Goal: Feedback & Contribution: Submit feedback/report problem

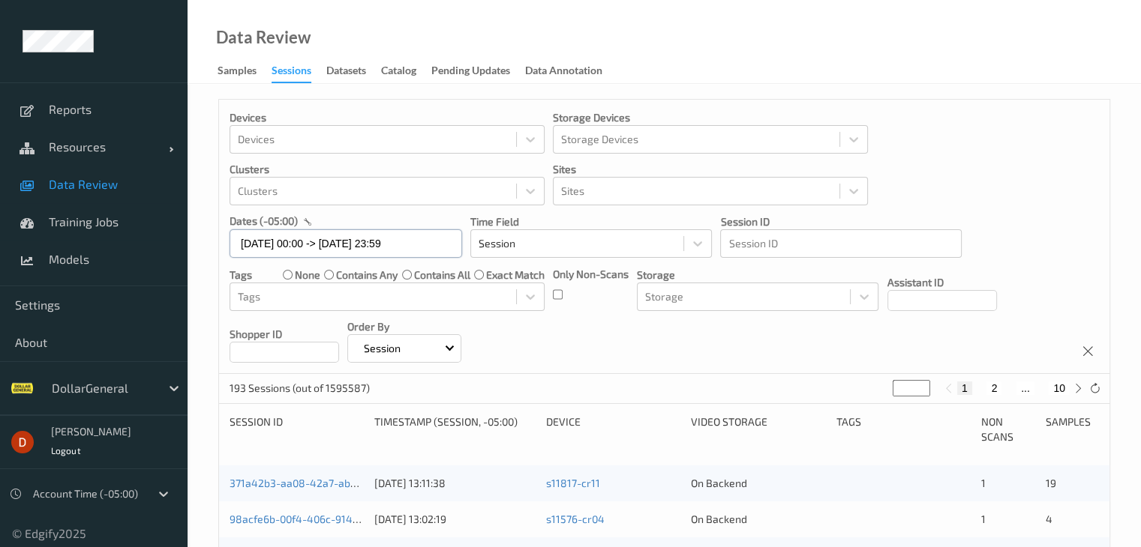
click at [400, 244] on input "[DATE] 00:00 -> [DATE] 23:59" at bounding box center [345, 243] width 232 height 28
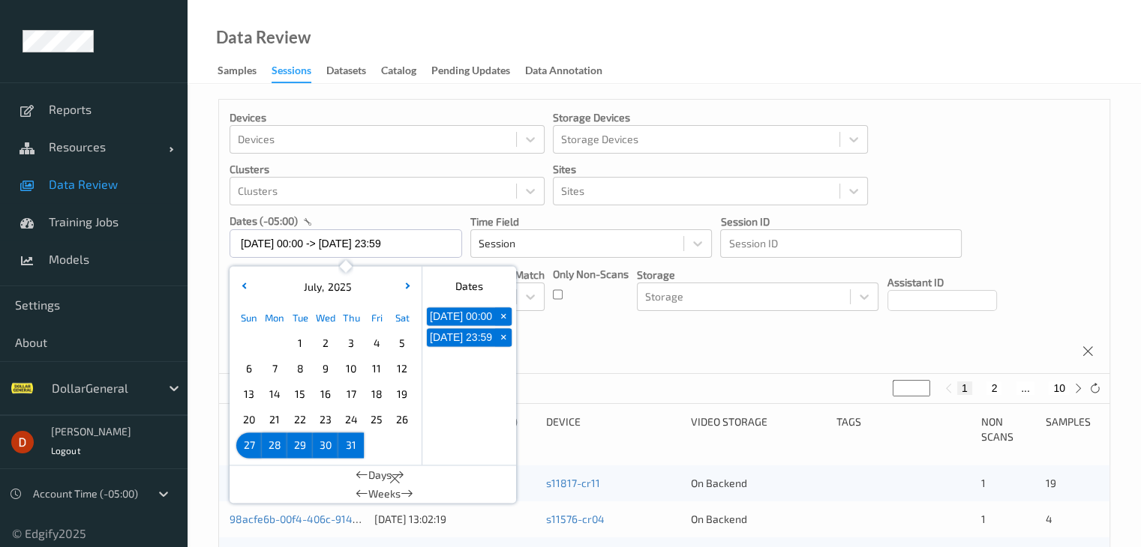
click at [505, 325] on span "+" at bounding box center [504, 317] width 16 height 16
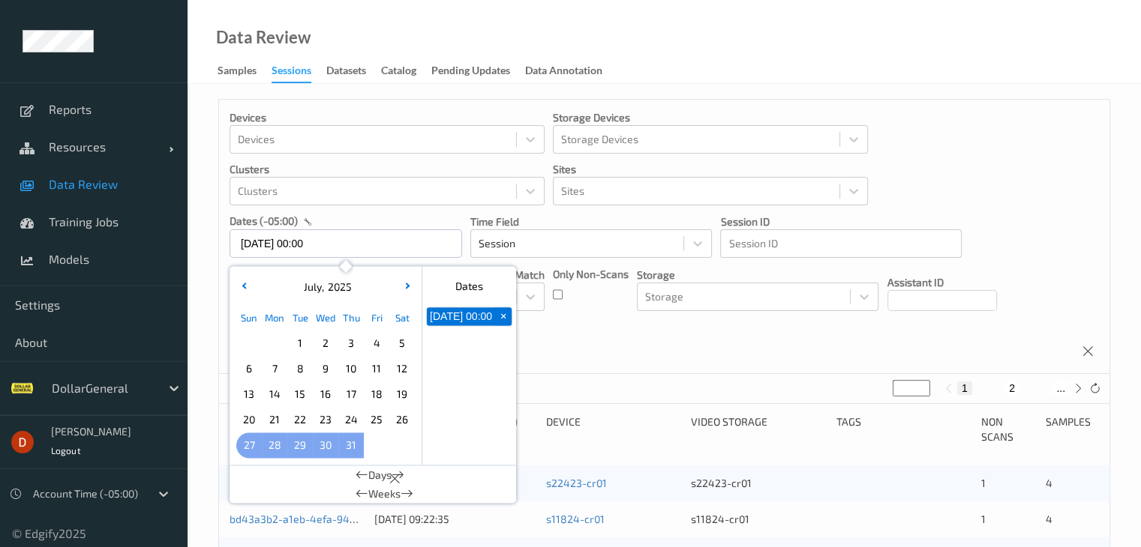
click at [250, 445] on span "27" at bounding box center [248, 445] width 21 height 21
type input "[DATE] 00:00 -> [DATE] 23:59"
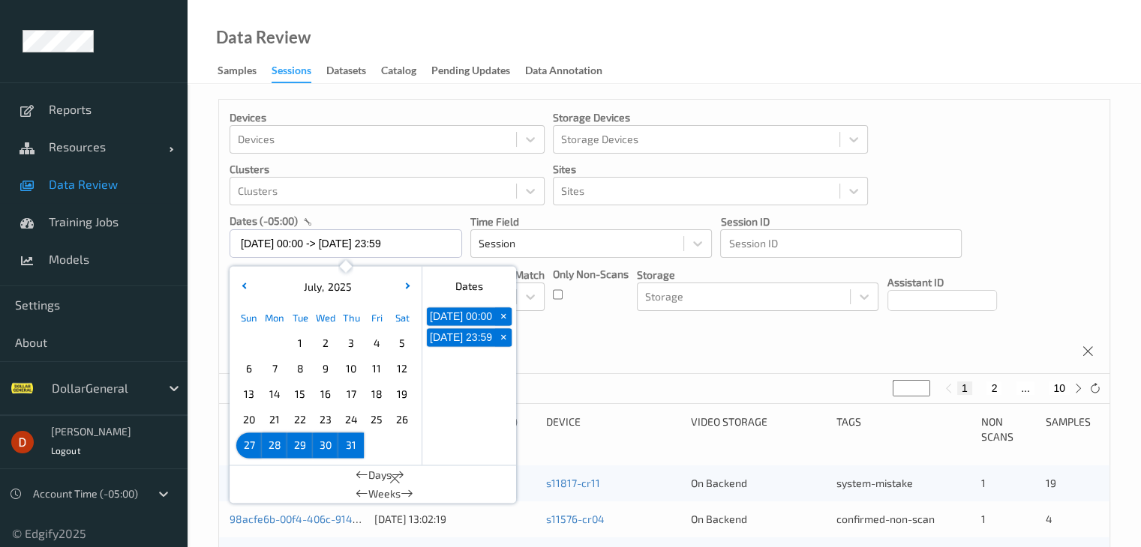
click at [615, 353] on div "Devices Devices Storage Devices Storage Devices Clusters Clusters Sites Sites d…" at bounding box center [664, 237] width 890 height 274
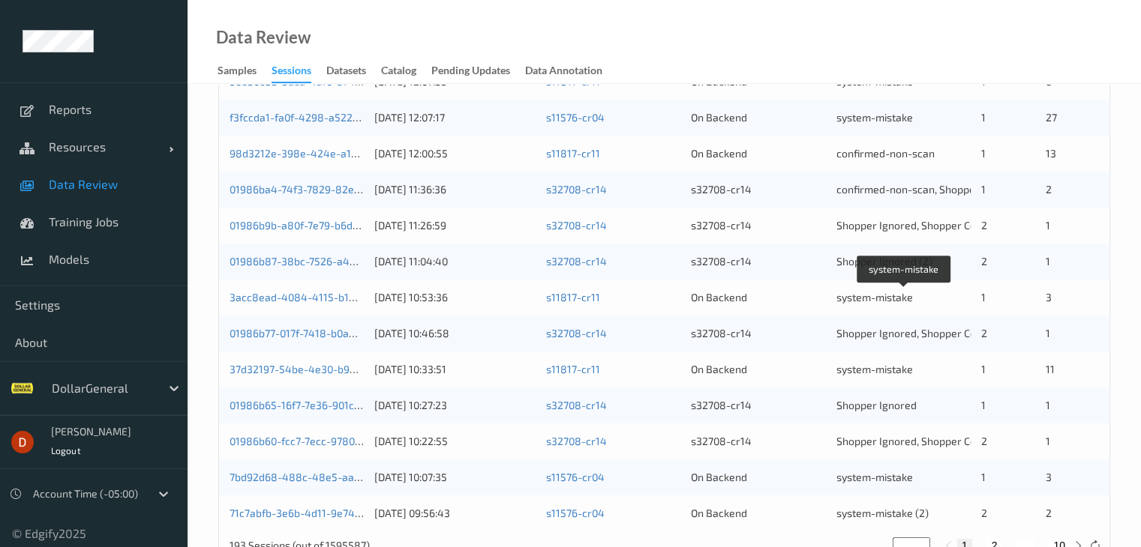
scroll to position [699, 0]
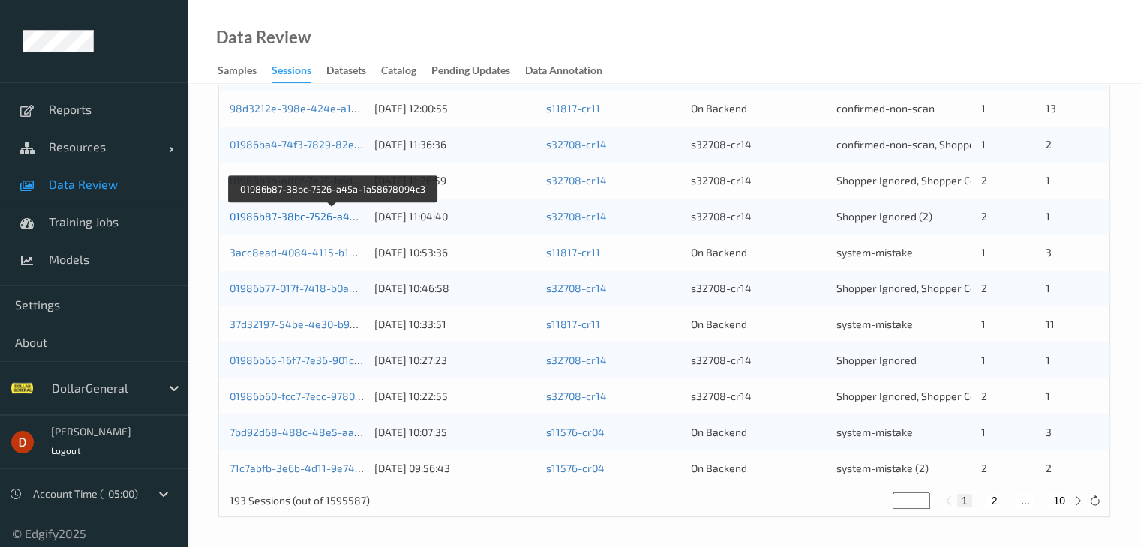
click at [324, 217] on link "01986b87-38bc-7526-a45a-1a58678094c3" at bounding box center [333, 216] width 208 height 13
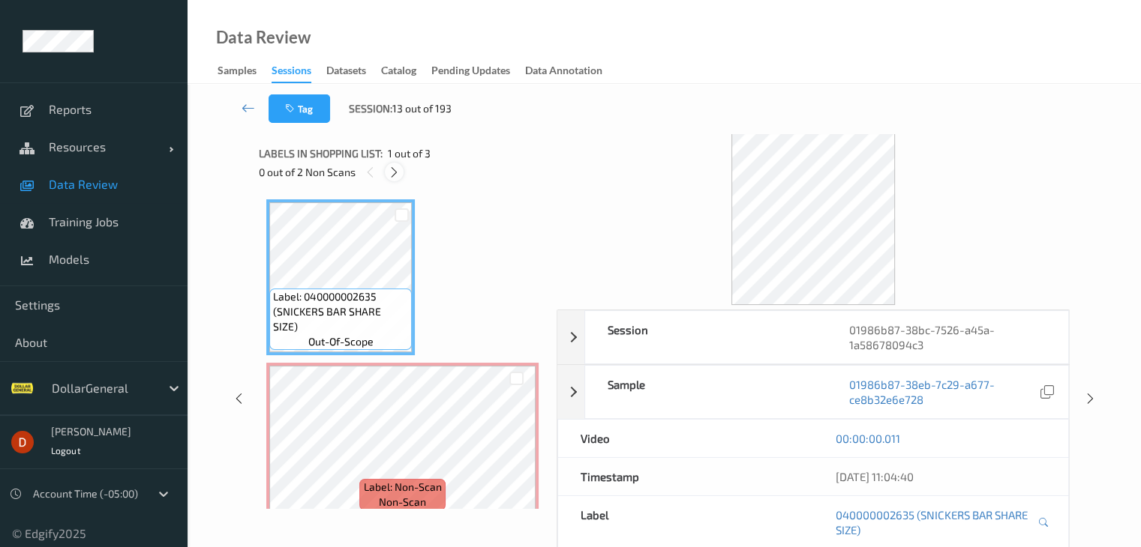
click at [390, 171] on icon at bounding box center [394, 172] width 13 height 13
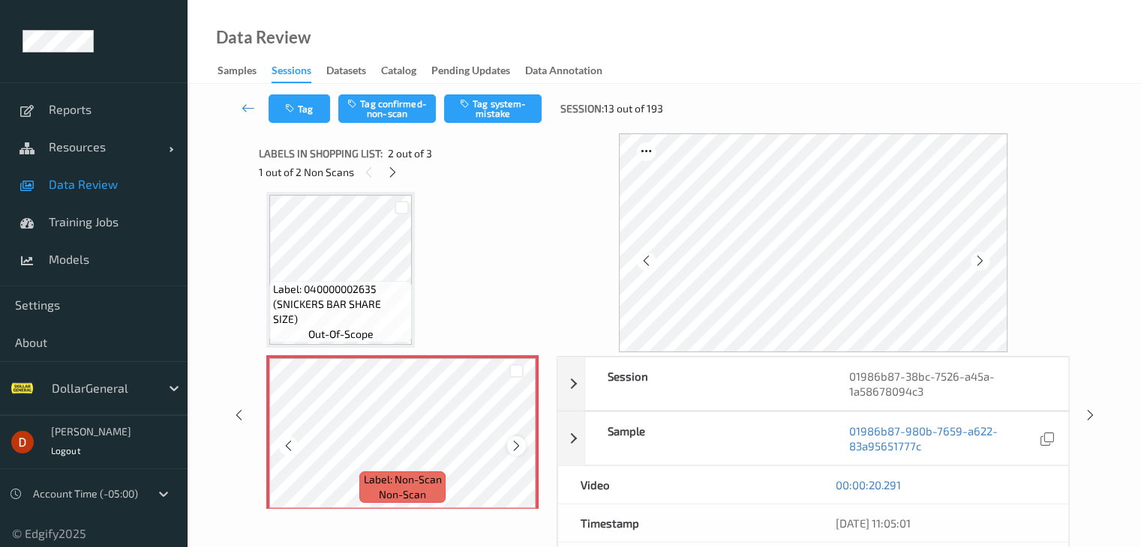
click at [513, 440] on icon at bounding box center [516, 445] width 13 height 13
click at [514, 440] on icon at bounding box center [516, 445] width 13 height 13
click at [235, 103] on link at bounding box center [249, 108] width 40 height 28
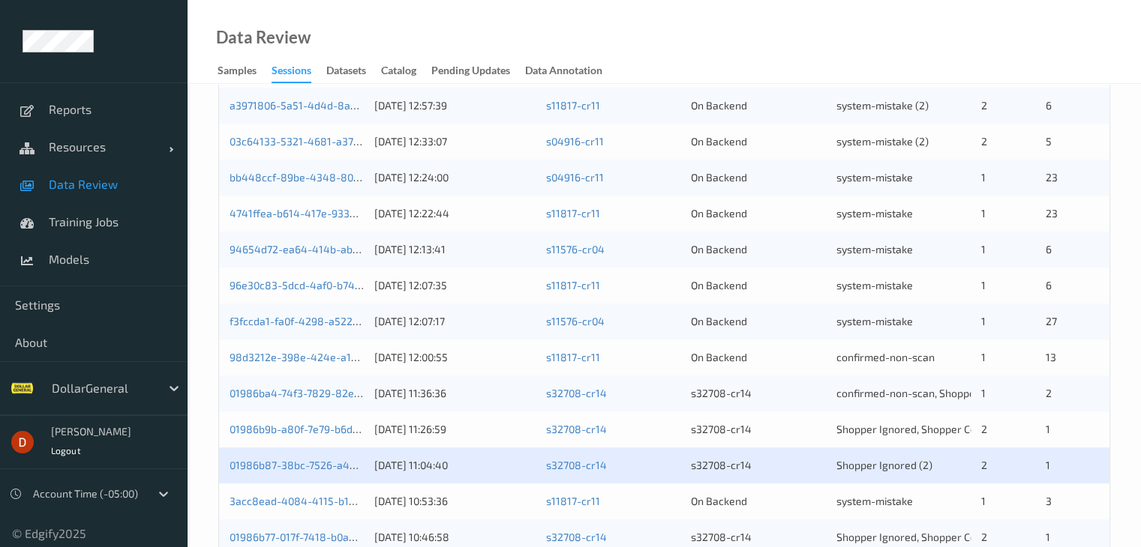
scroll to position [699, 0]
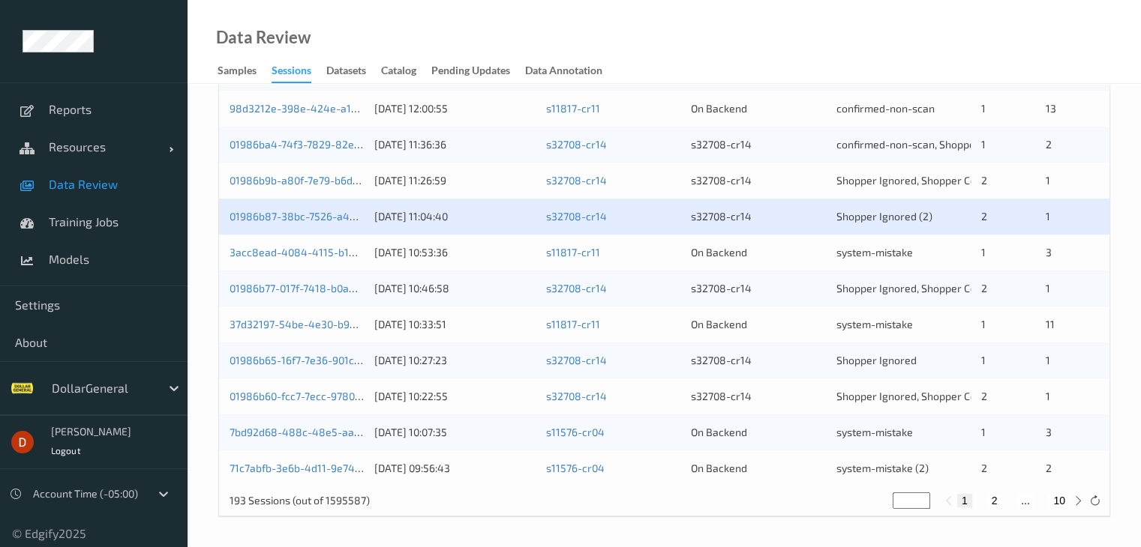
click at [994, 502] on button "2" at bounding box center [993, 500] width 15 height 13
type input "*"
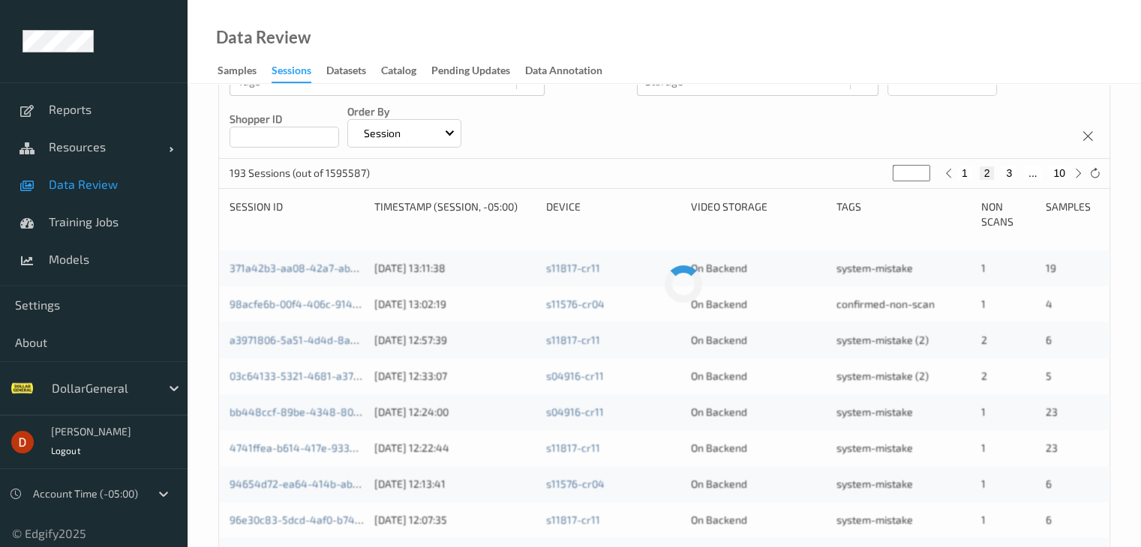
scroll to position [0, 0]
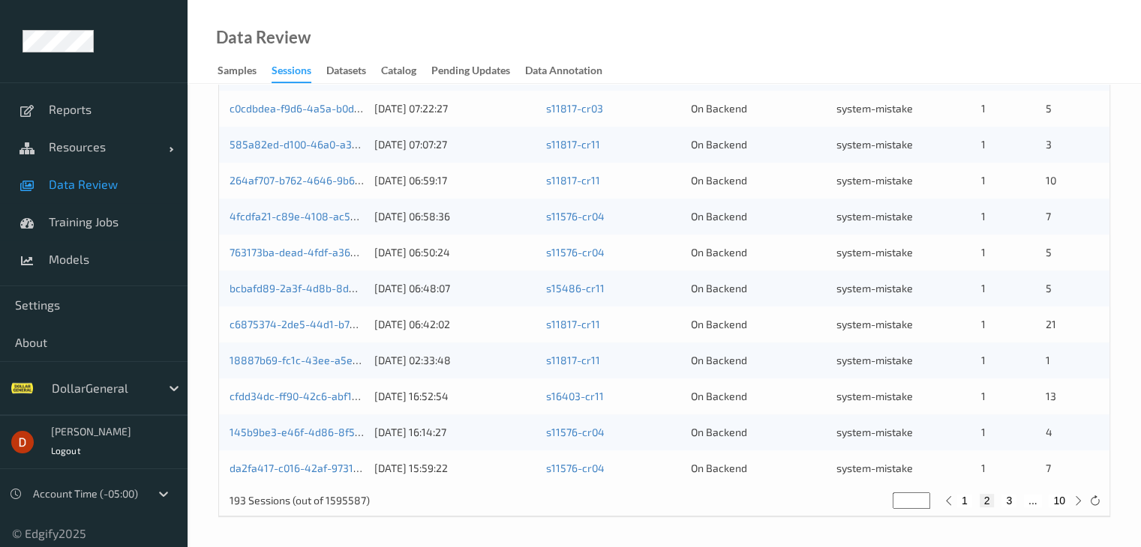
click at [1007, 502] on button "3" at bounding box center [1008, 500] width 15 height 13
type input "*"
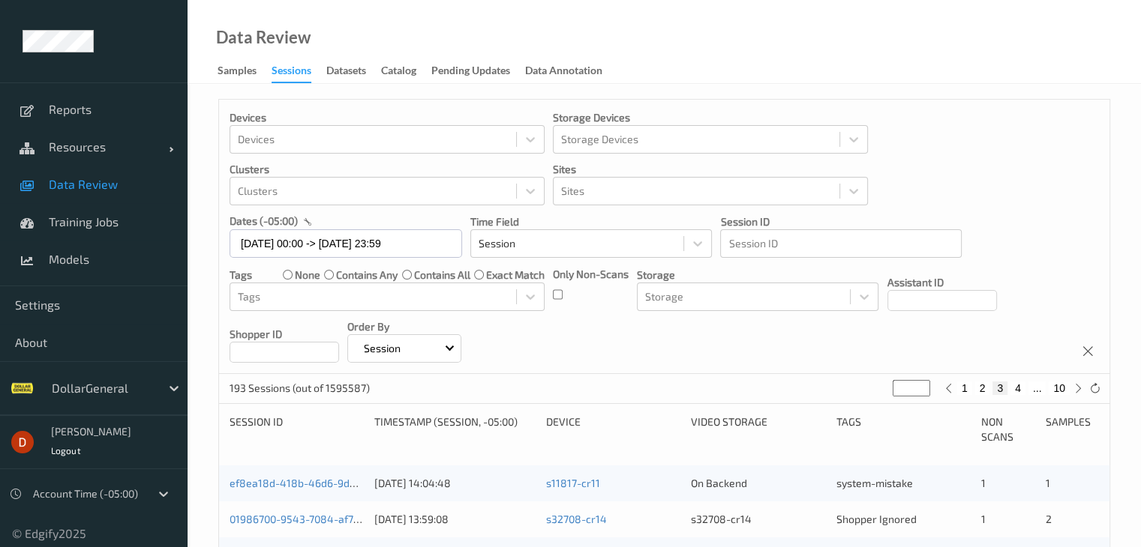
click at [1022, 389] on button "4" at bounding box center [1017, 388] width 15 height 13
type input "*"
click at [1022, 389] on button "5" at bounding box center [1023, 388] width 15 height 13
type input "*"
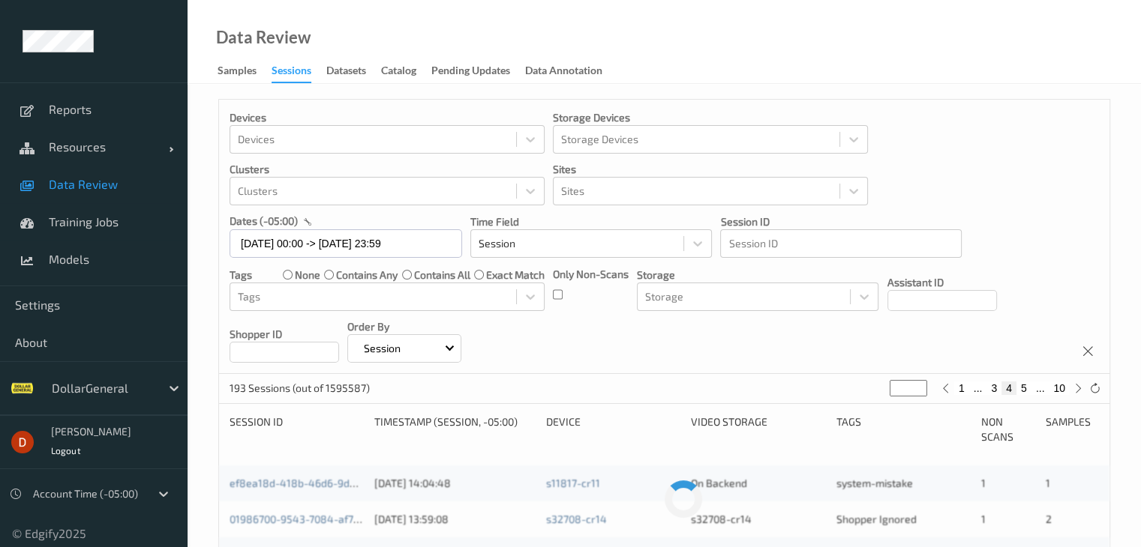
type input "*"
click at [1022, 389] on button "6" at bounding box center [1023, 388] width 15 height 13
type input "*"
click at [1022, 389] on button "7" at bounding box center [1023, 388] width 15 height 13
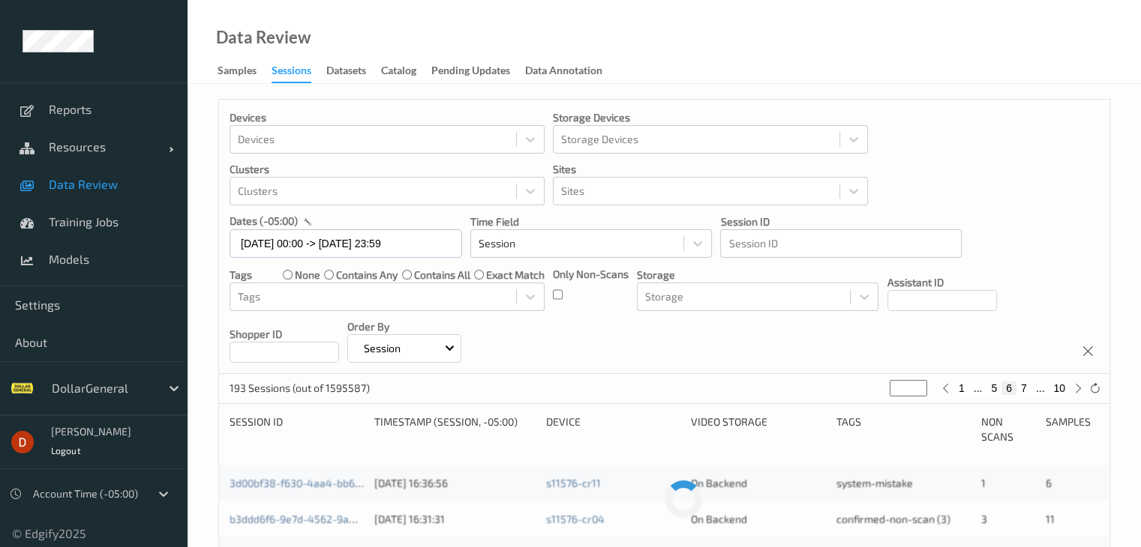
type input "*"
click at [1022, 389] on button "8" at bounding box center [1023, 388] width 15 height 13
type input "*"
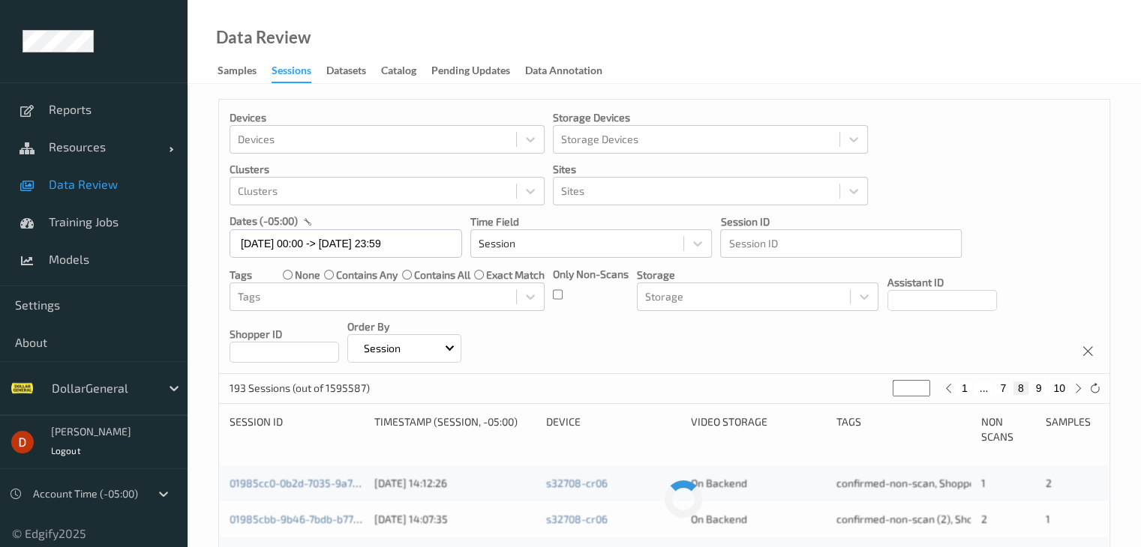
click at [1022, 389] on button "8" at bounding box center [1020, 388] width 15 height 13
click at [1038, 388] on button "9" at bounding box center [1038, 388] width 15 height 13
type input "*"
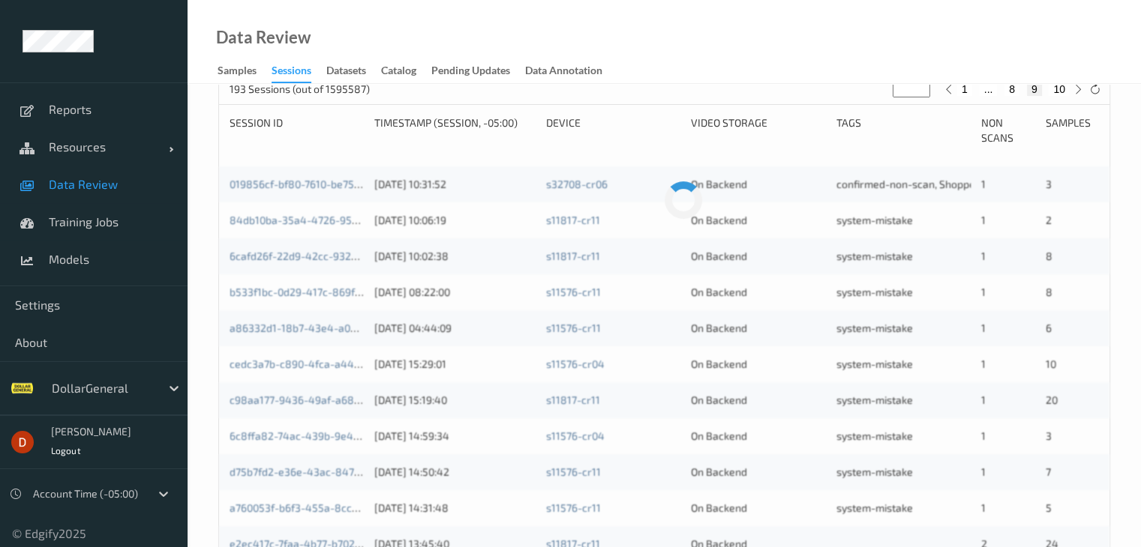
scroll to position [300, 0]
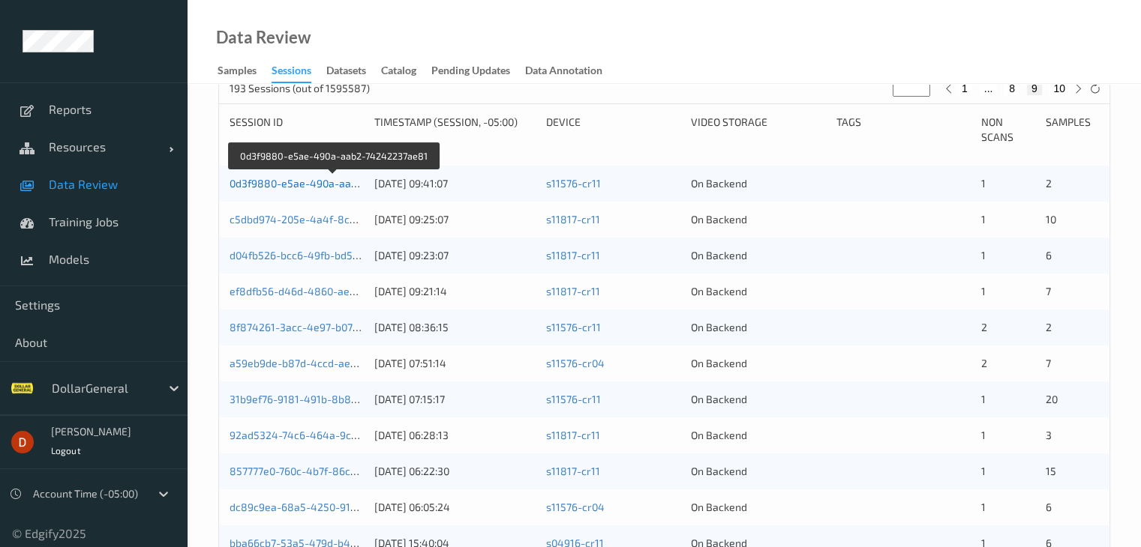
click at [315, 180] on link "0d3f9880-e5ae-490a-aab2-74242237ae81" at bounding box center [333, 183] width 208 height 13
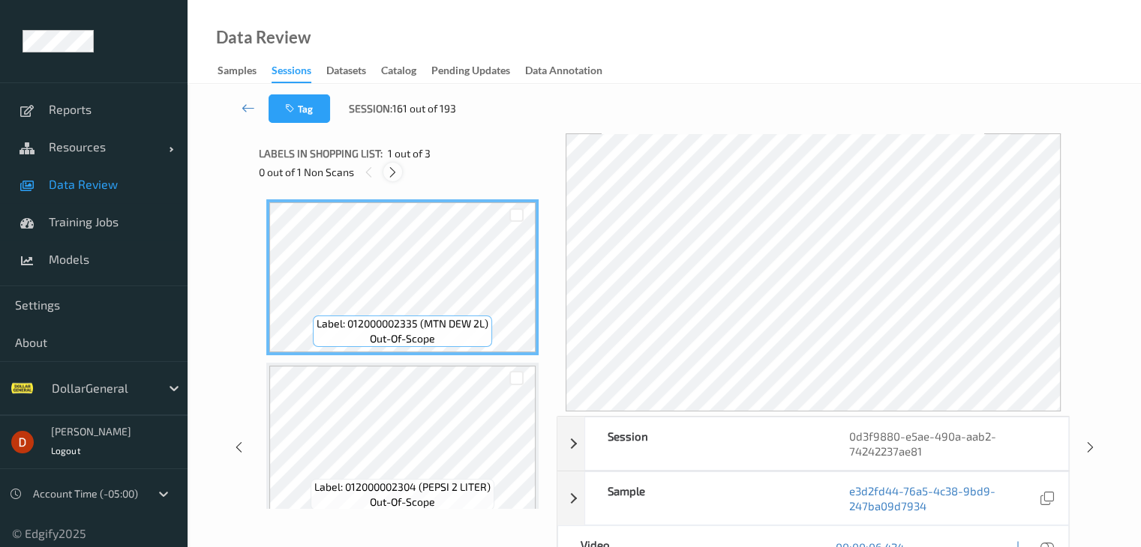
click at [391, 177] on icon at bounding box center [392, 172] width 13 height 13
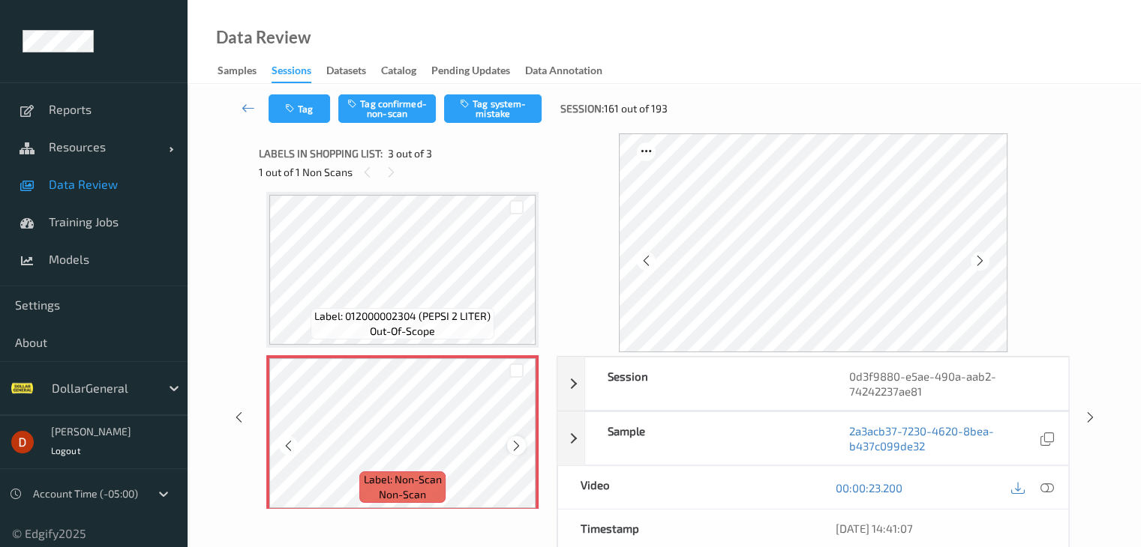
click at [512, 444] on icon at bounding box center [516, 445] width 13 height 13
click at [512, 443] on icon at bounding box center [516, 445] width 13 height 13
click at [513, 443] on icon at bounding box center [516, 445] width 13 height 13
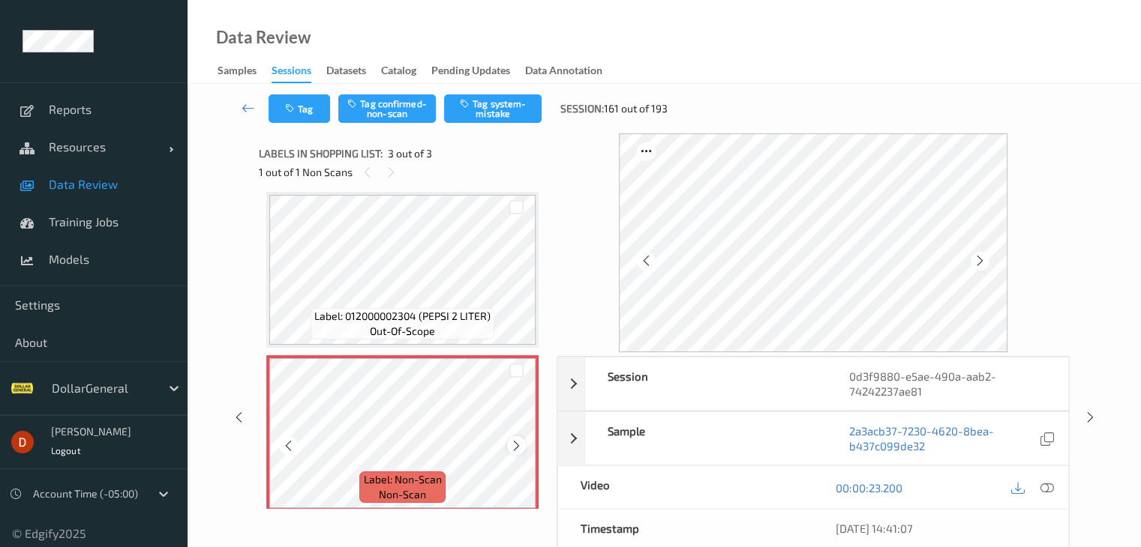
click at [516, 444] on icon at bounding box center [516, 445] width 13 height 13
click at [525, 445] on div at bounding box center [516, 445] width 19 height 19
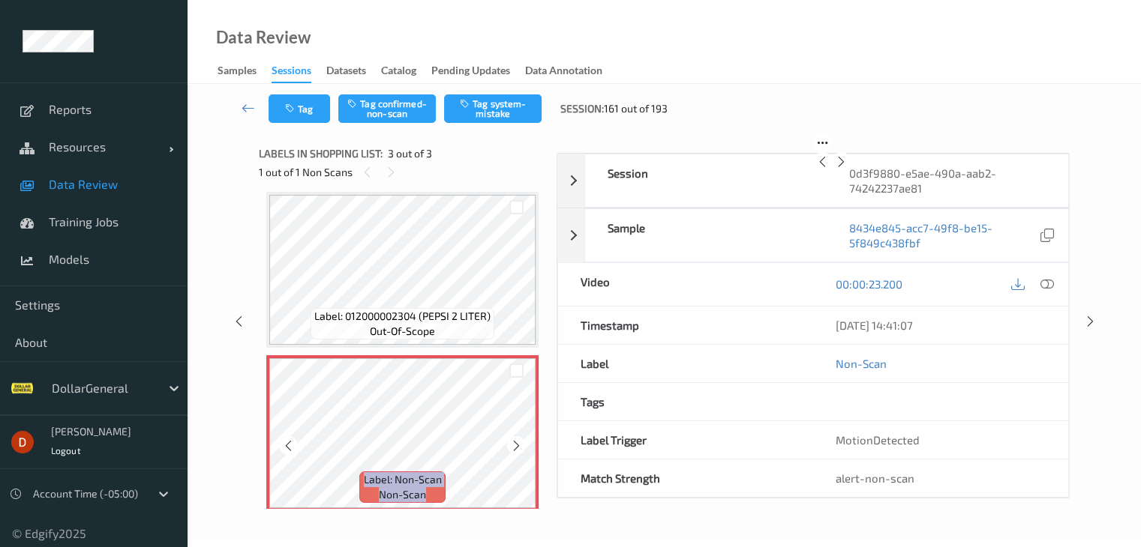
click at [525, 445] on div at bounding box center [516, 445] width 19 height 19
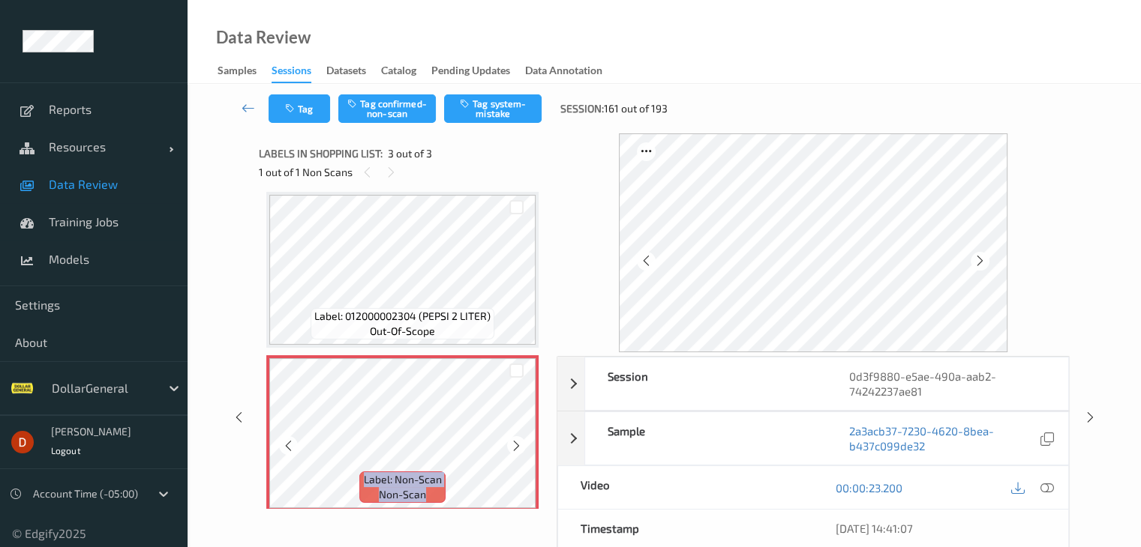
click at [525, 445] on div at bounding box center [516, 445] width 19 height 19
click at [517, 454] on div at bounding box center [516, 445] width 19 height 19
click at [517, 453] on div at bounding box center [516, 445] width 19 height 19
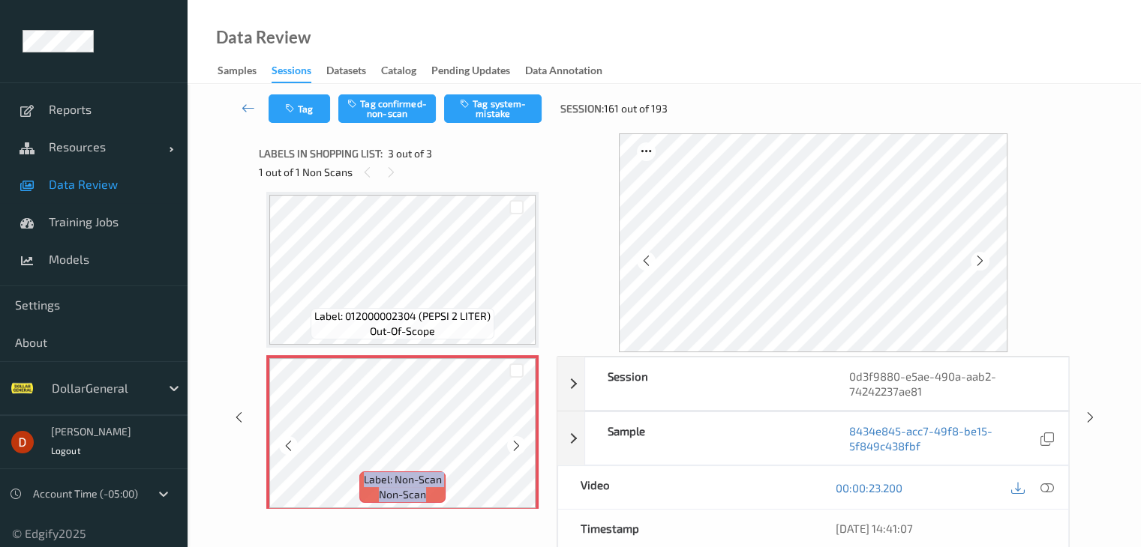
click at [517, 453] on div at bounding box center [516, 445] width 19 height 19
click at [475, 115] on button "Tag system-mistake" at bounding box center [492, 108] width 97 height 28
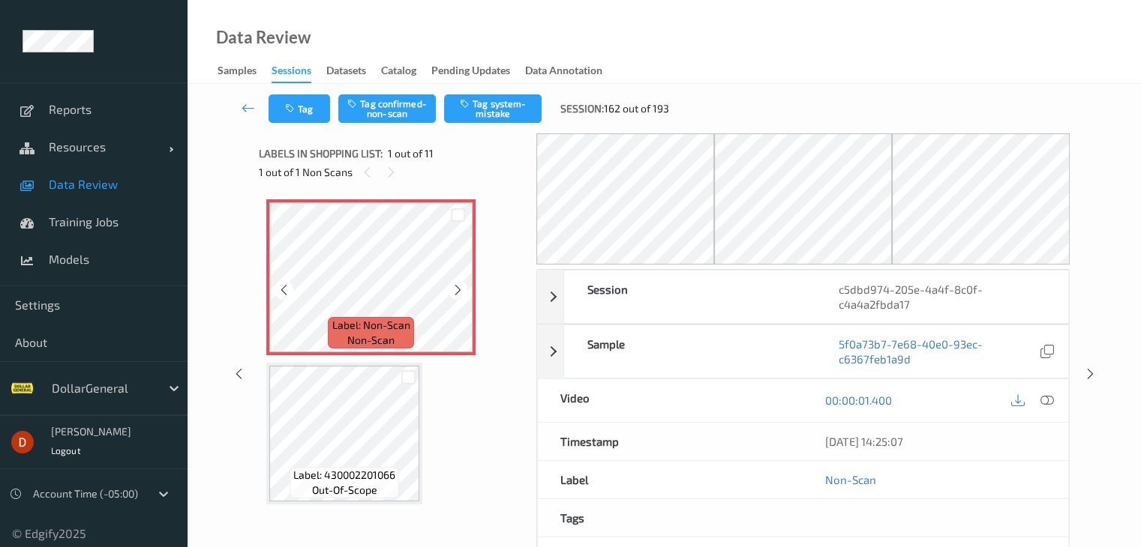
click at [395, 325] on span "Label: Non-Scan" at bounding box center [371, 325] width 78 height 15
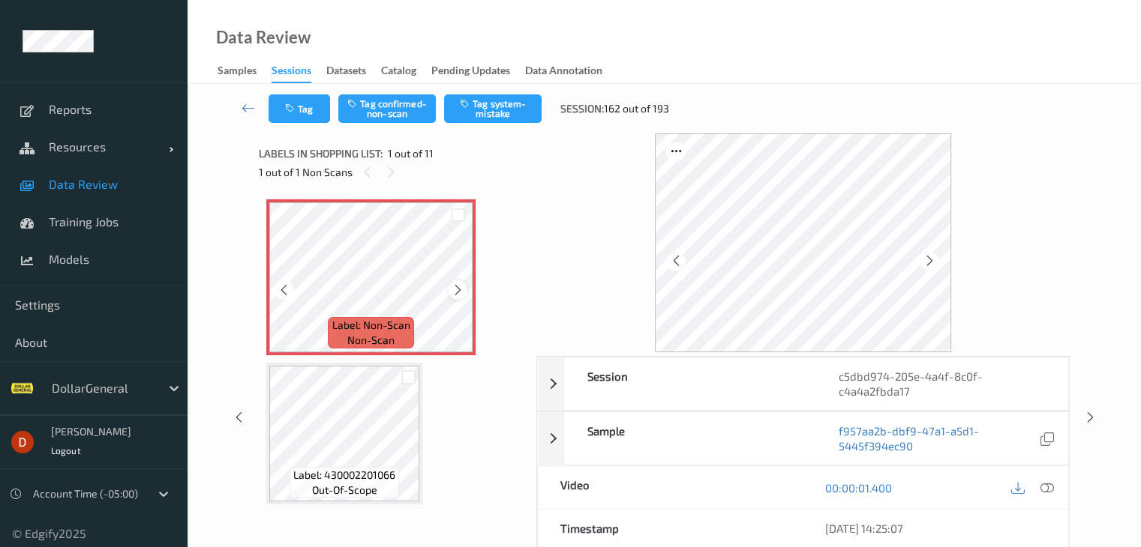
click at [456, 286] on icon at bounding box center [457, 289] width 13 height 13
click at [1043, 486] on icon at bounding box center [1045, 487] width 13 height 13
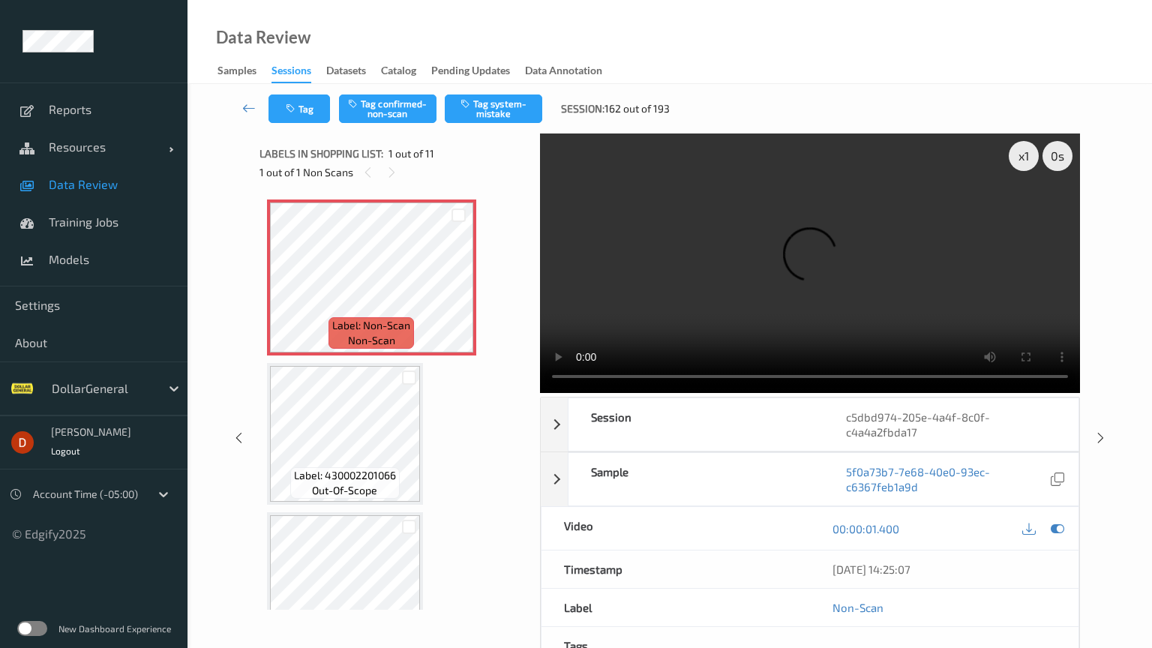
click at [781, 387] on video at bounding box center [810, 262] width 540 height 259
click at [540, 393] on video at bounding box center [810, 262] width 540 height 259
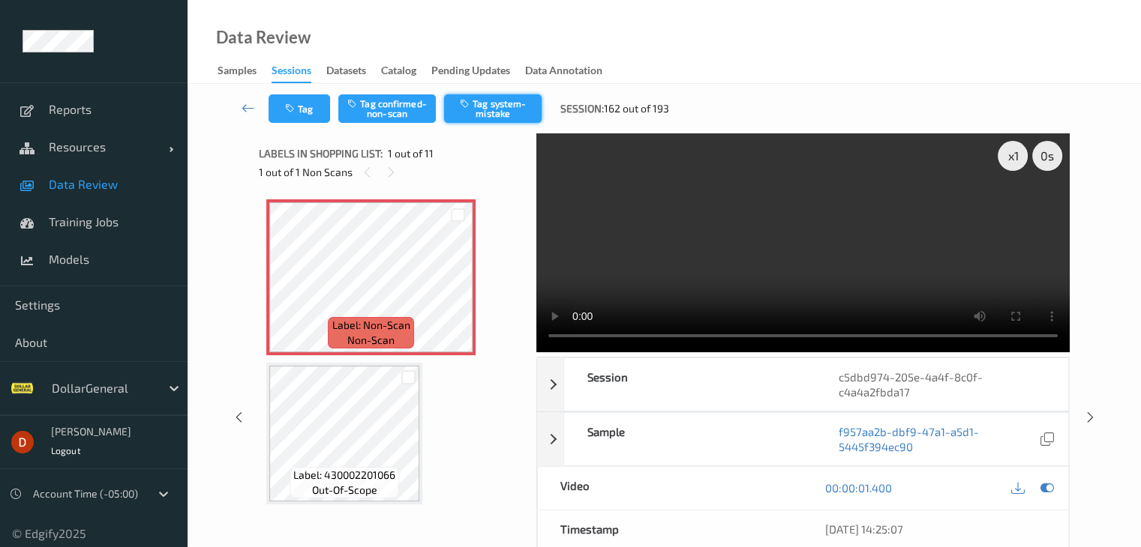
click at [480, 117] on button "Tag system-mistake" at bounding box center [492, 108] width 97 height 28
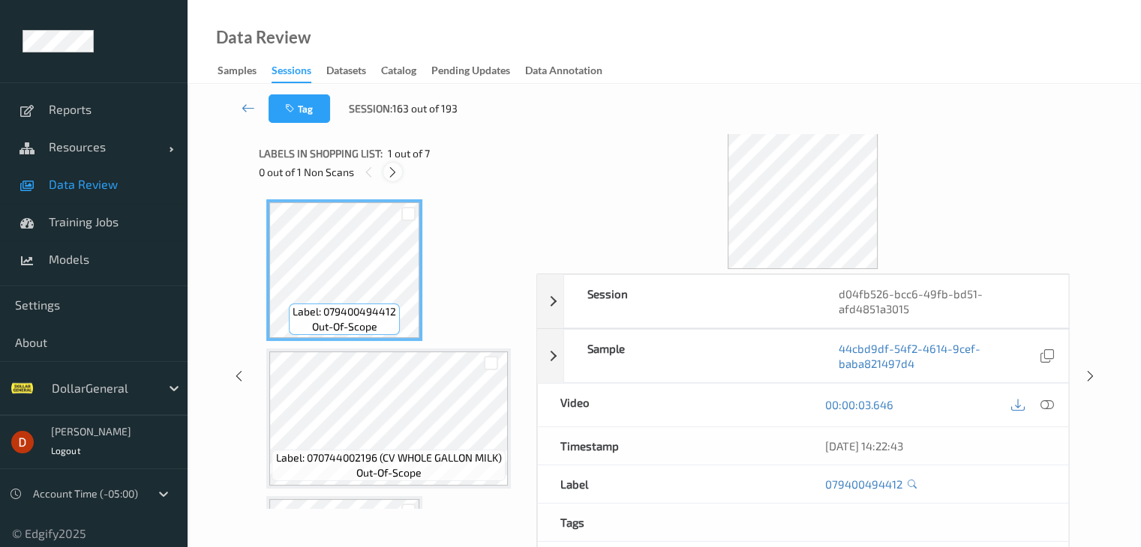
click at [398, 173] on icon at bounding box center [392, 172] width 13 height 13
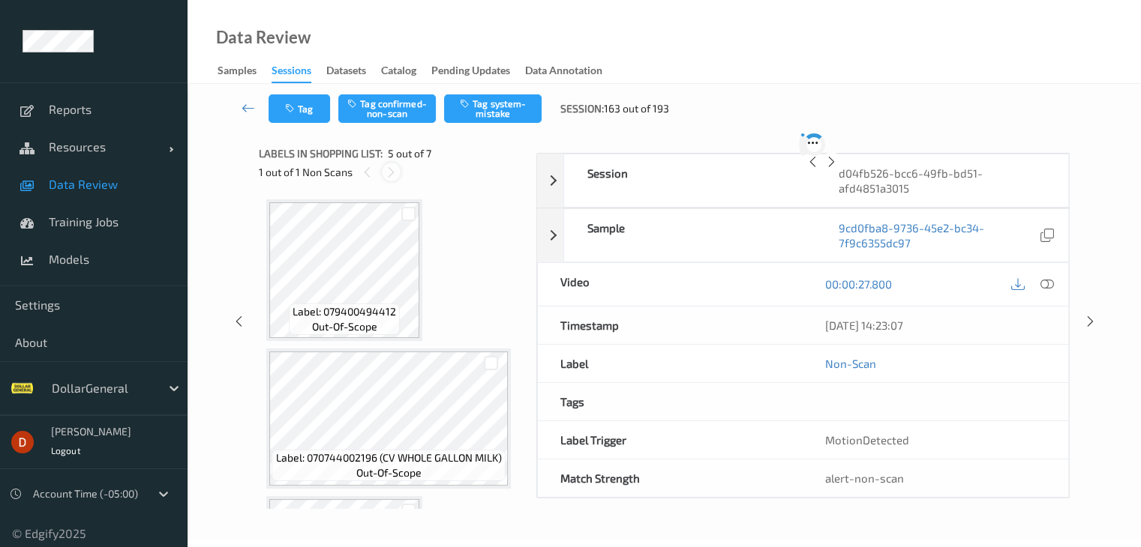
scroll to position [453, 0]
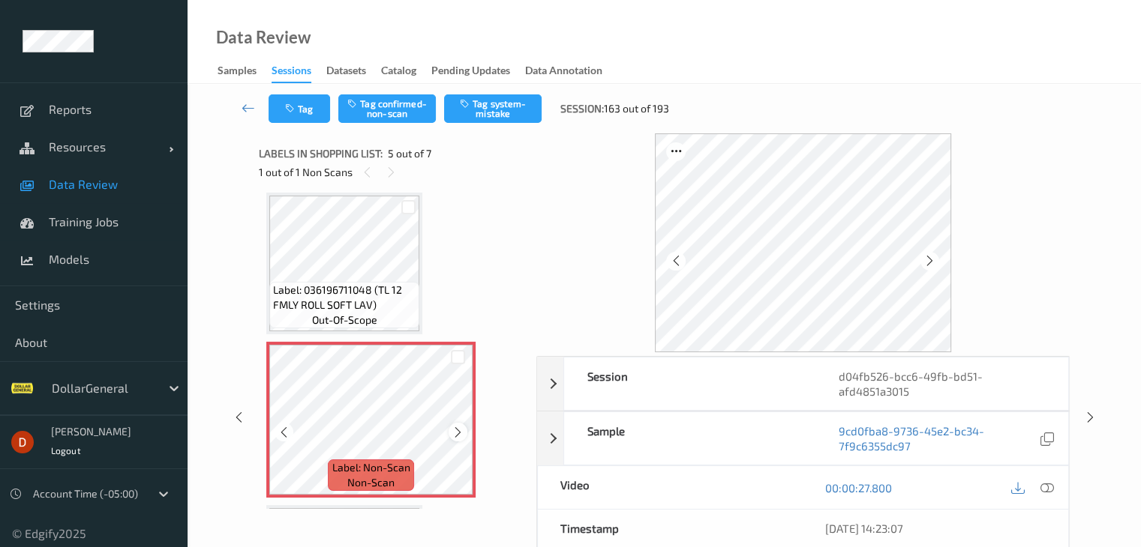
click at [463, 435] on icon at bounding box center [457, 432] width 13 height 13
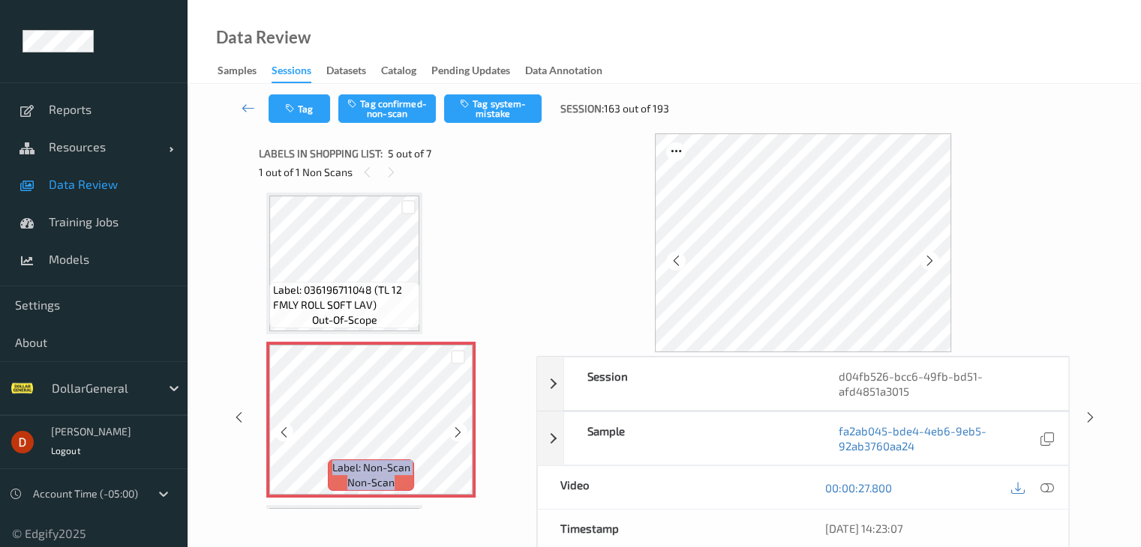
click at [463, 435] on icon at bounding box center [457, 432] width 13 height 13
click at [1038, 483] on div at bounding box center [1046, 488] width 20 height 20
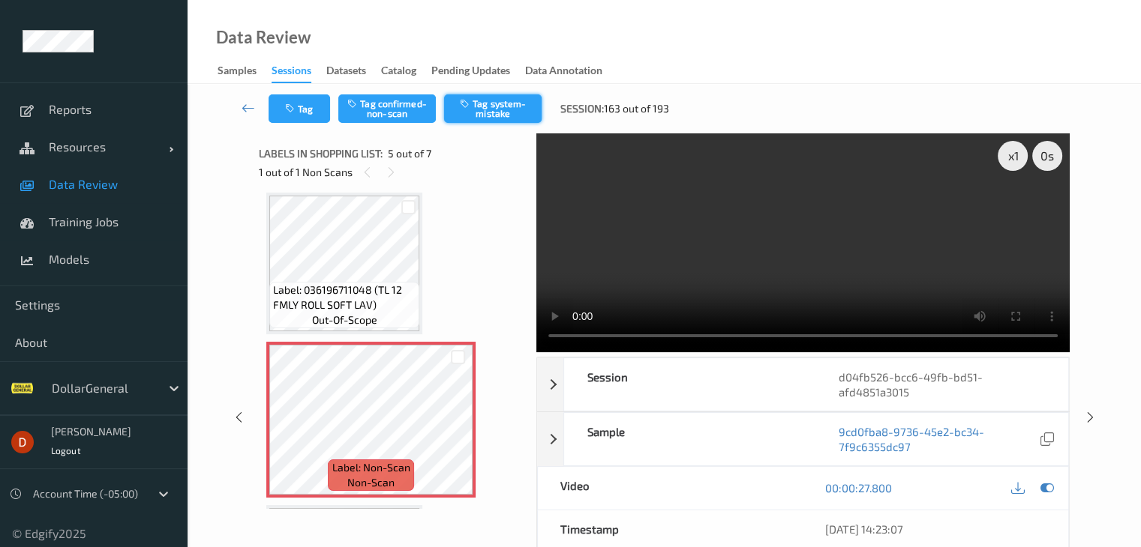
click at [467, 118] on button "Tag system-mistake" at bounding box center [492, 108] width 97 height 28
click at [250, 108] on icon at bounding box center [247, 107] width 13 height 15
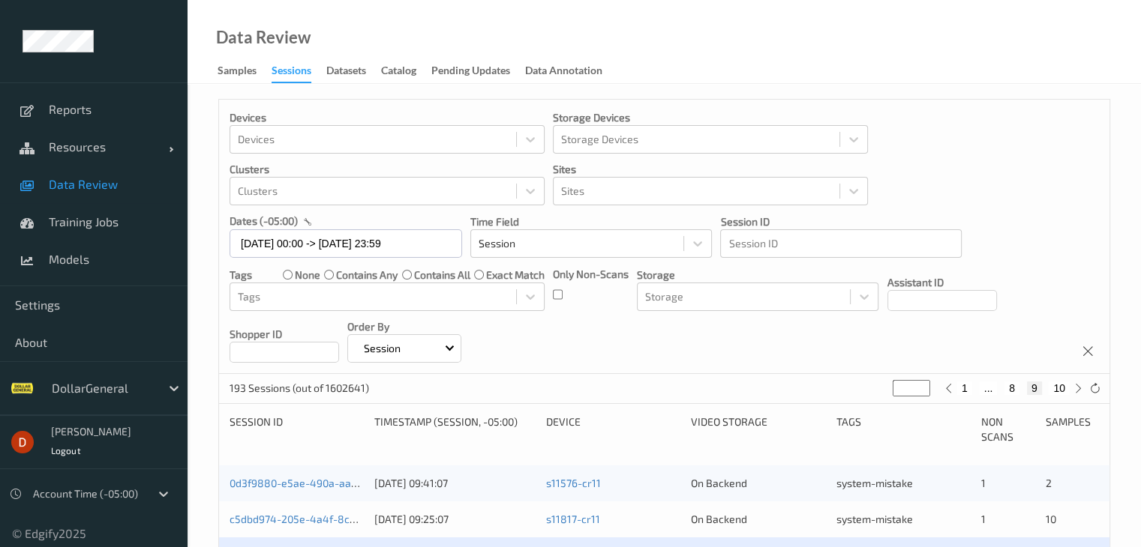
click at [963, 393] on button "1" at bounding box center [964, 388] width 15 height 13
type input "*"
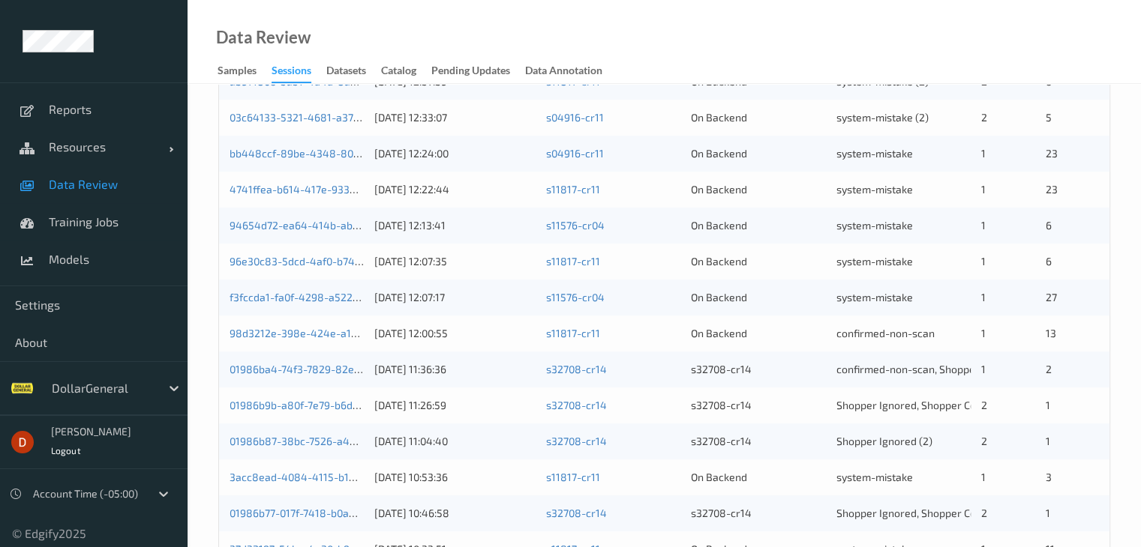
scroll to position [624, 0]
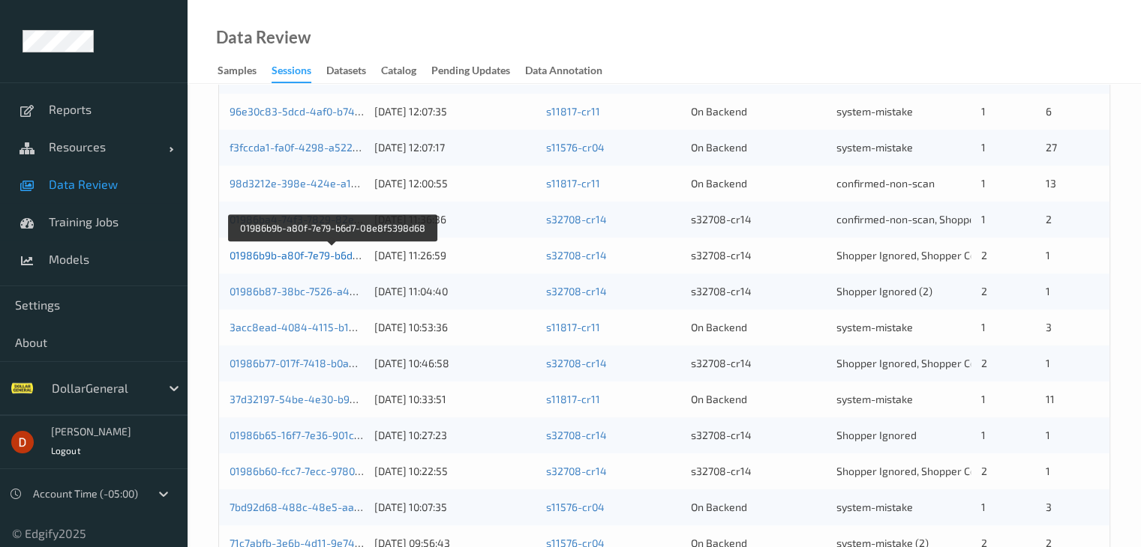
click at [327, 257] on link "01986b9b-a80f-7e79-b6d7-08e8f5398d68" at bounding box center [331, 255] width 205 height 13
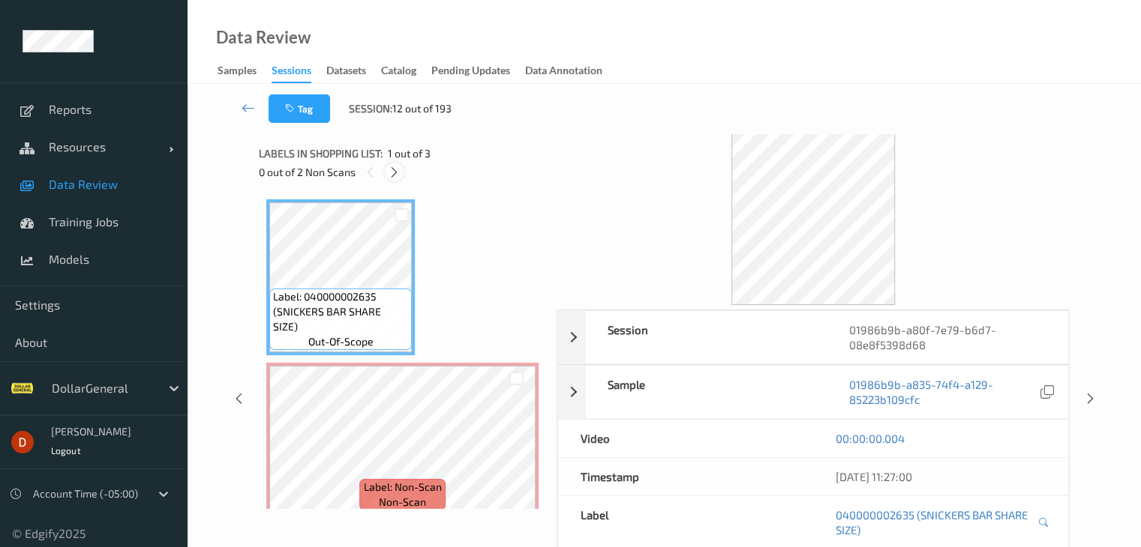
click at [391, 180] on div at bounding box center [394, 172] width 19 height 19
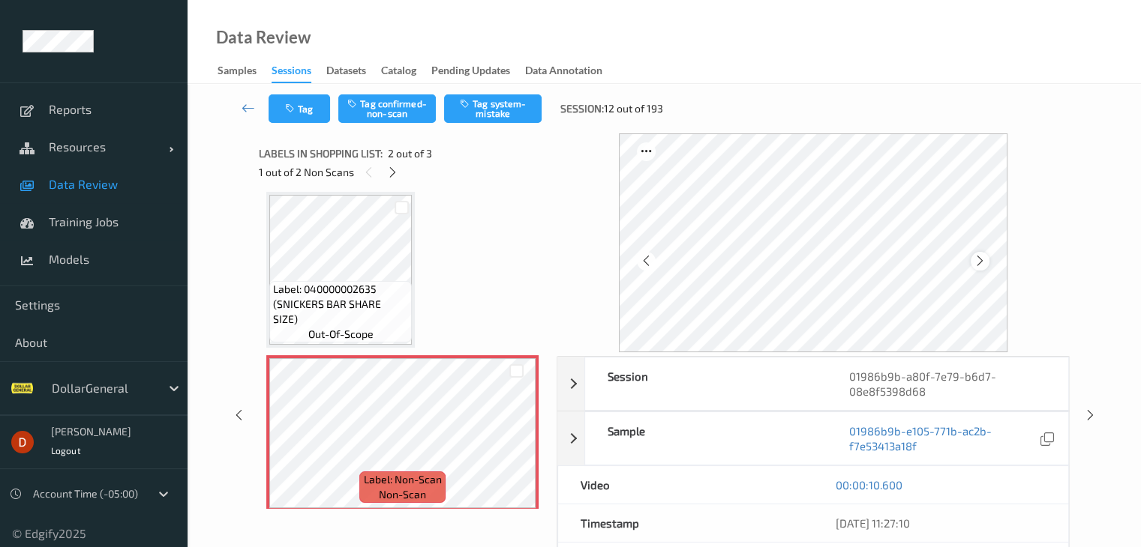
click at [986, 259] on icon at bounding box center [979, 260] width 13 height 13
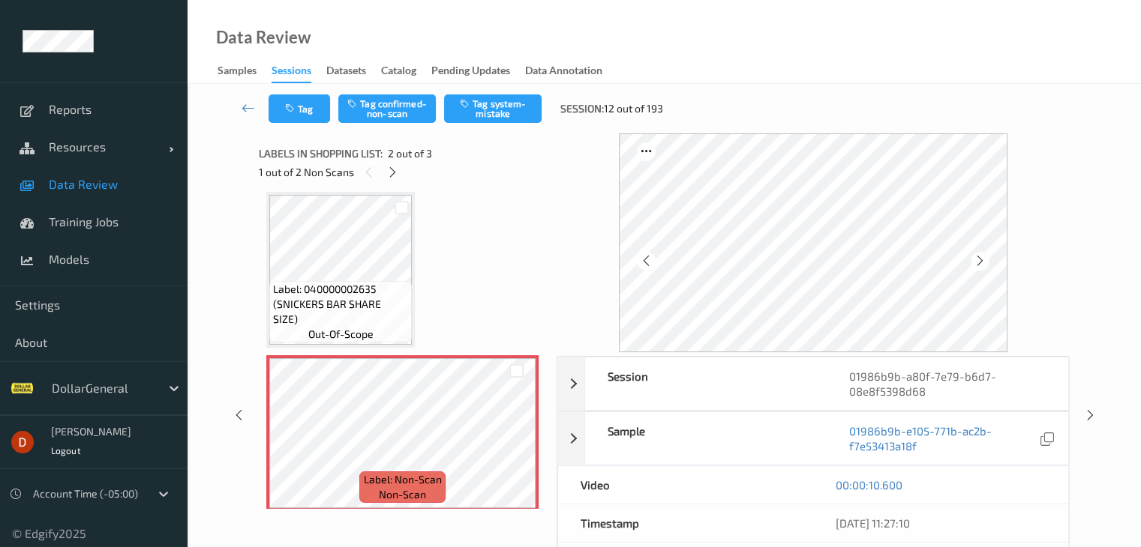
click at [986, 259] on icon at bounding box center [979, 260] width 13 height 13
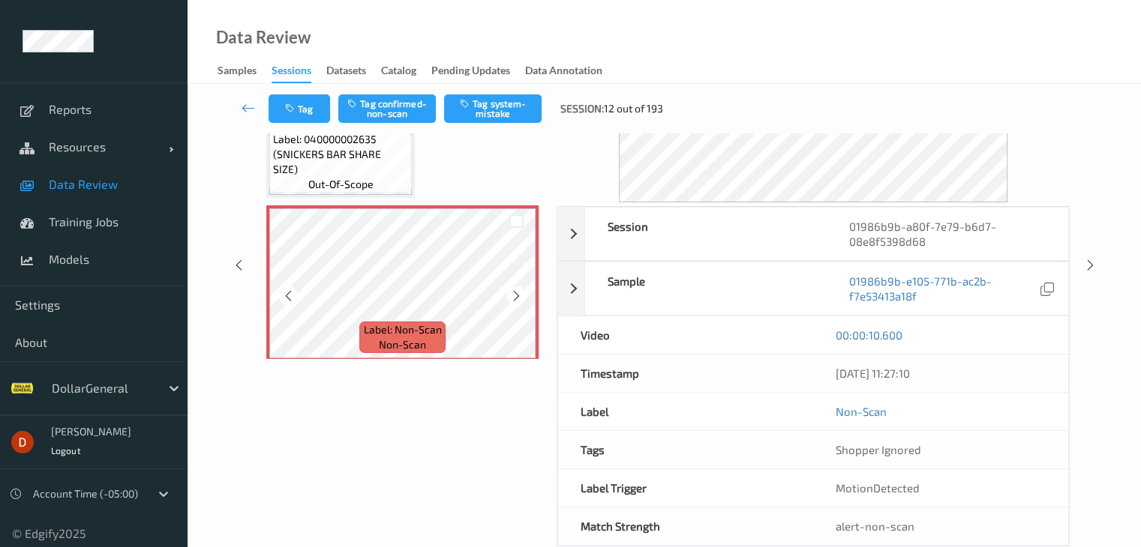
scroll to position [1, 0]
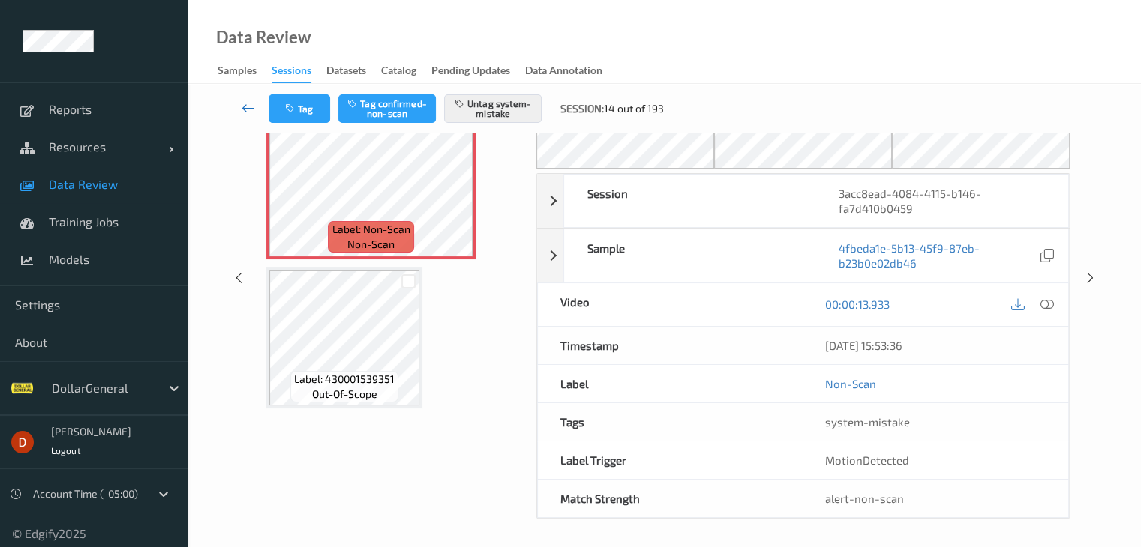
click at [257, 108] on link at bounding box center [249, 108] width 40 height 28
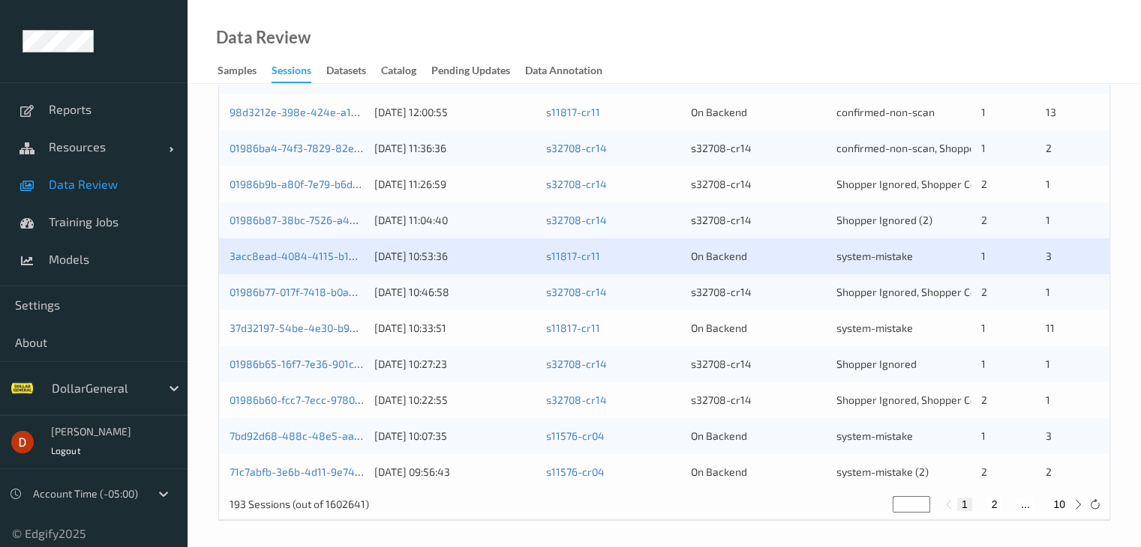
scroll to position [699, 0]
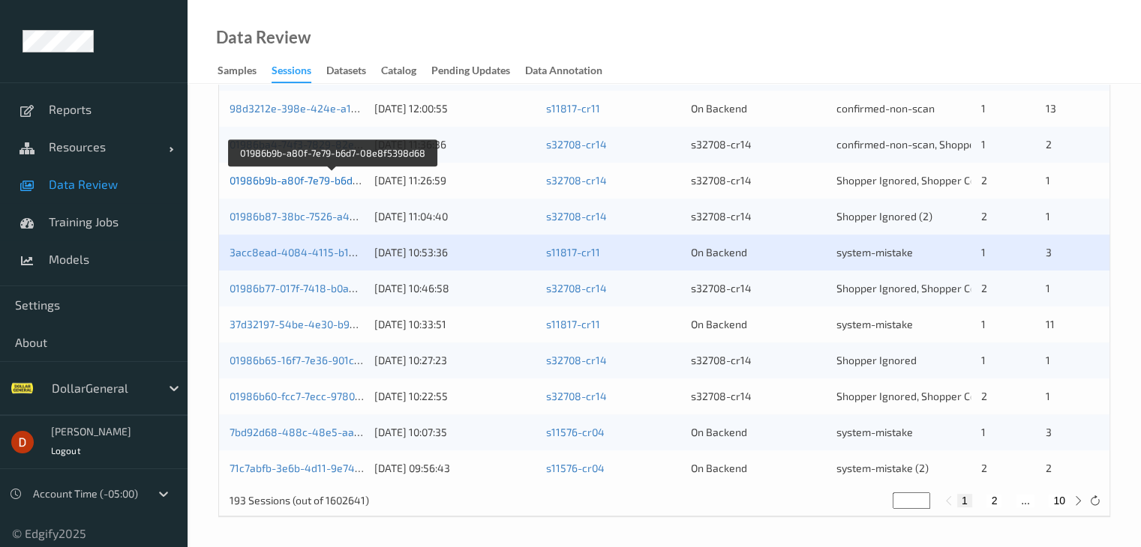
click at [343, 179] on link "01986b9b-a80f-7e79-b6d7-08e8f5398d68" at bounding box center [331, 180] width 205 height 13
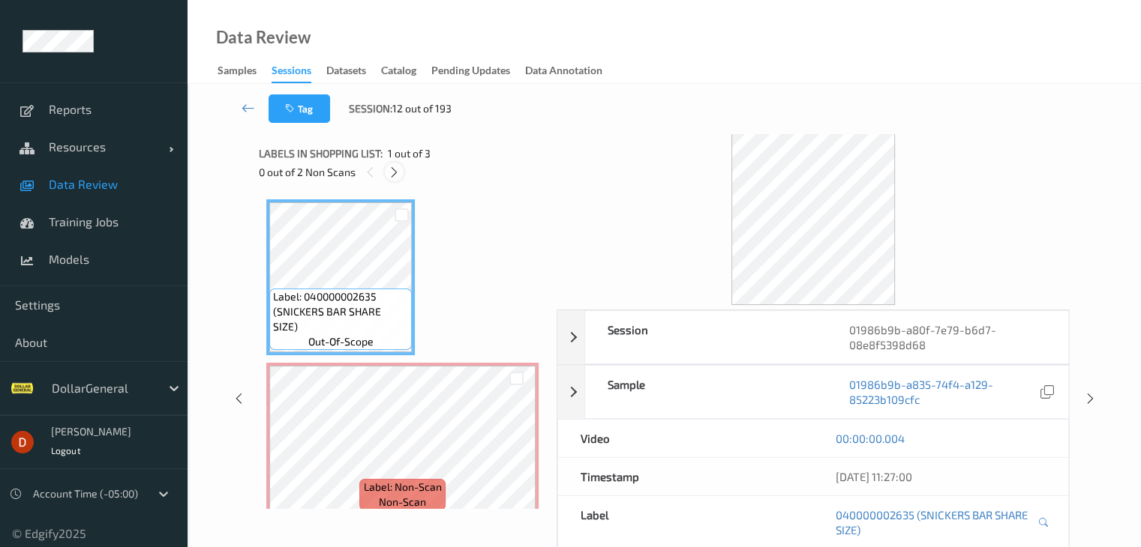
click at [400, 175] on icon at bounding box center [394, 172] width 13 height 13
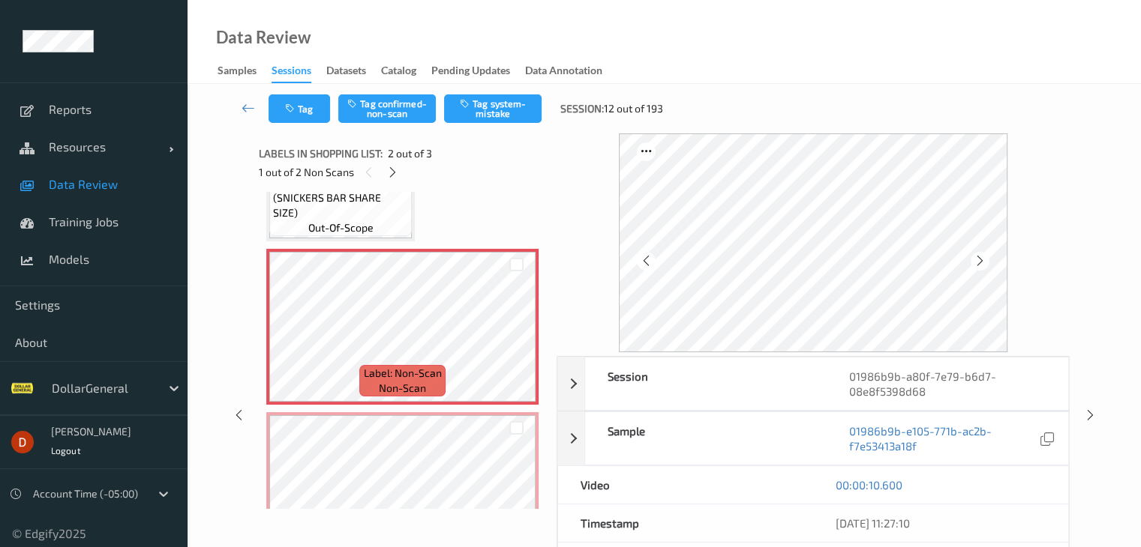
scroll to position [31, 0]
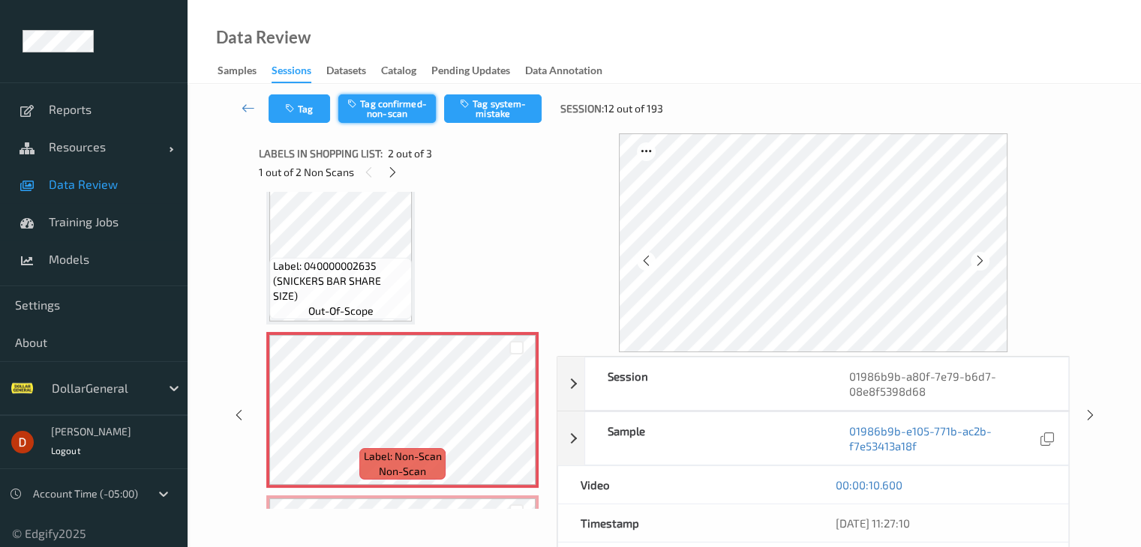
click at [384, 114] on button "Tag confirmed-non-scan" at bounding box center [386, 108] width 97 height 28
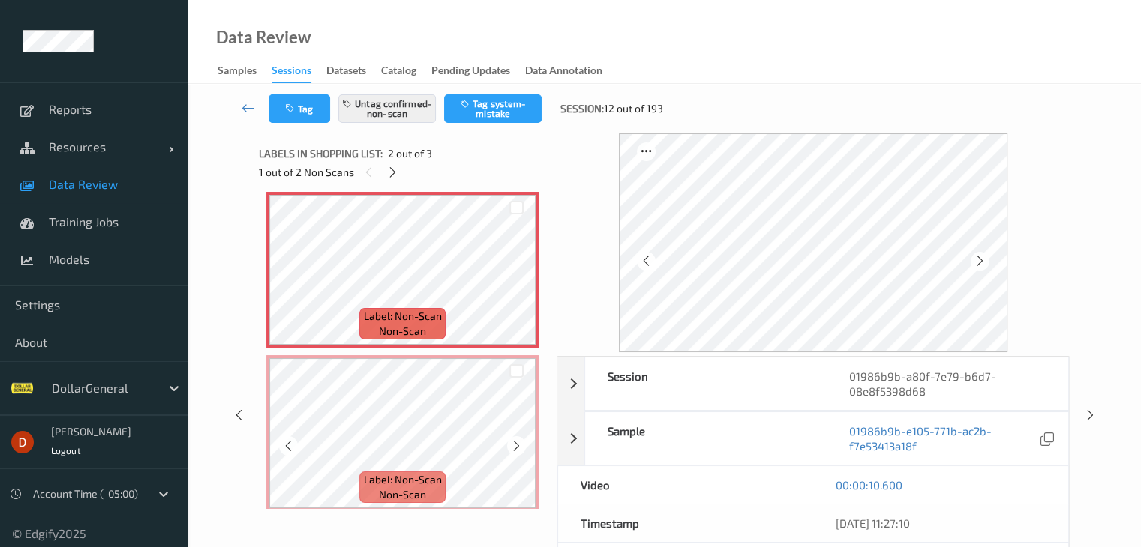
scroll to position [181, 0]
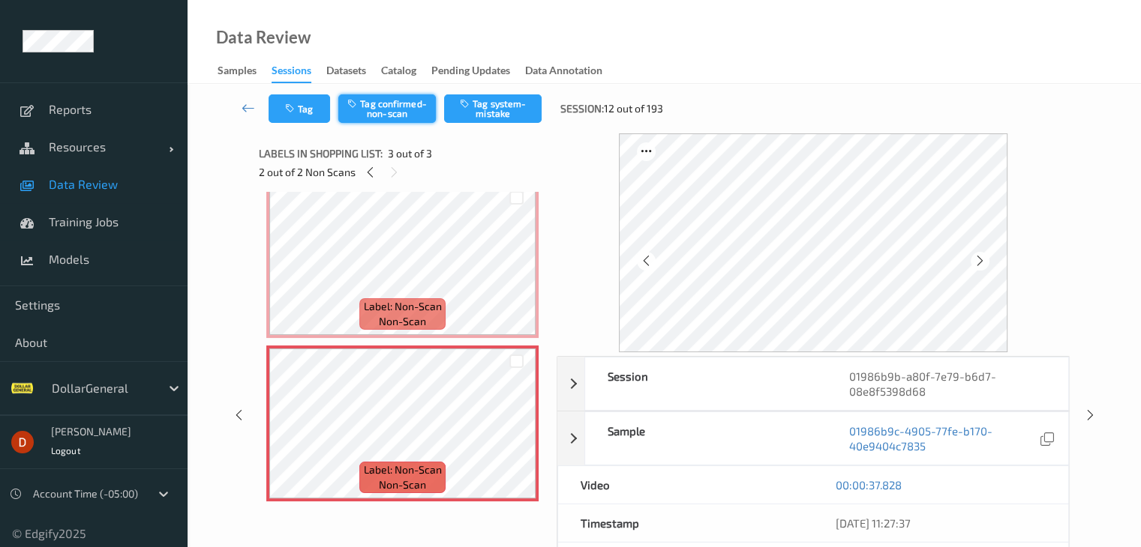
click at [372, 111] on button "Tag confirmed-non-scan" at bounding box center [386, 108] width 97 height 28
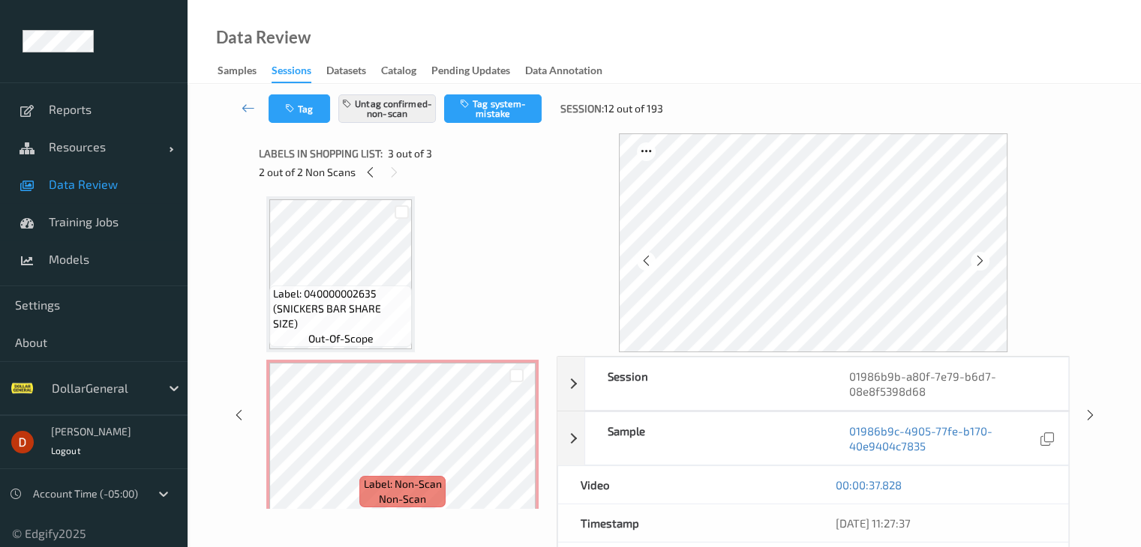
scroll to position [0, 0]
click at [241, 109] on icon at bounding box center [247, 107] width 13 height 15
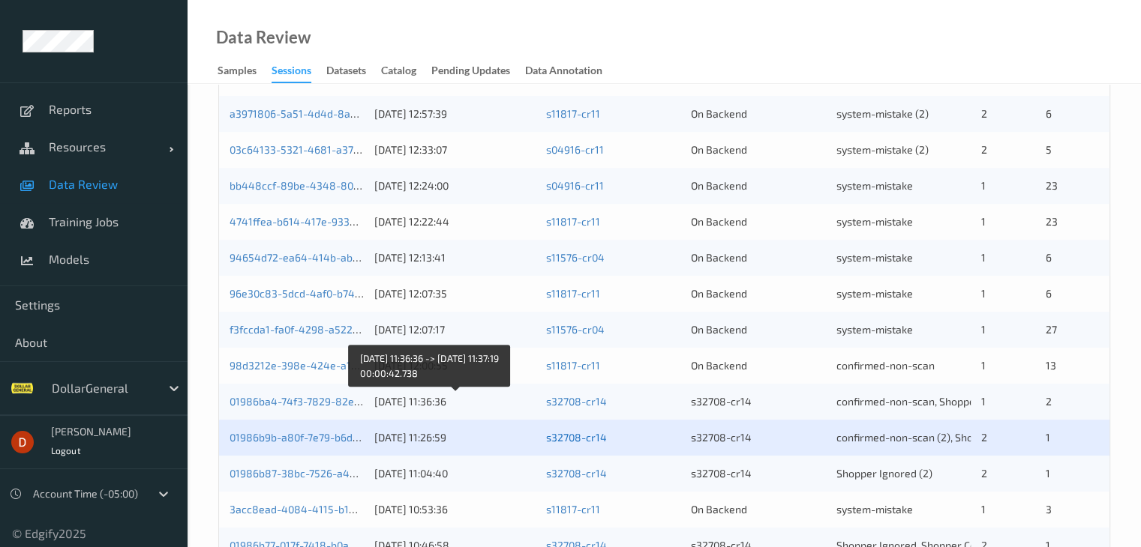
scroll to position [525, 0]
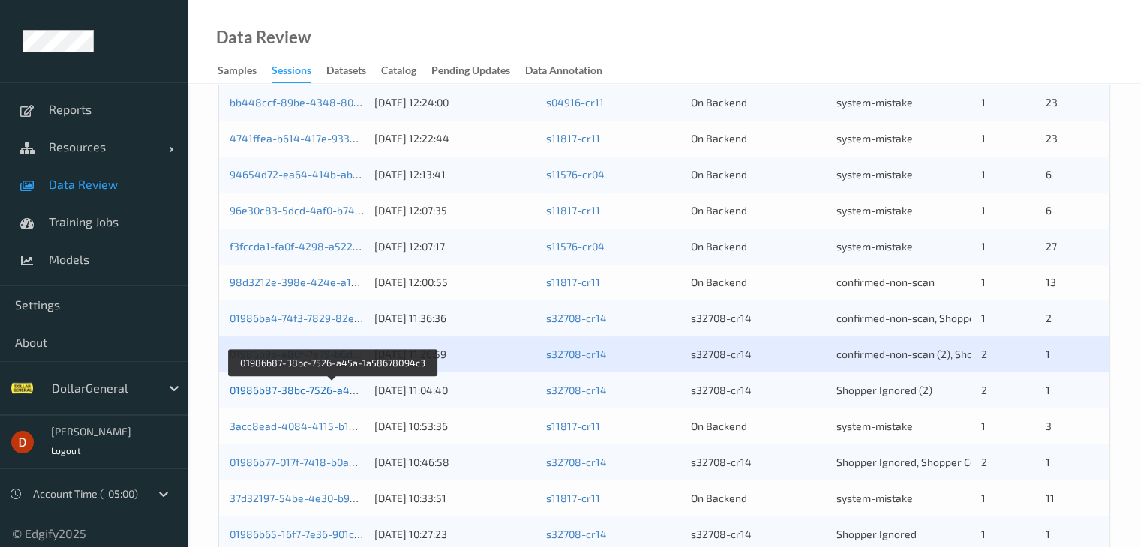
click at [325, 391] on link "01986b87-38bc-7526-a45a-1a58678094c3" at bounding box center [333, 390] width 208 height 13
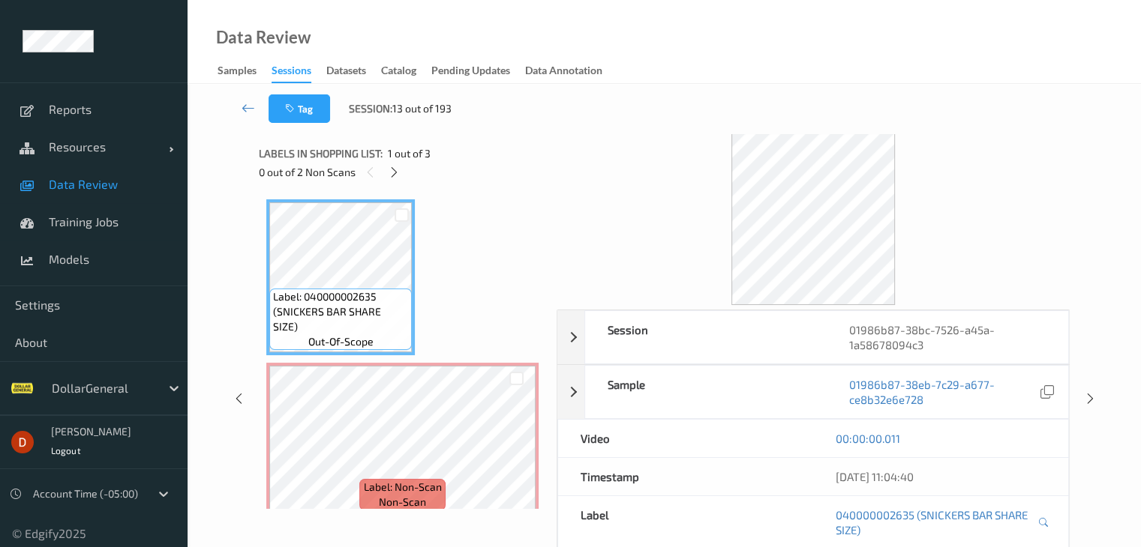
drag, startPoint x: 388, startPoint y: 157, endPoint x: 388, endPoint y: 164, distance: 7.5
click at [388, 161] on div "Labels in shopping list: 1 out of 3" at bounding box center [402, 153] width 287 height 19
click at [396, 174] on icon at bounding box center [394, 172] width 13 height 13
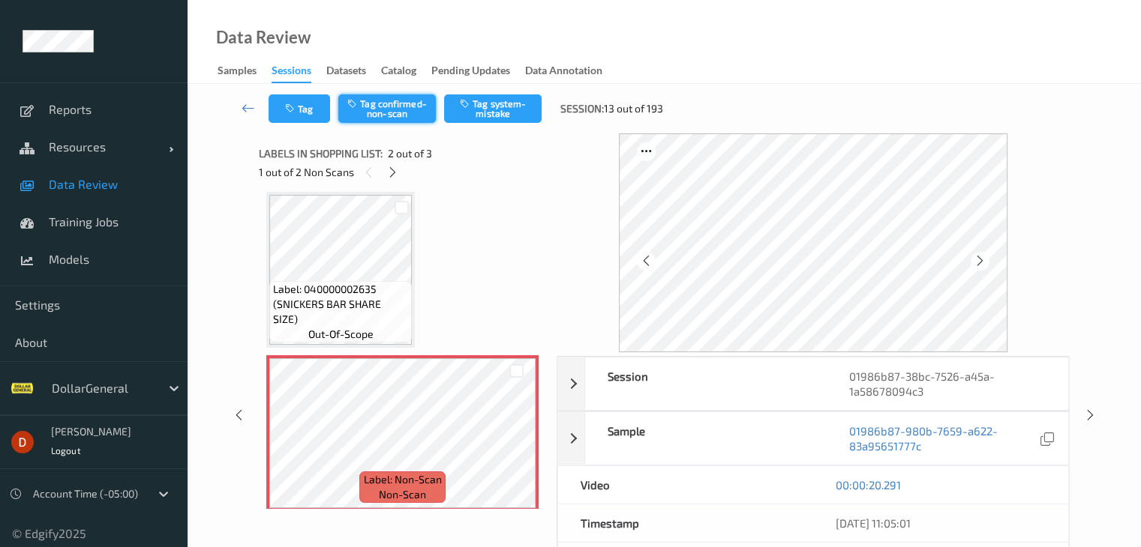
click at [404, 102] on button "Tag confirmed-non-scan" at bounding box center [386, 108] width 97 height 28
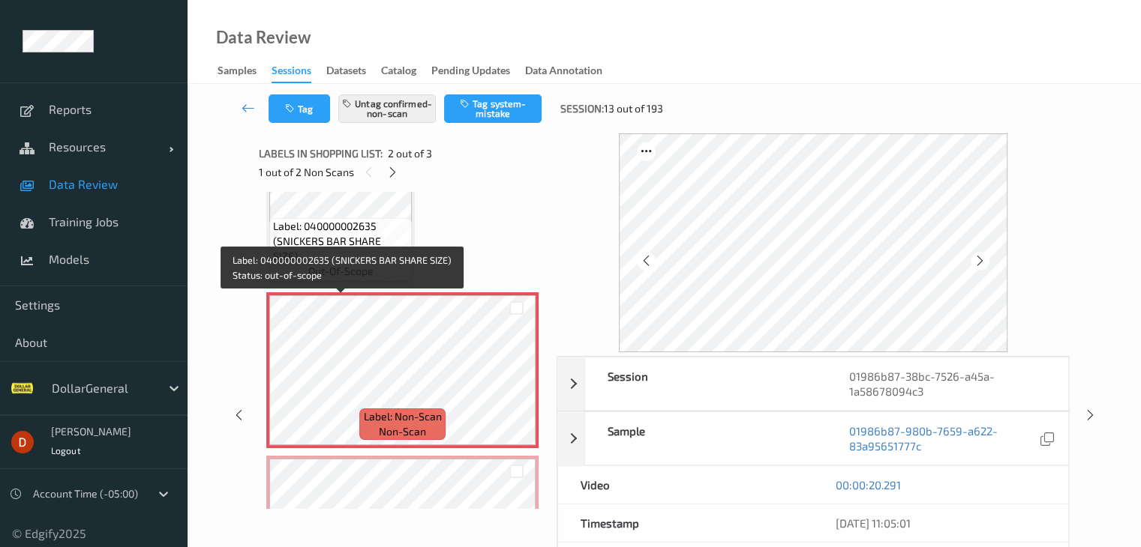
scroll to position [157, 0]
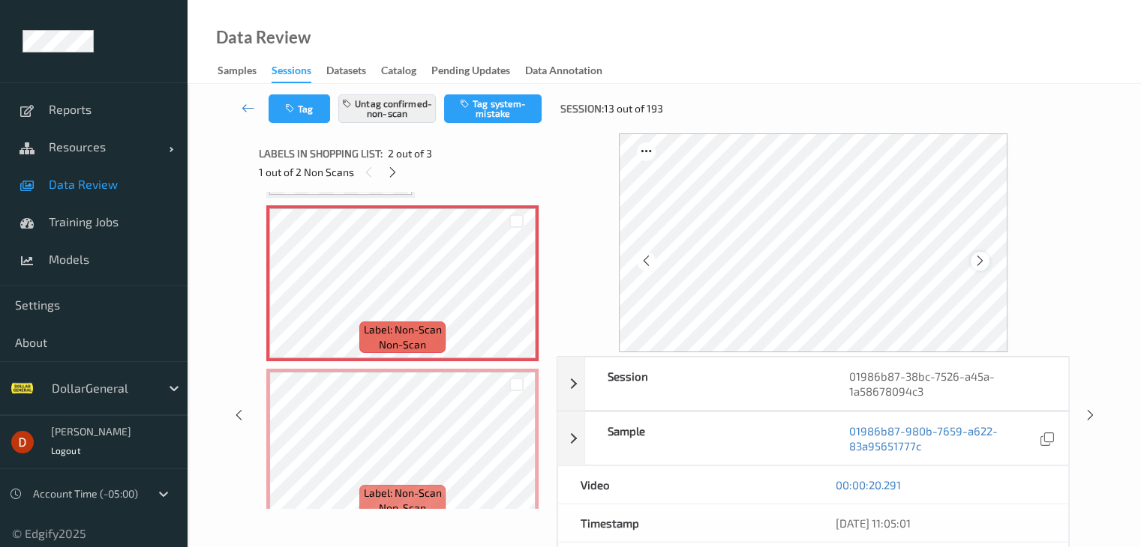
click at [976, 264] on div at bounding box center [979, 261] width 19 height 19
click at [975, 264] on div at bounding box center [979, 261] width 19 height 19
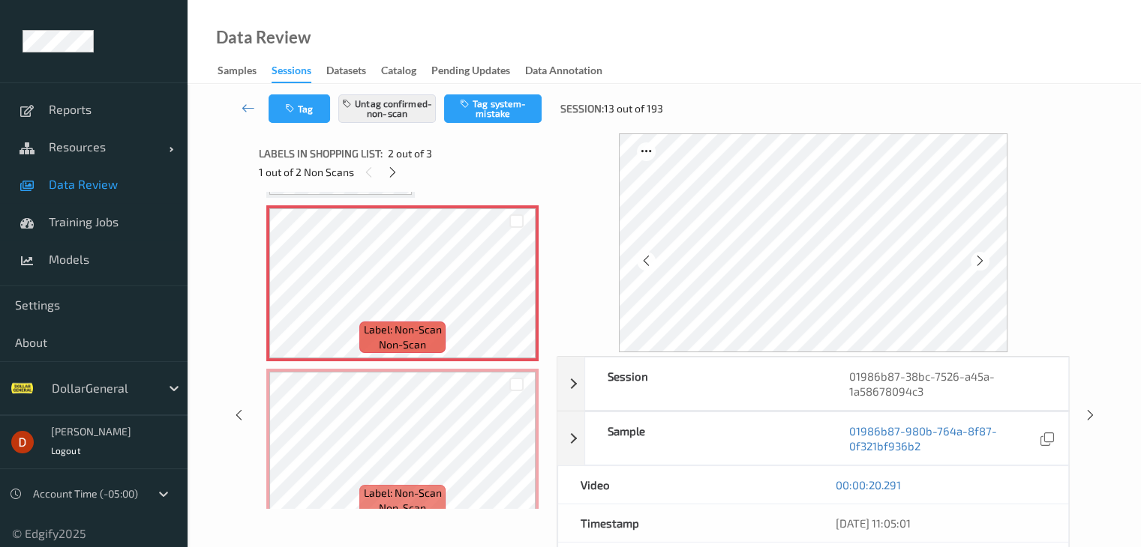
click at [975, 264] on div at bounding box center [979, 261] width 19 height 19
click at [981, 256] on icon at bounding box center [979, 260] width 13 height 13
click at [246, 103] on icon at bounding box center [247, 107] width 13 height 15
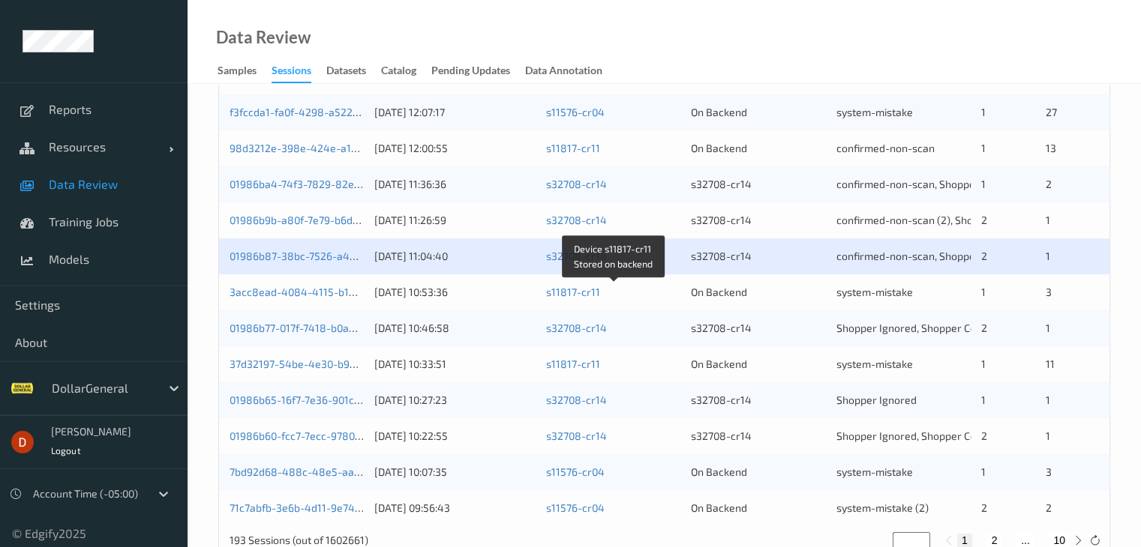
scroll to position [699, 0]
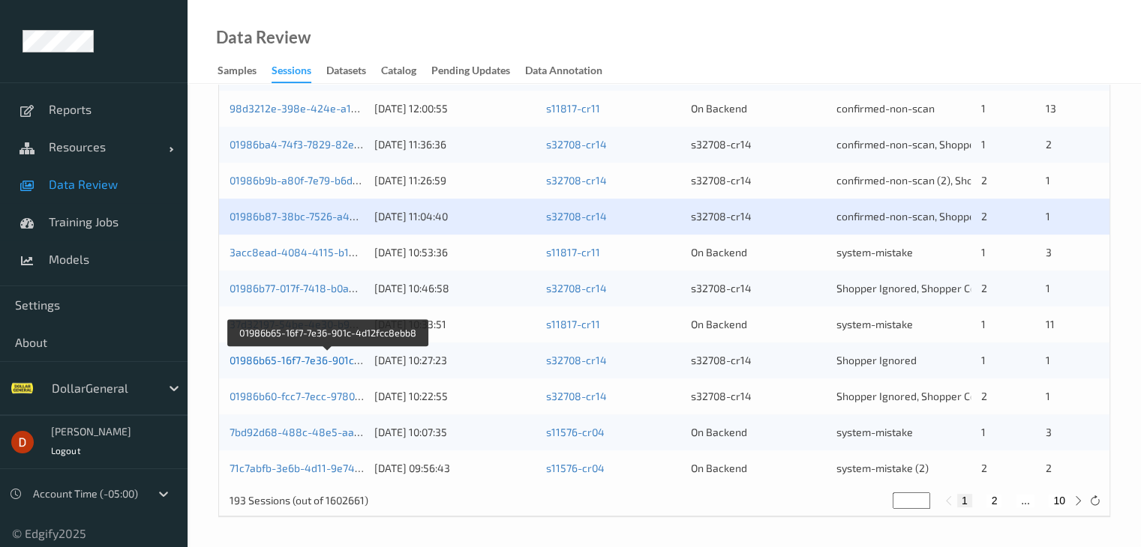
click at [307, 362] on link "01986b65-16f7-7e36-901c-4d12fcc8ebb8" at bounding box center [328, 360] width 198 height 13
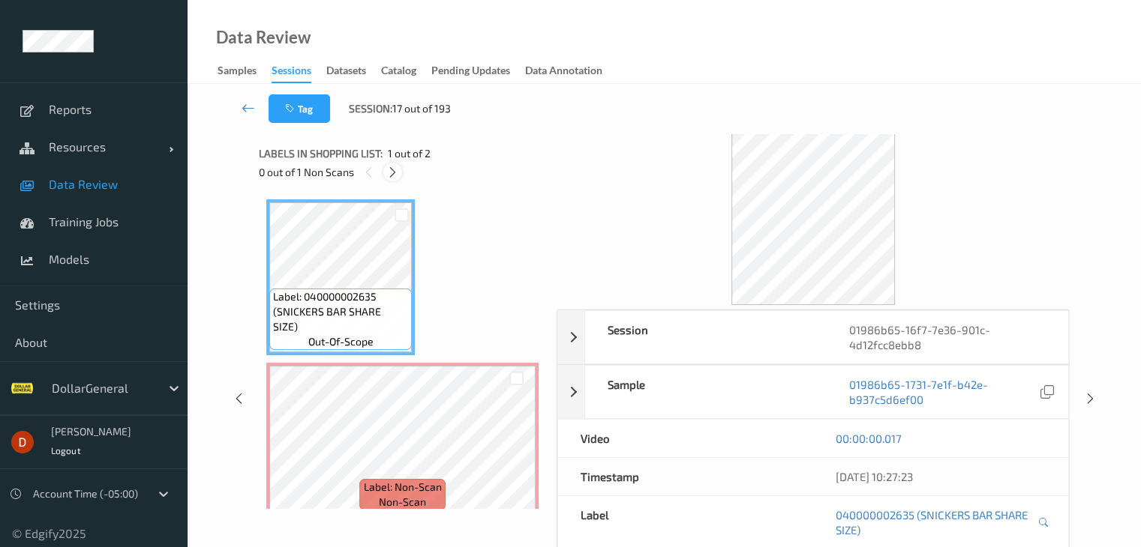
click at [390, 172] on icon at bounding box center [392, 172] width 13 height 13
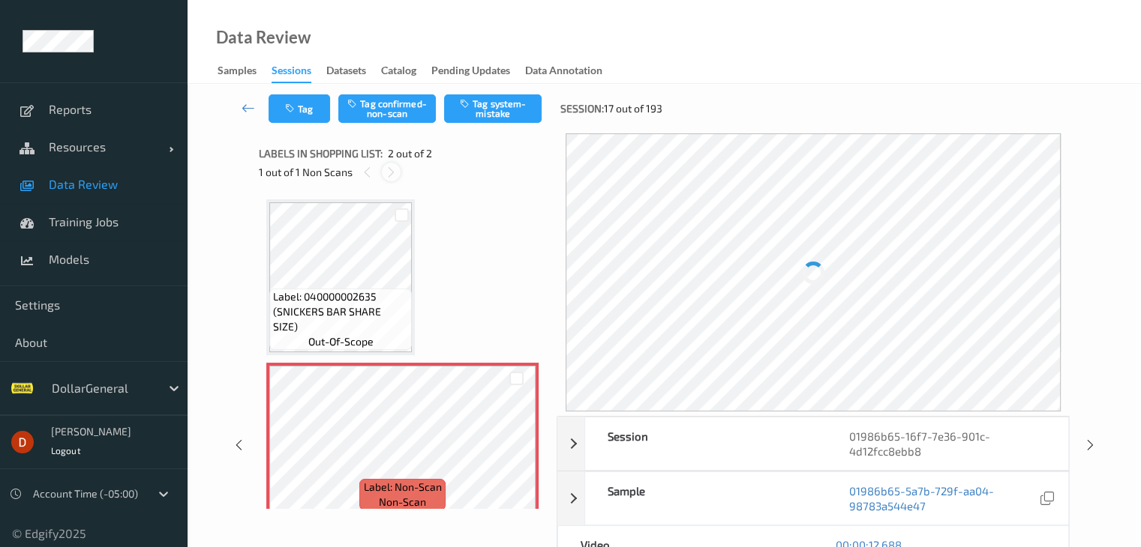
scroll to position [7, 0]
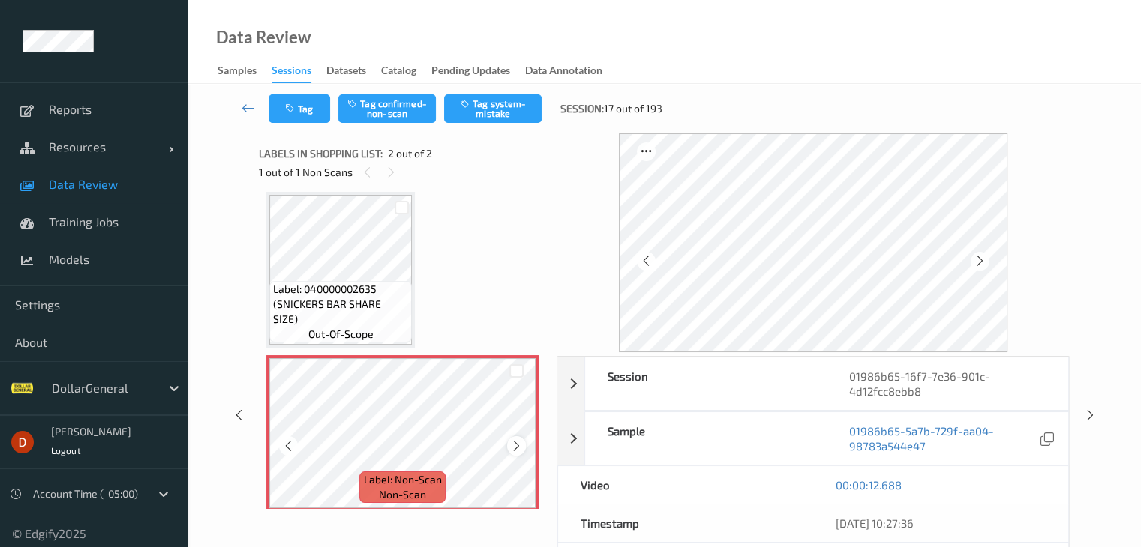
click at [510, 439] on icon at bounding box center [516, 445] width 13 height 13
click at [511, 440] on icon at bounding box center [516, 445] width 13 height 13
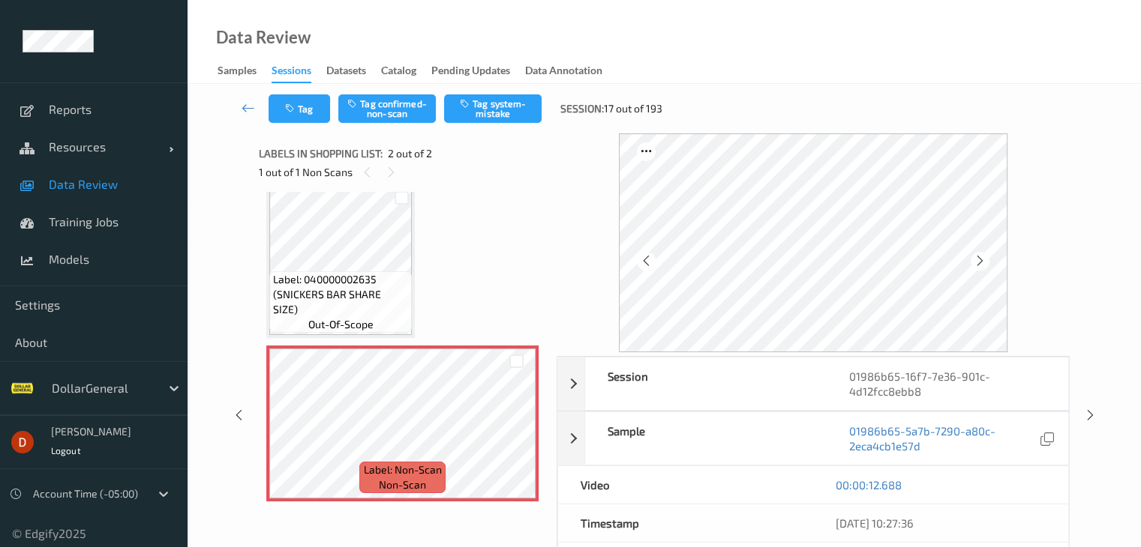
scroll to position [0, 0]
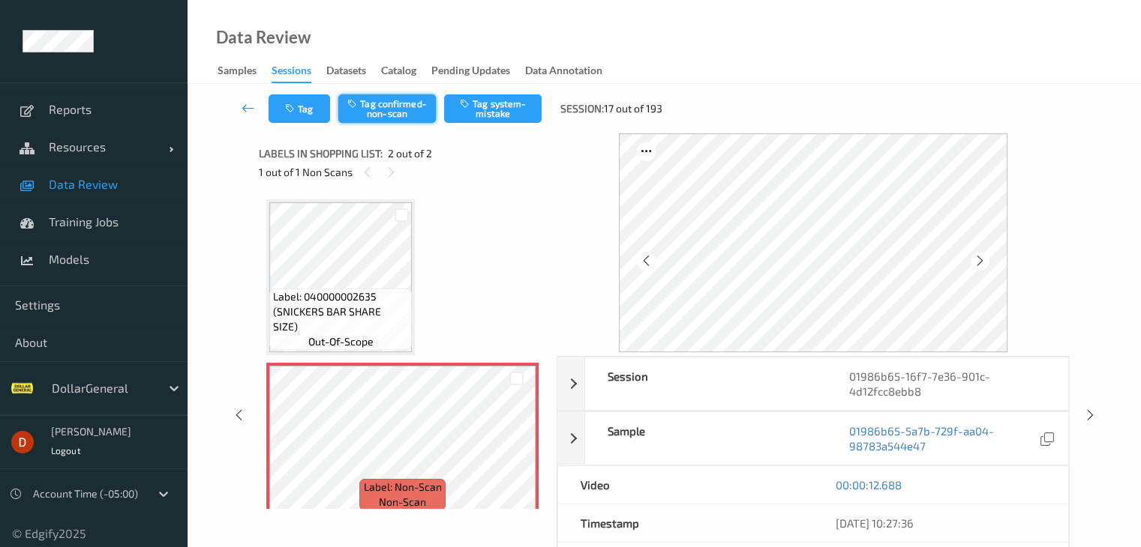
click at [372, 100] on button "Tag confirmed-non-scan" at bounding box center [386, 108] width 97 height 28
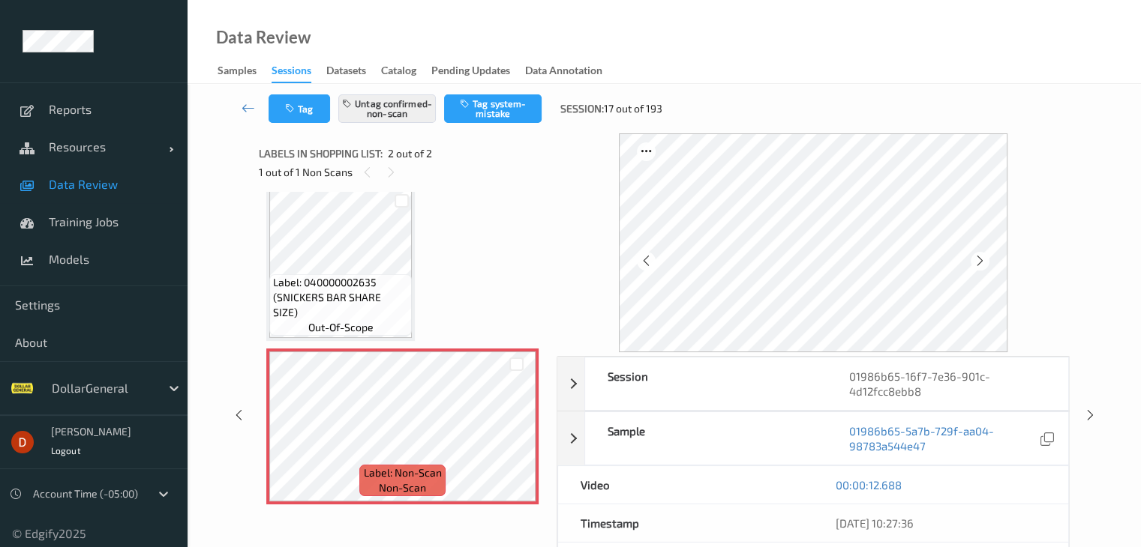
scroll to position [17, 0]
click at [255, 114] on link at bounding box center [249, 108] width 40 height 28
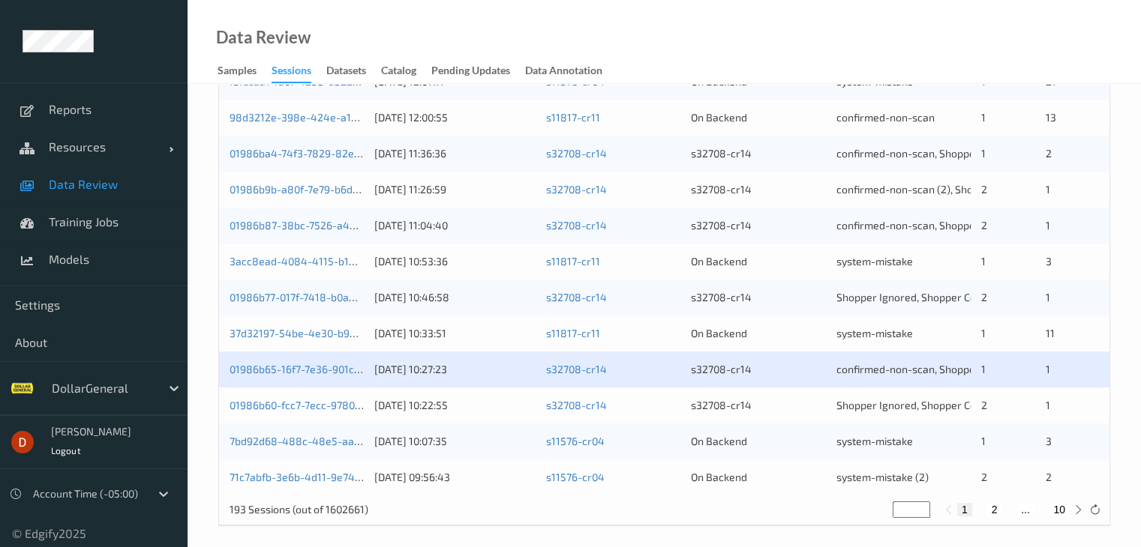
scroll to position [699, 0]
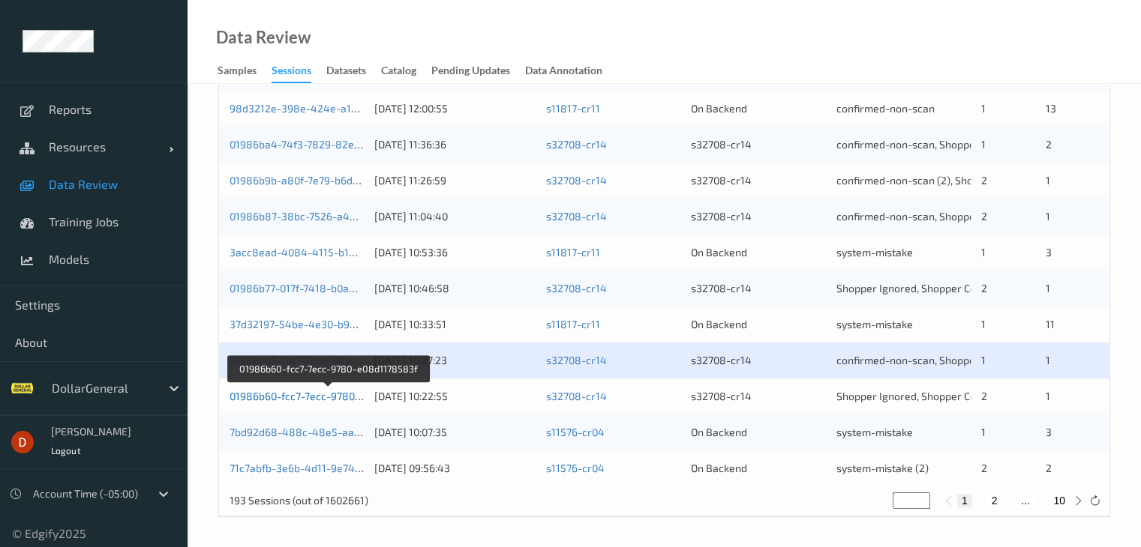
click at [311, 397] on link "01986b60-fcc7-7ecc-9780-e08d1178583f" at bounding box center [328, 396] width 198 height 13
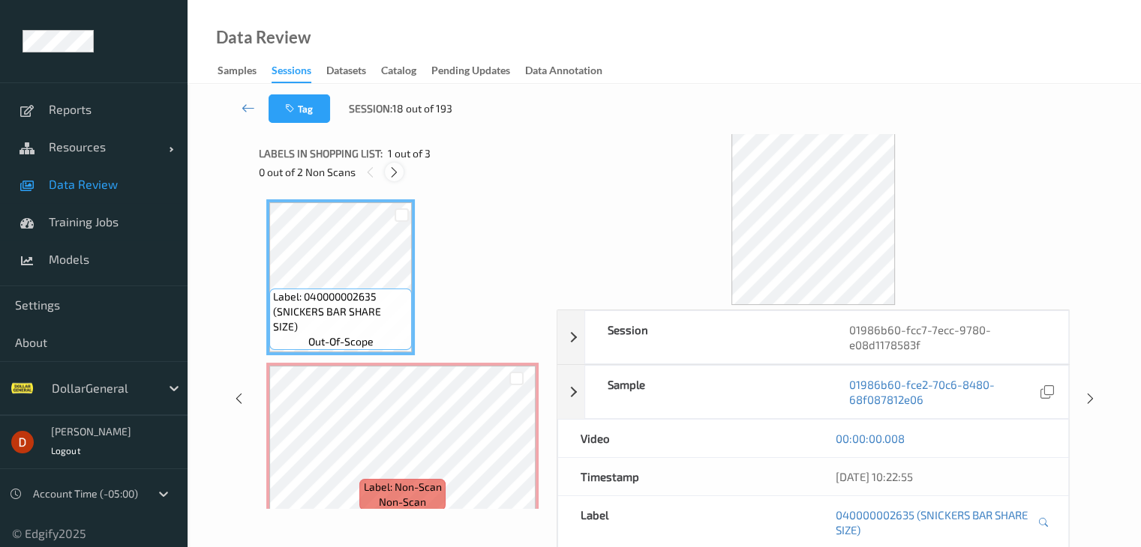
click at [397, 178] on icon at bounding box center [394, 172] width 13 height 13
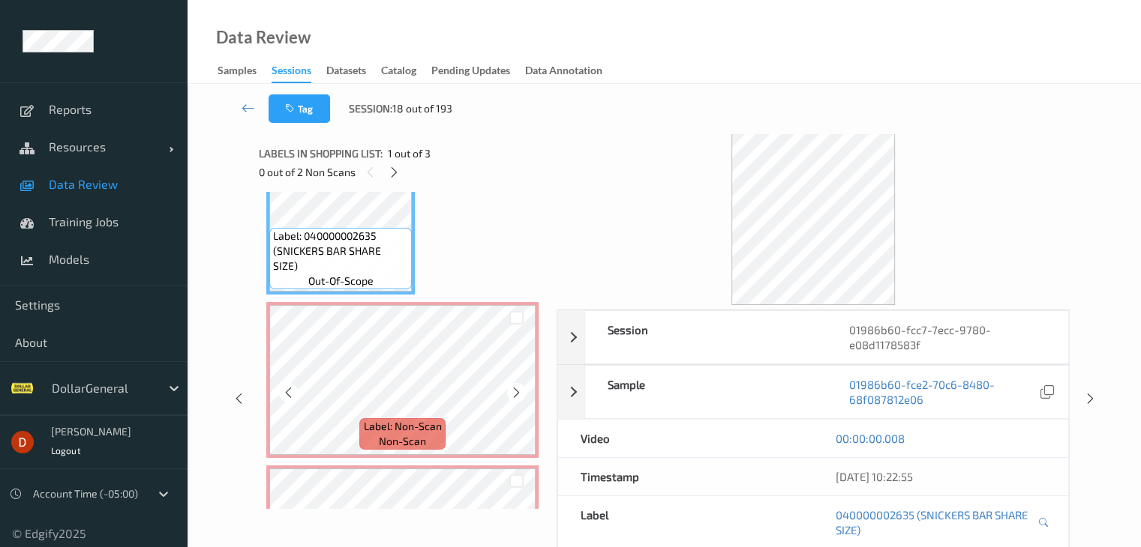
scroll to position [82, 0]
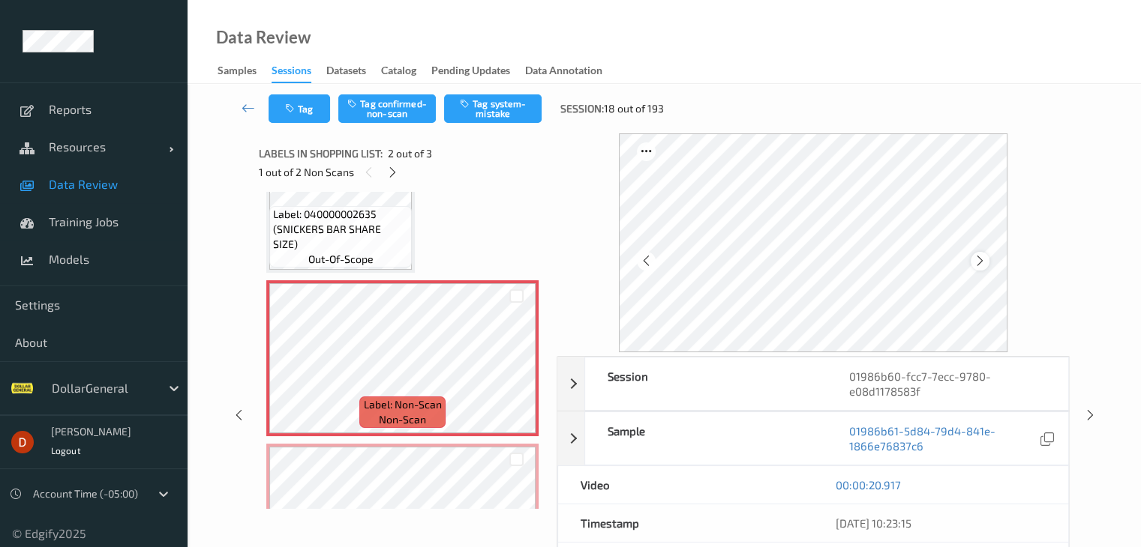
click at [977, 265] on icon at bounding box center [979, 260] width 13 height 13
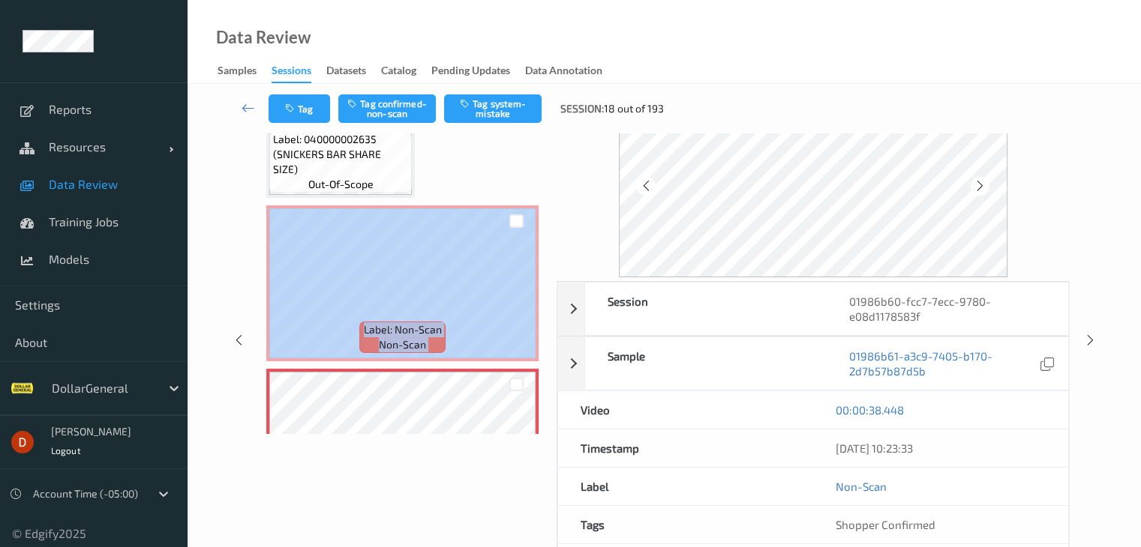
drag, startPoint x: 545, startPoint y: 349, endPoint x: 544, endPoint y: 363, distance: 13.6
click at [544, 363] on div "Label: 040000002635 (SNICKERS BAR SHARE SIZE) out-of-scope Label: Non-Scan non-…" at bounding box center [402, 275] width 287 height 317
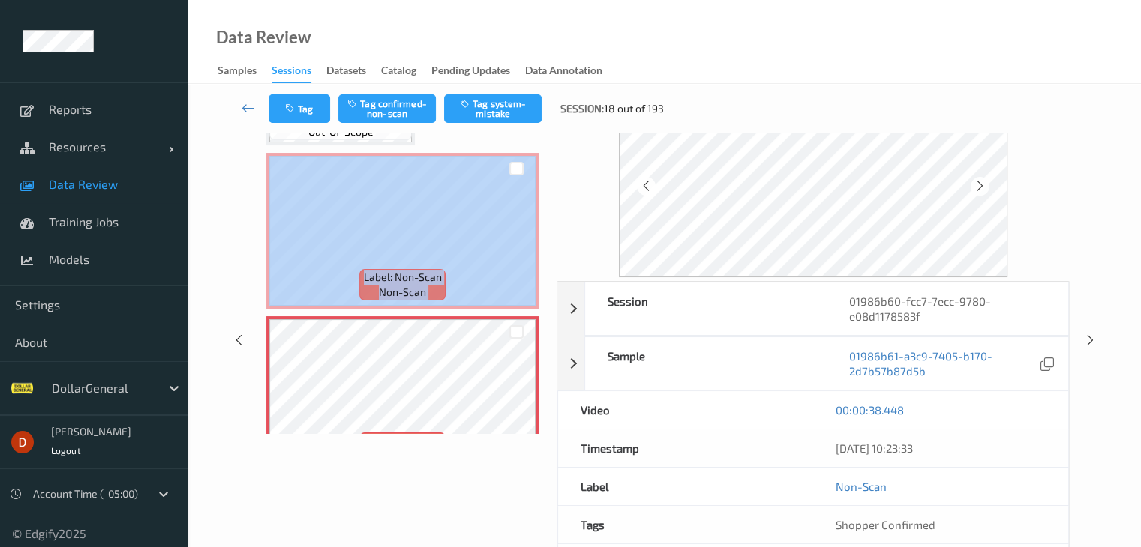
scroll to position [181, 0]
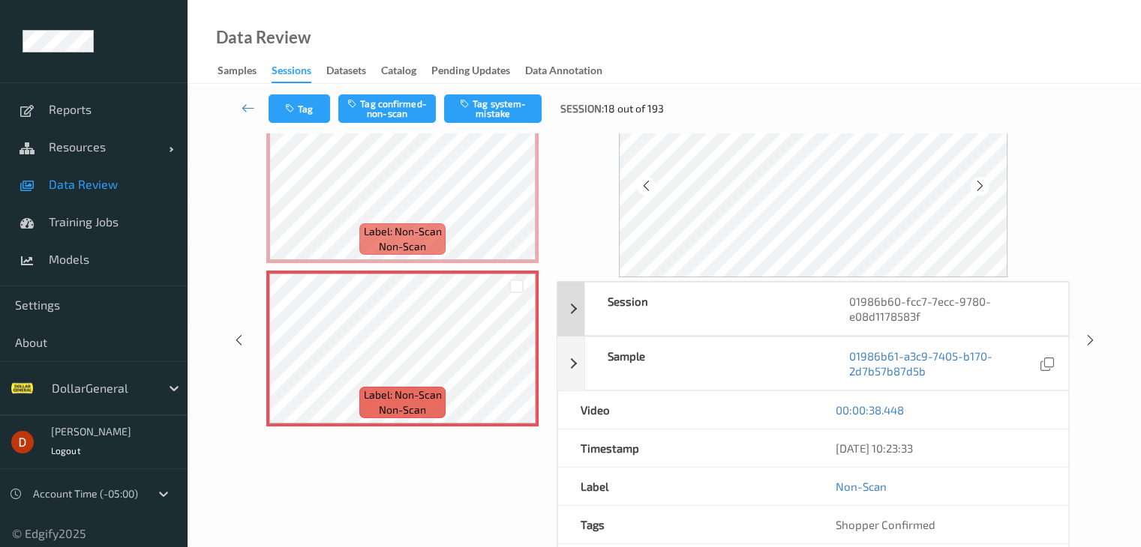
drag, startPoint x: 586, startPoint y: 307, endPoint x: 594, endPoint y: 289, distance: 19.5
click at [594, 289] on div "Session 01986b60-fcc7-7ecc-9780-e08d1178583f" at bounding box center [812, 309] width 511 height 54
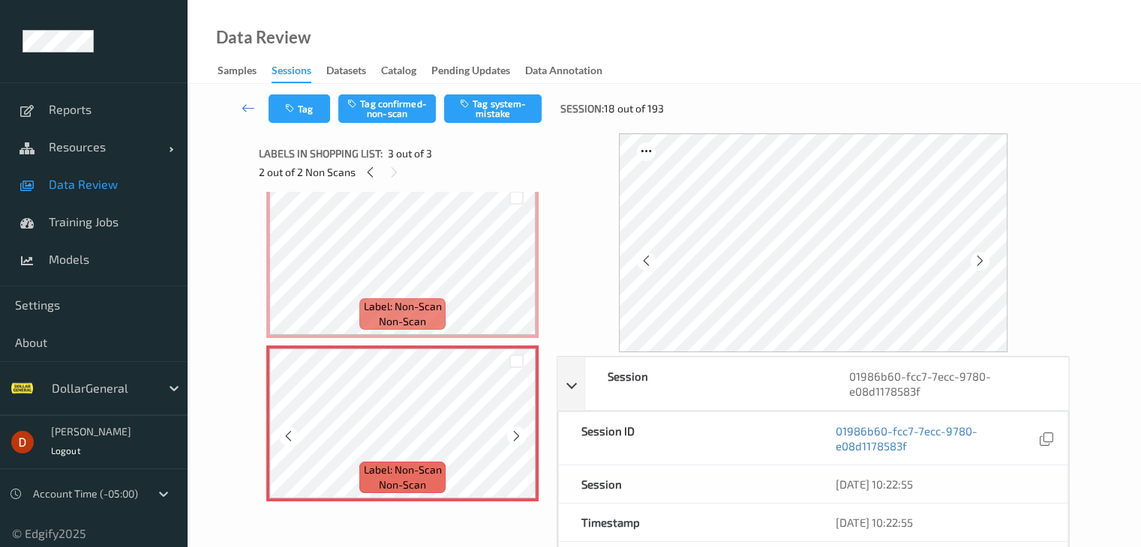
click at [518, 439] on icon at bounding box center [516, 436] width 13 height 13
click at [519, 439] on icon at bounding box center [516, 436] width 13 height 13
drag, startPoint x: 537, startPoint y: 440, endPoint x: 519, endPoint y: 439, distance: 18.1
click at [519, 439] on icon at bounding box center [516, 436] width 13 height 13
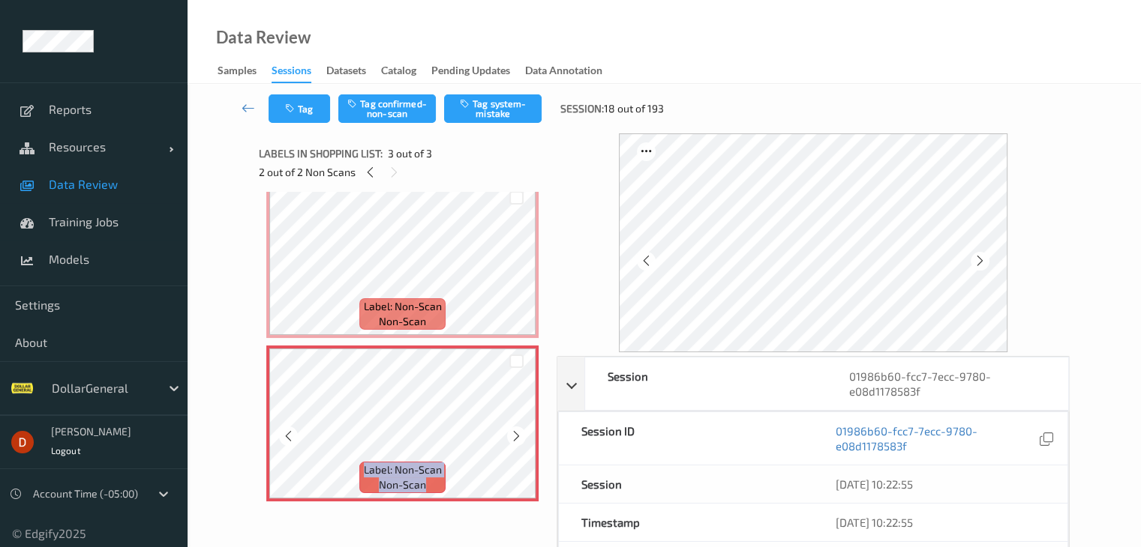
click at [519, 439] on icon at bounding box center [516, 436] width 13 height 13
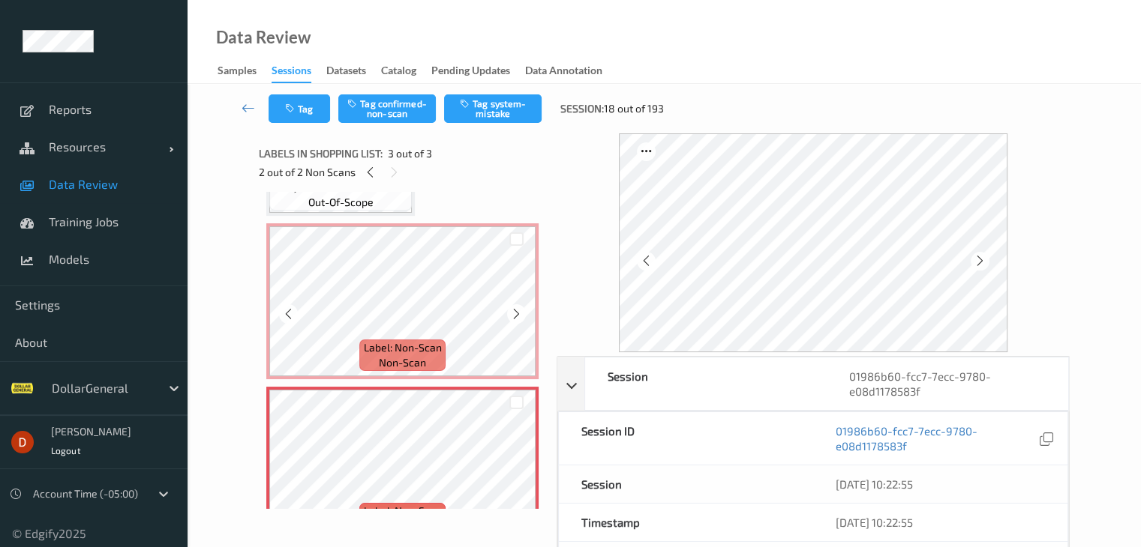
scroll to position [106, 0]
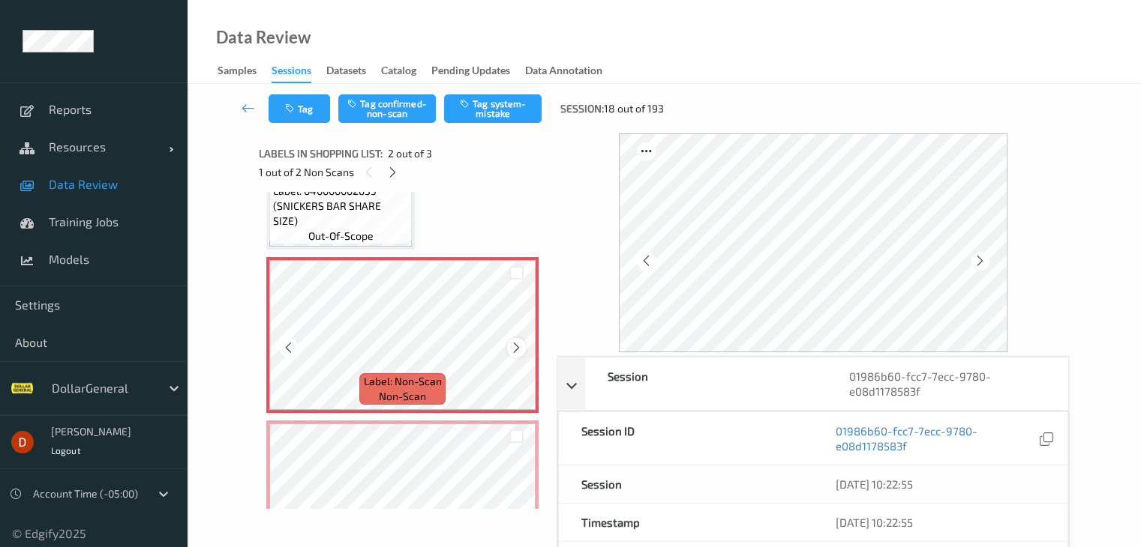
click at [523, 350] on div at bounding box center [516, 347] width 19 height 19
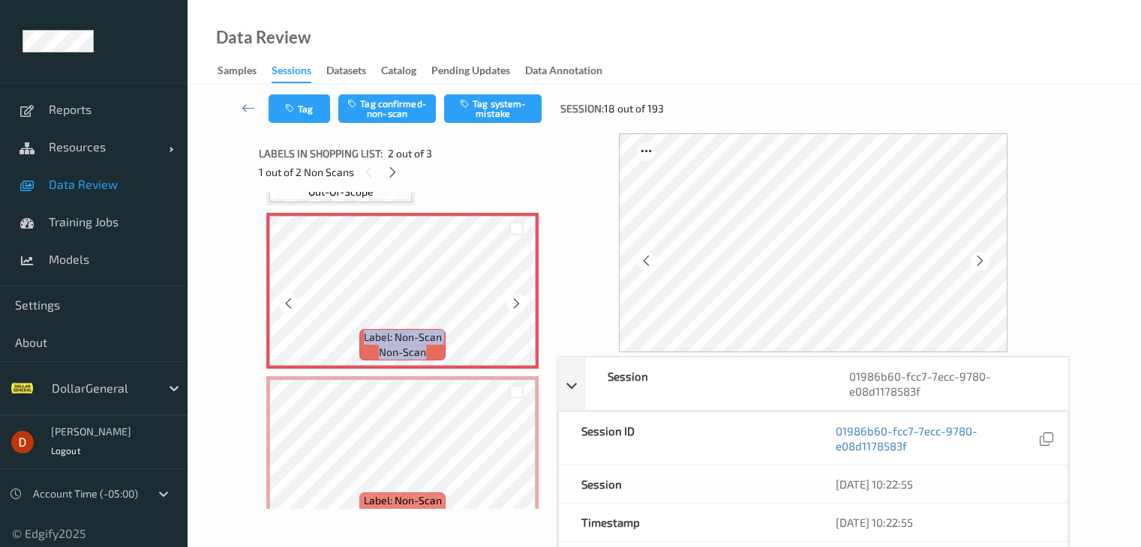
scroll to position [181, 0]
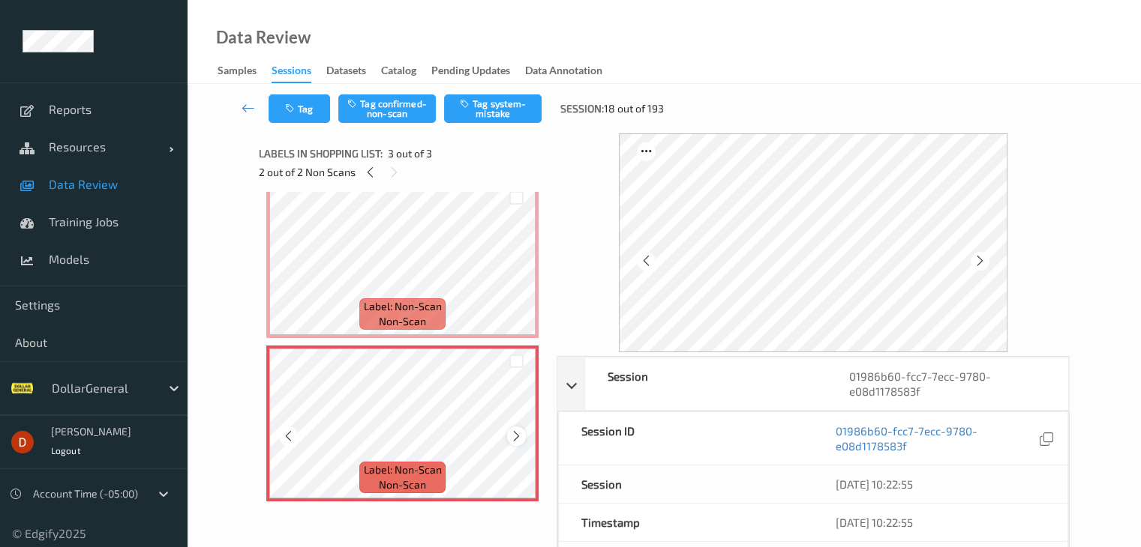
click at [511, 438] on icon at bounding box center [516, 436] width 13 height 13
click at [512, 438] on icon at bounding box center [516, 436] width 13 height 13
click at [514, 437] on icon at bounding box center [516, 436] width 13 height 13
click at [516, 437] on icon at bounding box center [516, 436] width 13 height 13
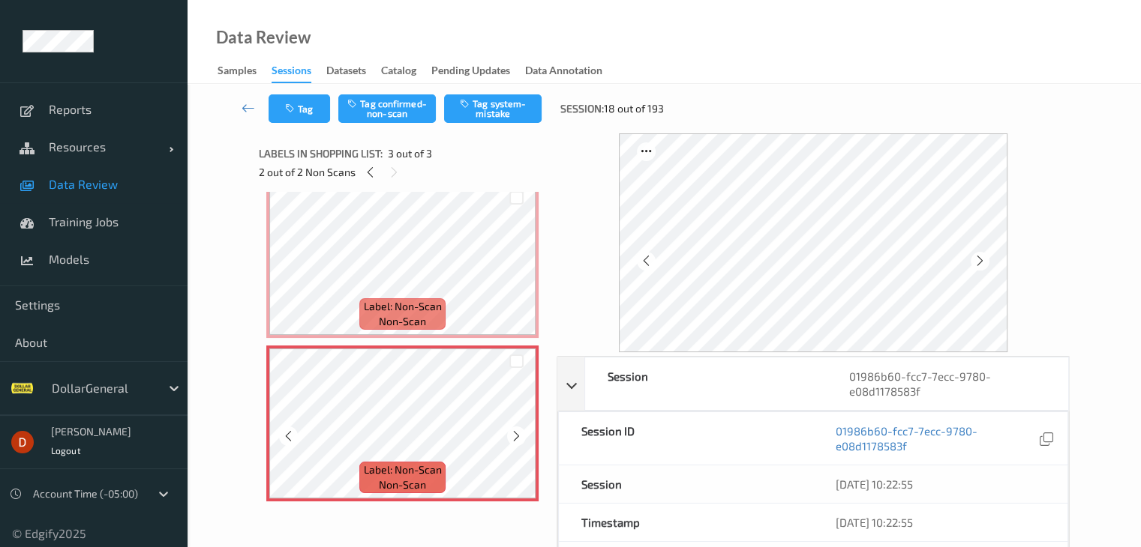
click at [516, 437] on icon at bounding box center [516, 436] width 13 height 13
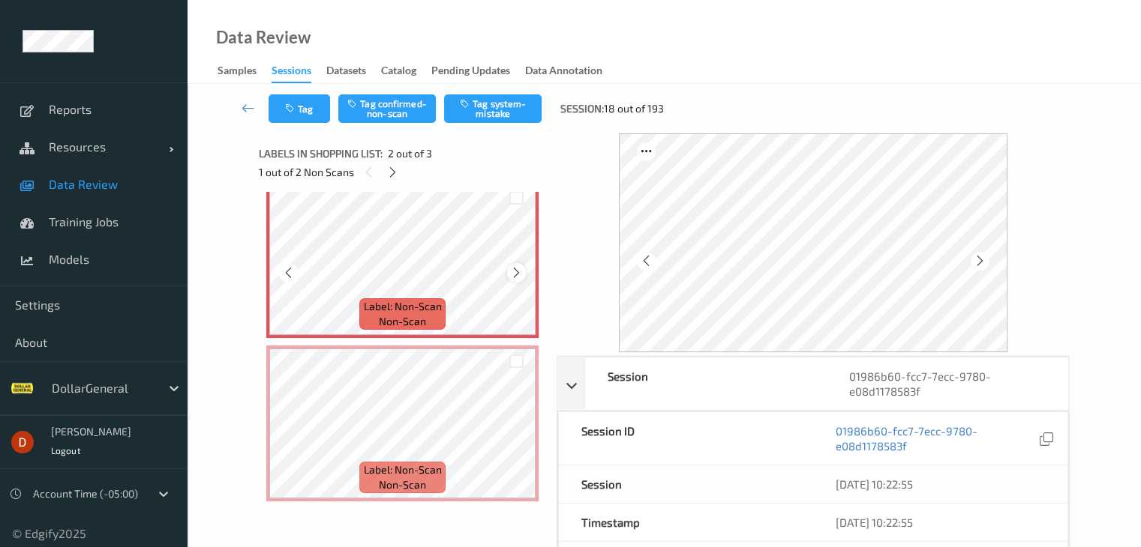
click at [517, 274] on icon at bounding box center [516, 272] width 13 height 13
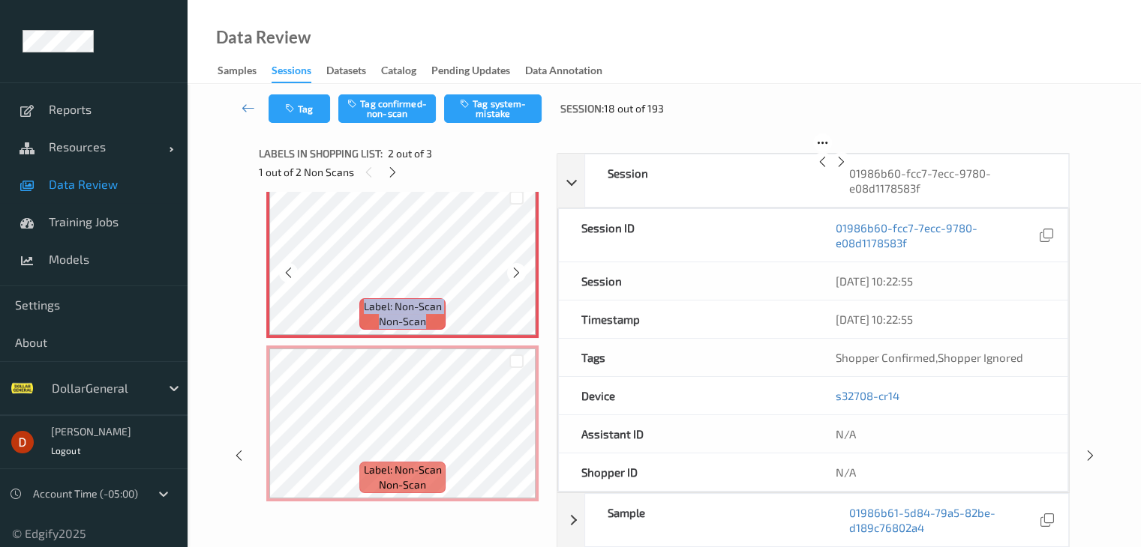
click at [517, 274] on icon at bounding box center [516, 272] width 13 height 13
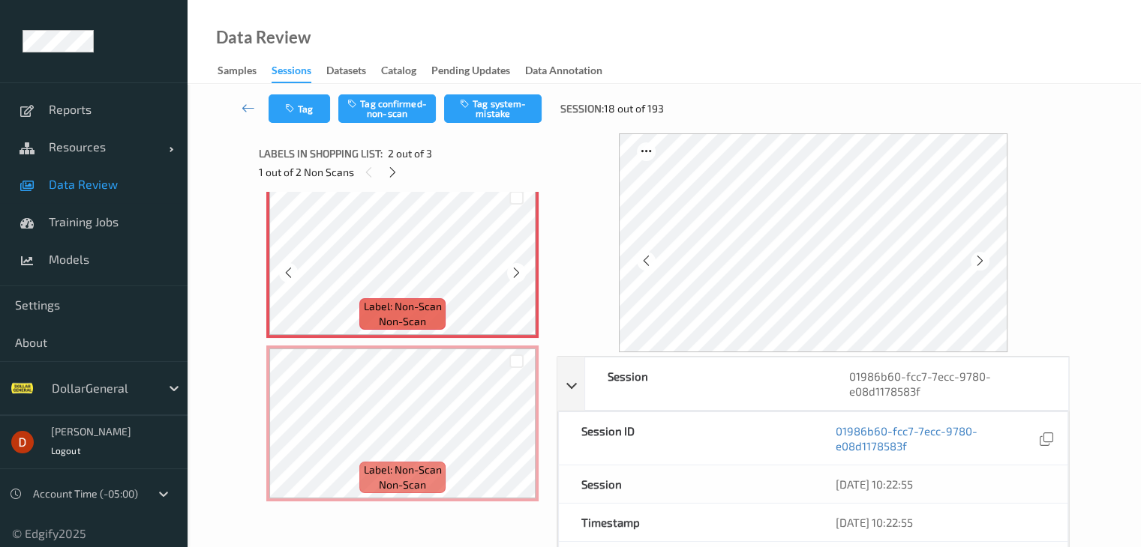
click at [517, 274] on icon at bounding box center [516, 272] width 13 height 13
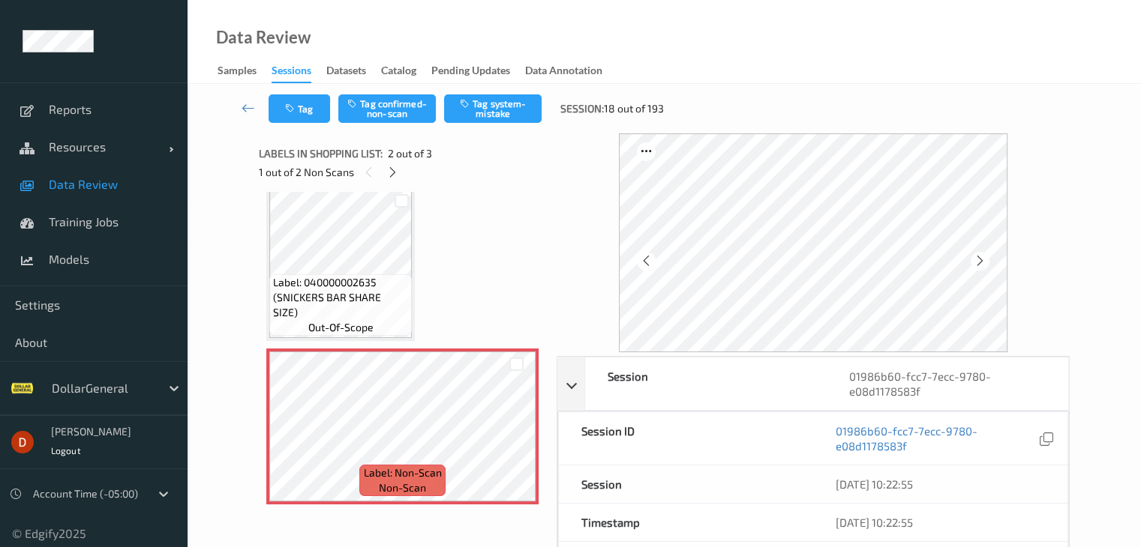
scroll to position [0, 0]
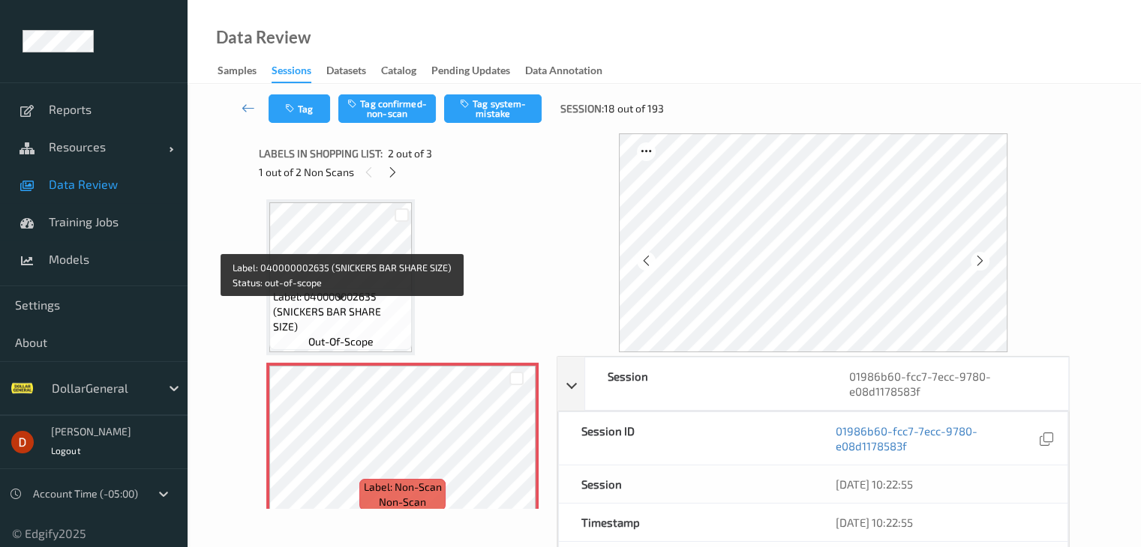
click at [328, 337] on span "out-of-scope" at bounding box center [340, 341] width 65 height 15
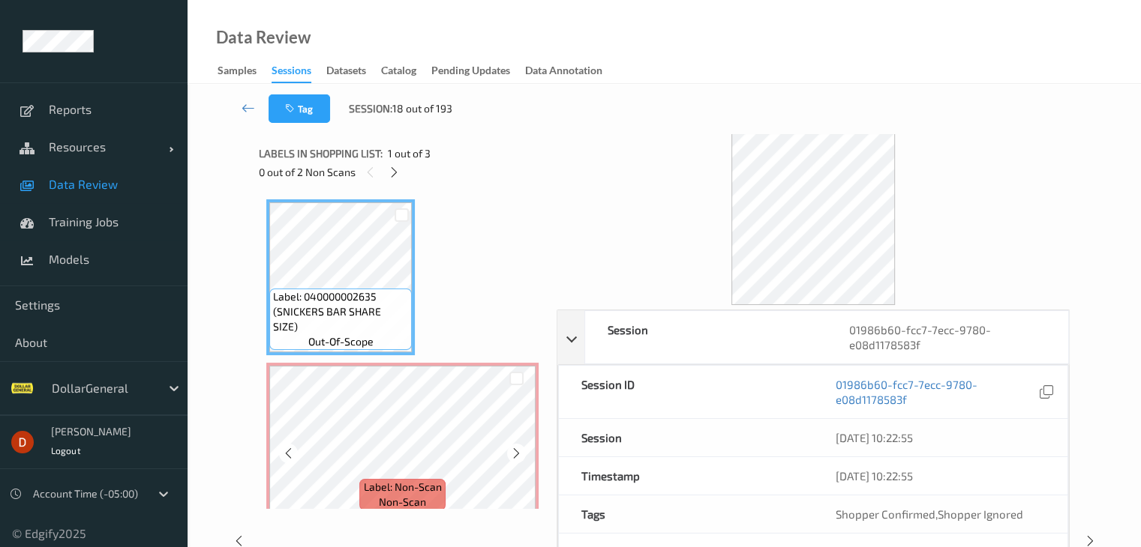
scroll to position [150, 0]
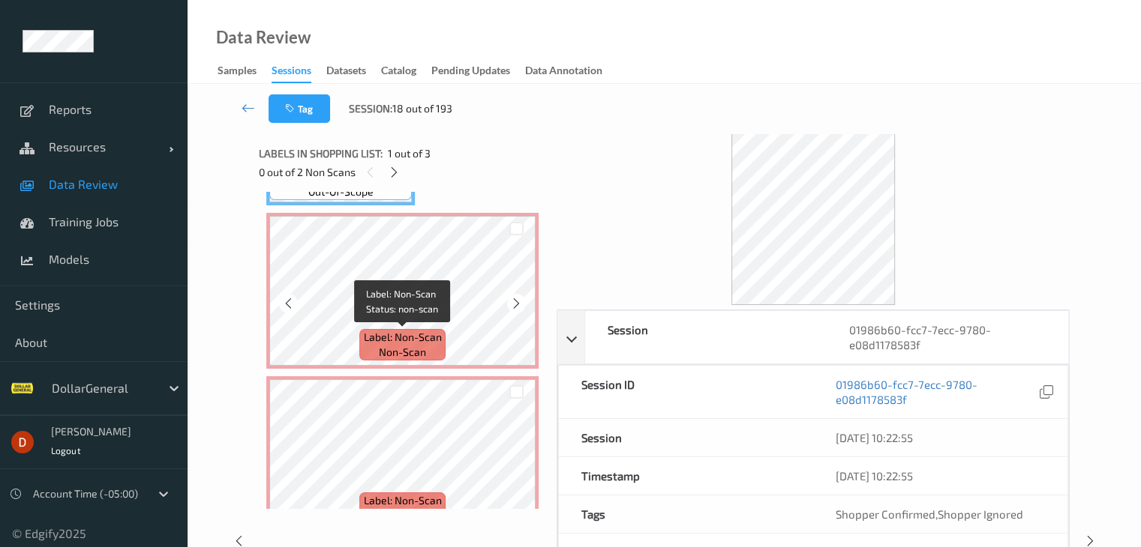
click at [423, 340] on span "Label: Non-Scan" at bounding box center [403, 337] width 78 height 15
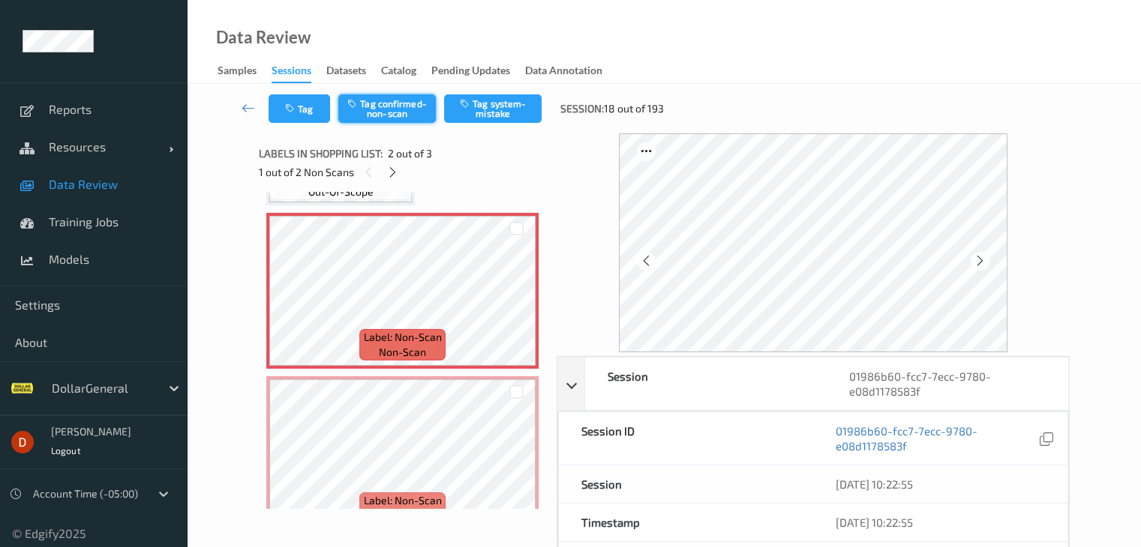
click at [394, 117] on button "Tag confirmed-non-scan" at bounding box center [386, 108] width 97 height 28
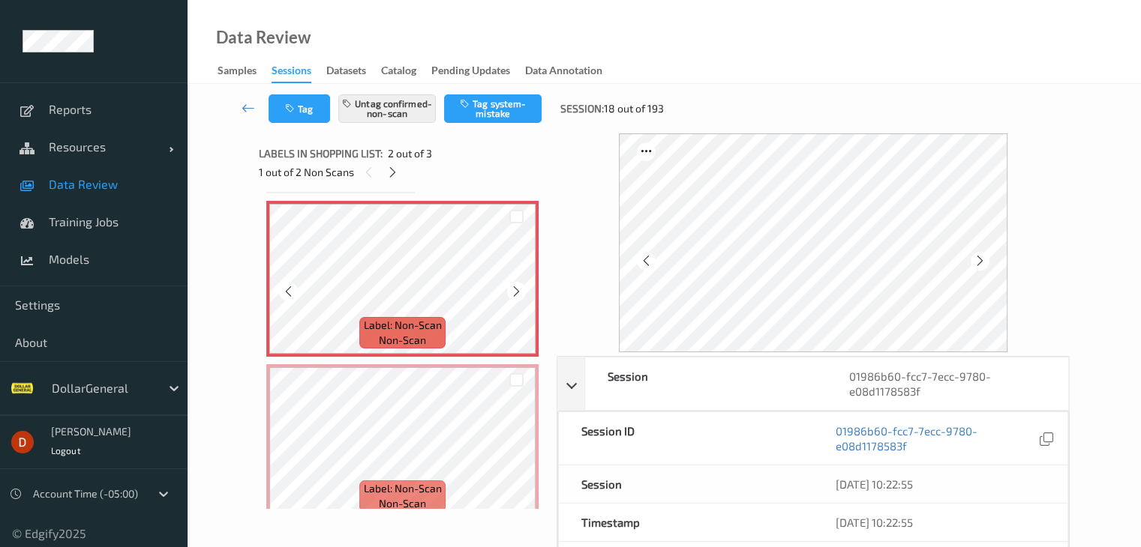
scroll to position [181, 0]
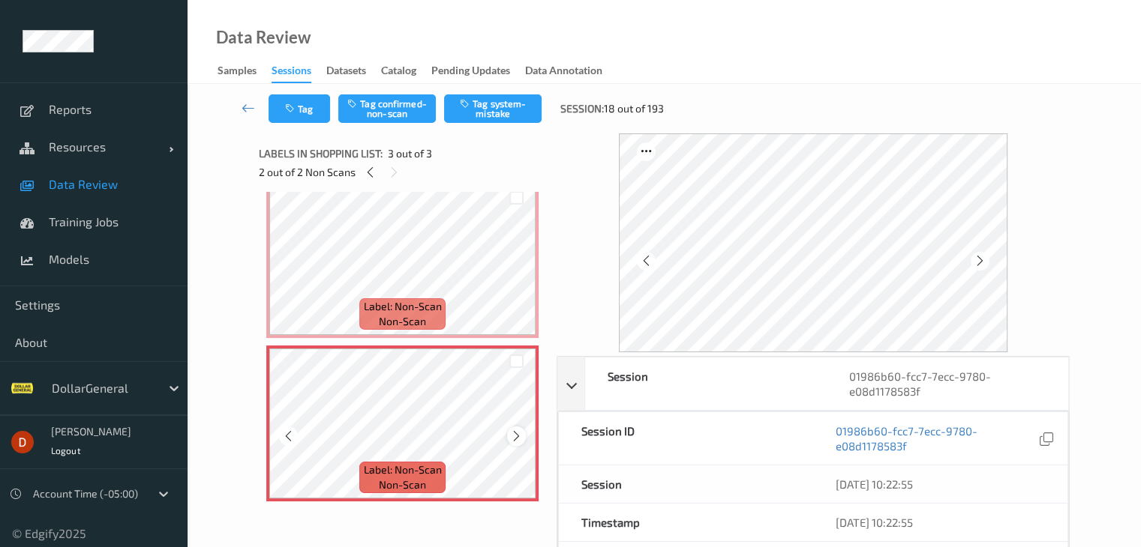
click at [516, 439] on icon at bounding box center [516, 436] width 13 height 13
click at [515, 439] on icon at bounding box center [516, 436] width 13 height 13
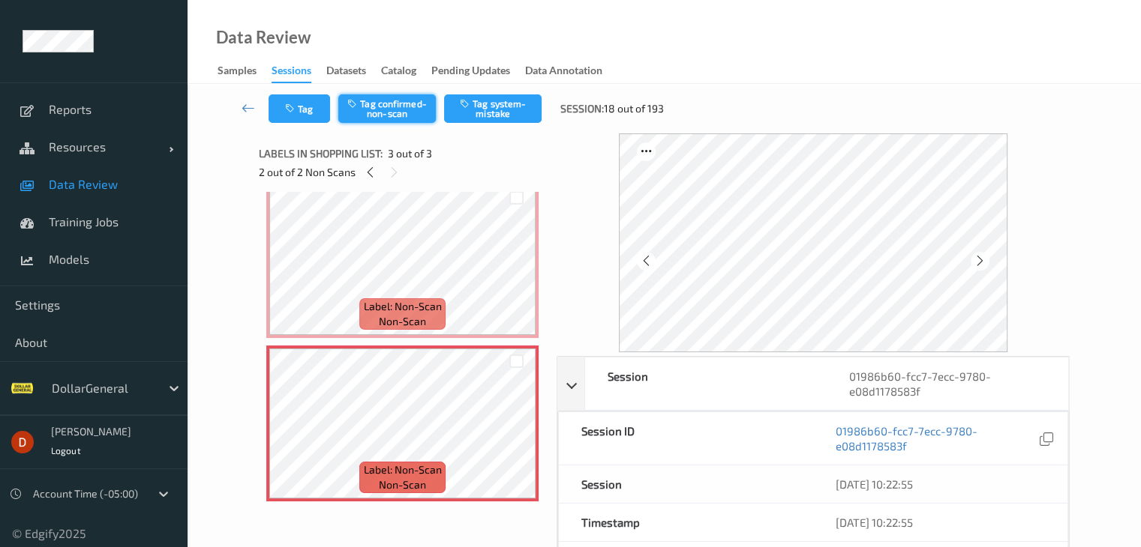
click at [396, 112] on button "Tag confirmed-non-scan" at bounding box center [386, 108] width 97 height 28
click at [250, 109] on icon at bounding box center [247, 107] width 13 height 15
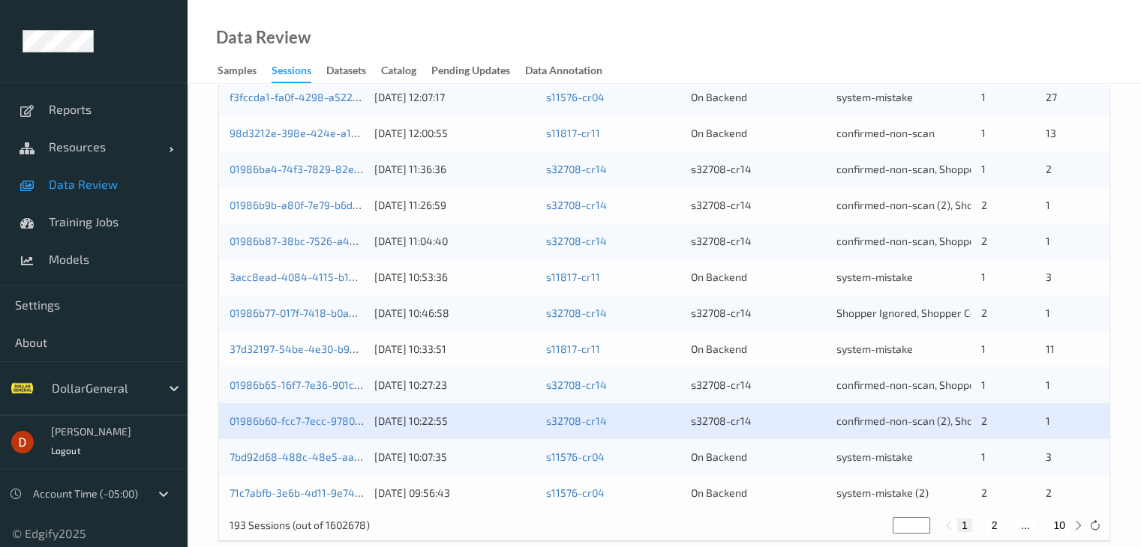
scroll to position [675, 0]
click at [825, 320] on div "01986b77-017f-7418-b0a8-f332cdf81326 [DATE] 10:46:58 s32708-cr14 s32708-cr14 Sh…" at bounding box center [664, 313] width 890 height 36
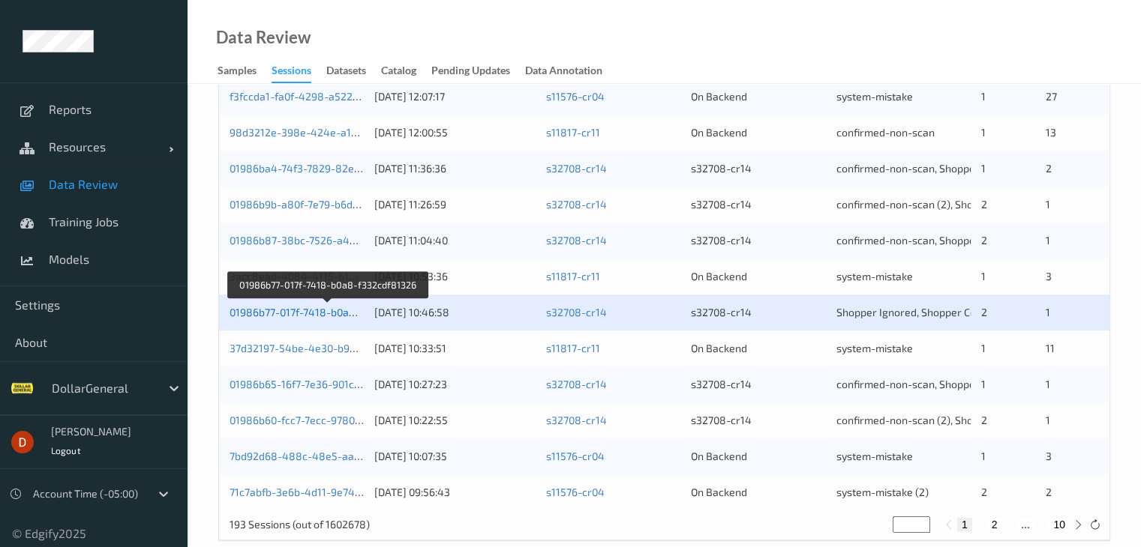
click at [306, 313] on link "01986b77-017f-7418-b0a8-f332cdf81326" at bounding box center [327, 312] width 196 height 13
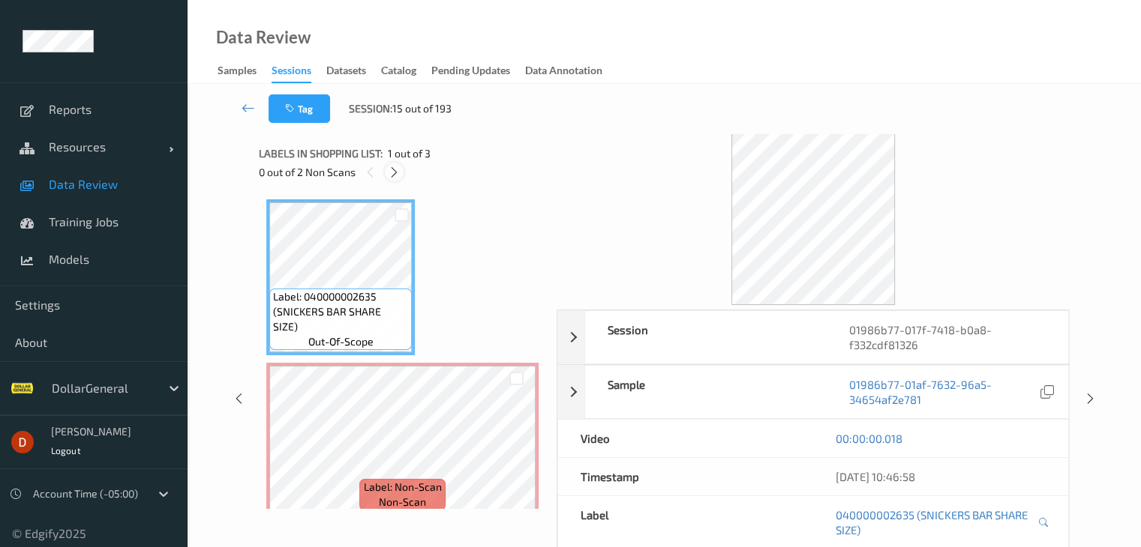
click at [399, 172] on icon at bounding box center [394, 172] width 13 height 13
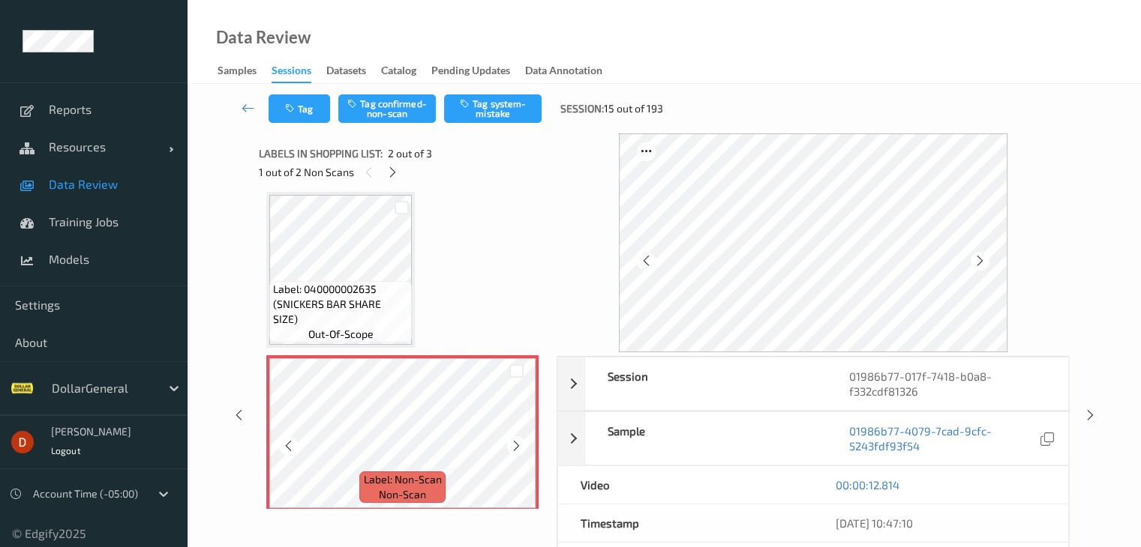
scroll to position [82, 0]
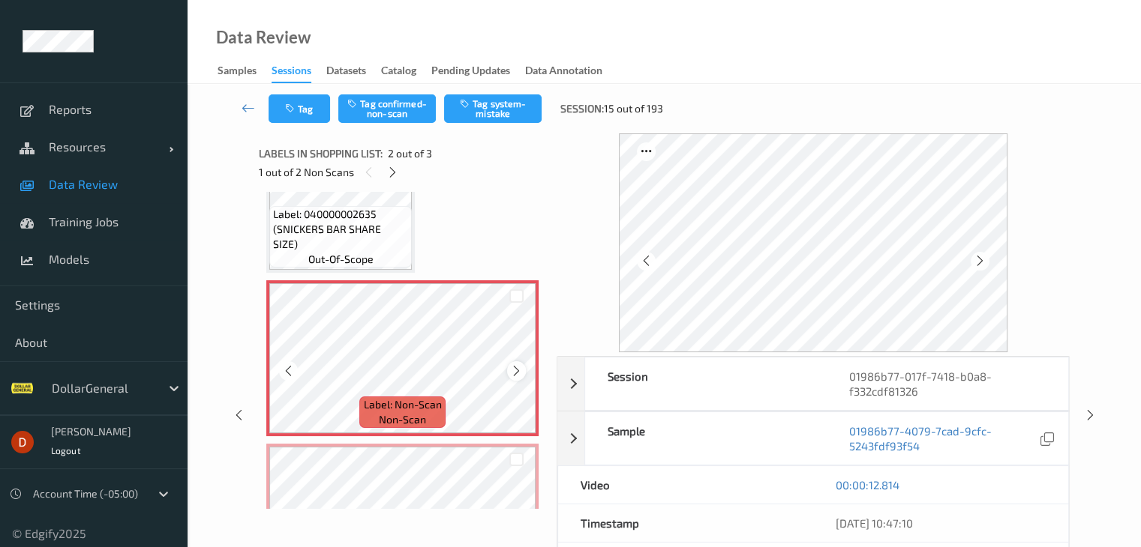
click at [513, 368] on icon at bounding box center [516, 370] width 13 height 13
click at [513, 367] on icon at bounding box center [516, 370] width 13 height 13
click at [513, 366] on icon at bounding box center [516, 370] width 13 height 13
click at [514, 368] on icon at bounding box center [516, 370] width 13 height 13
click at [515, 367] on icon at bounding box center [516, 370] width 13 height 13
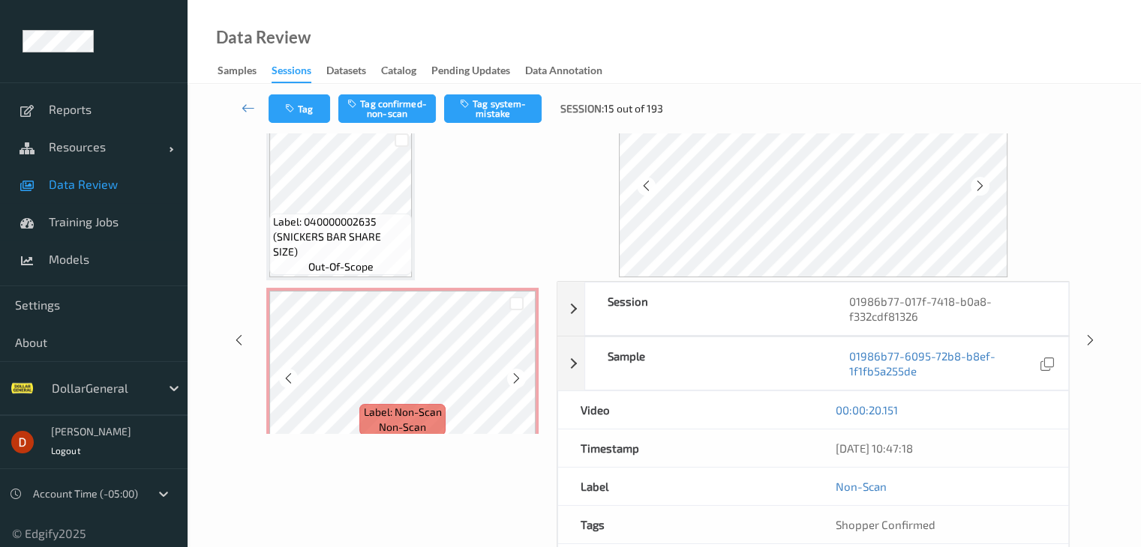
scroll to position [181, 0]
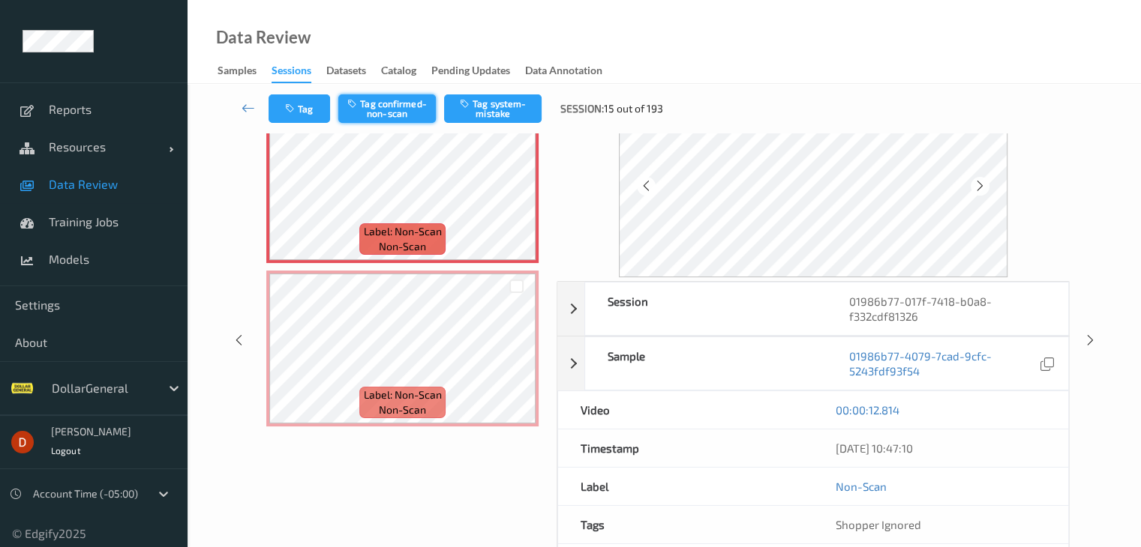
click at [385, 104] on button "Tag confirmed-non-scan" at bounding box center [386, 108] width 97 height 28
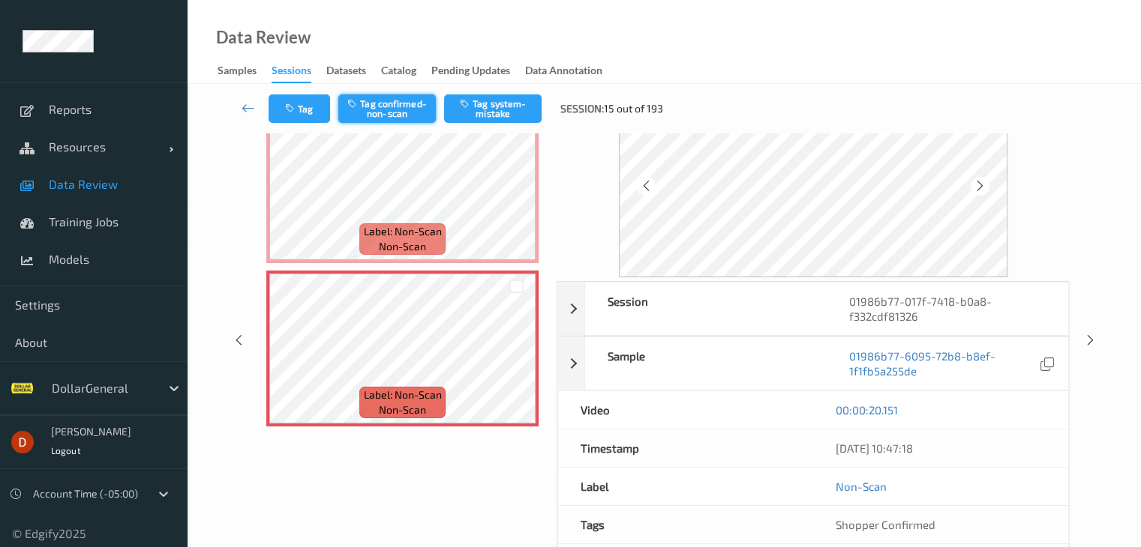
click at [394, 97] on button "Tag confirmed-non-scan" at bounding box center [386, 108] width 97 height 28
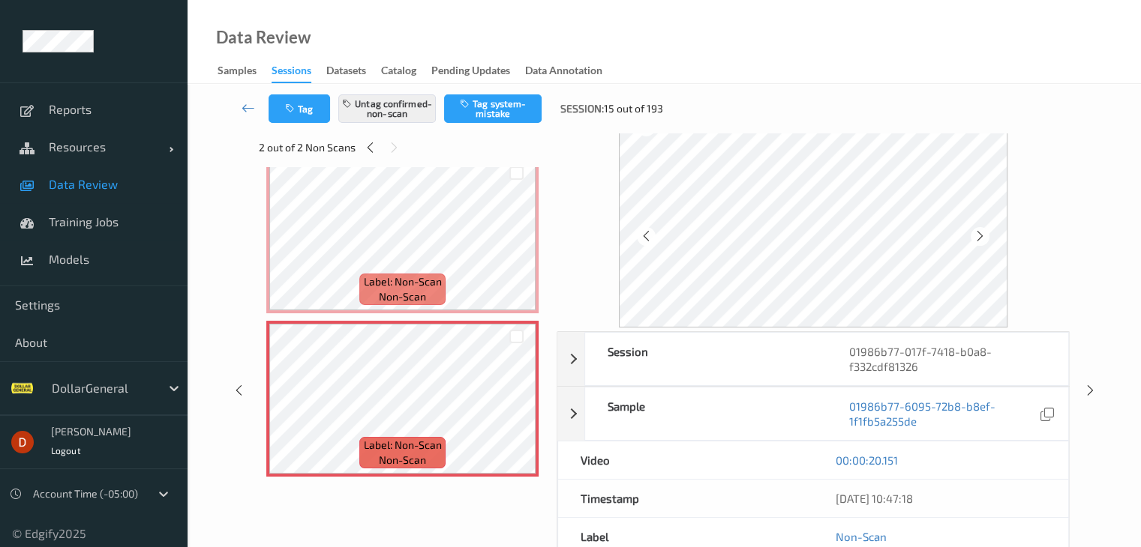
scroll to position [0, 0]
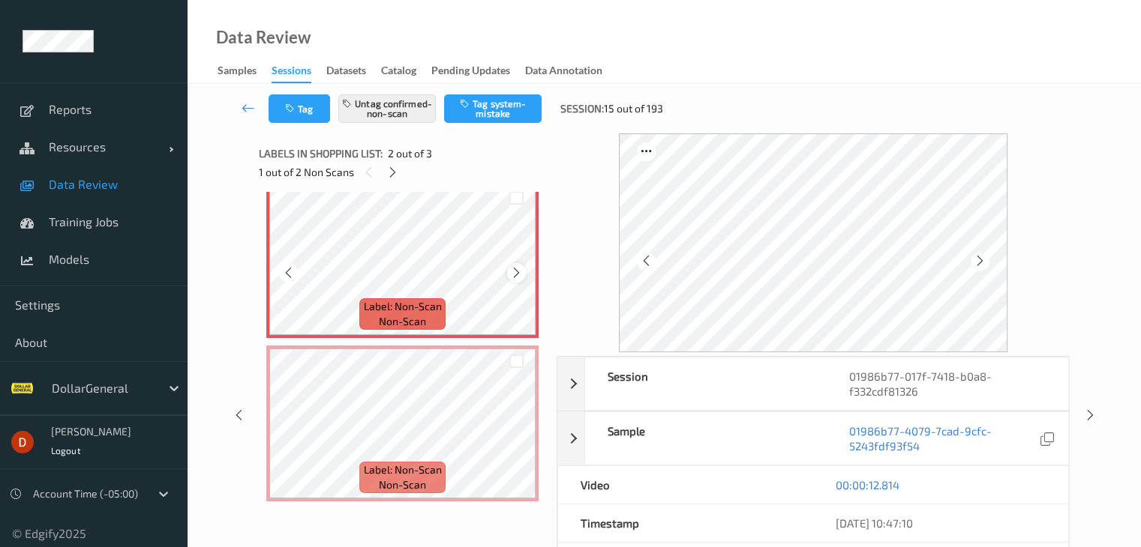
click at [516, 271] on icon at bounding box center [516, 272] width 13 height 13
click at [515, 271] on icon at bounding box center [516, 272] width 13 height 13
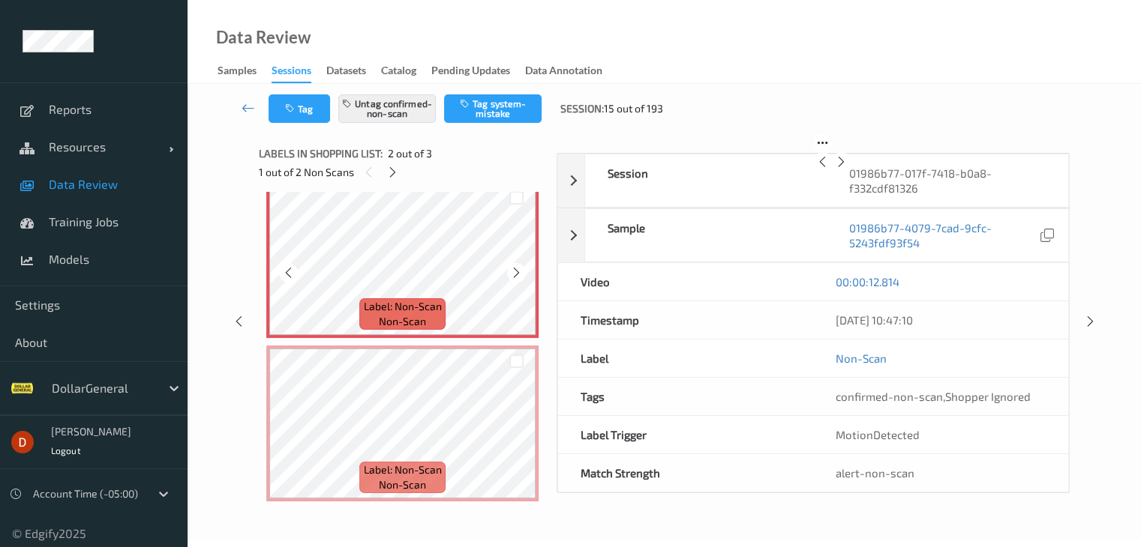
click at [515, 271] on icon at bounding box center [516, 272] width 13 height 13
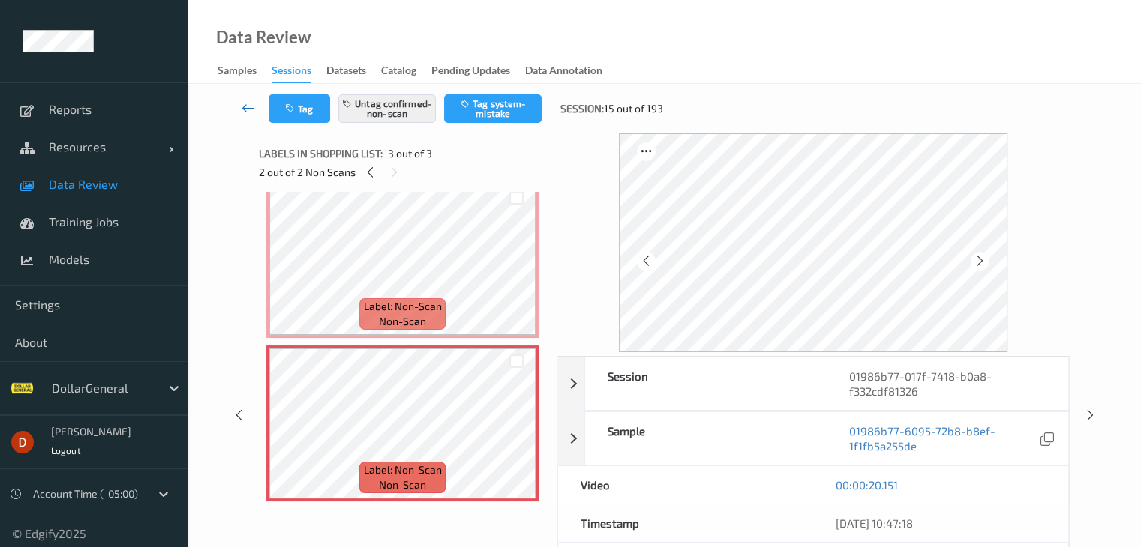
click at [247, 113] on icon at bounding box center [247, 107] width 13 height 15
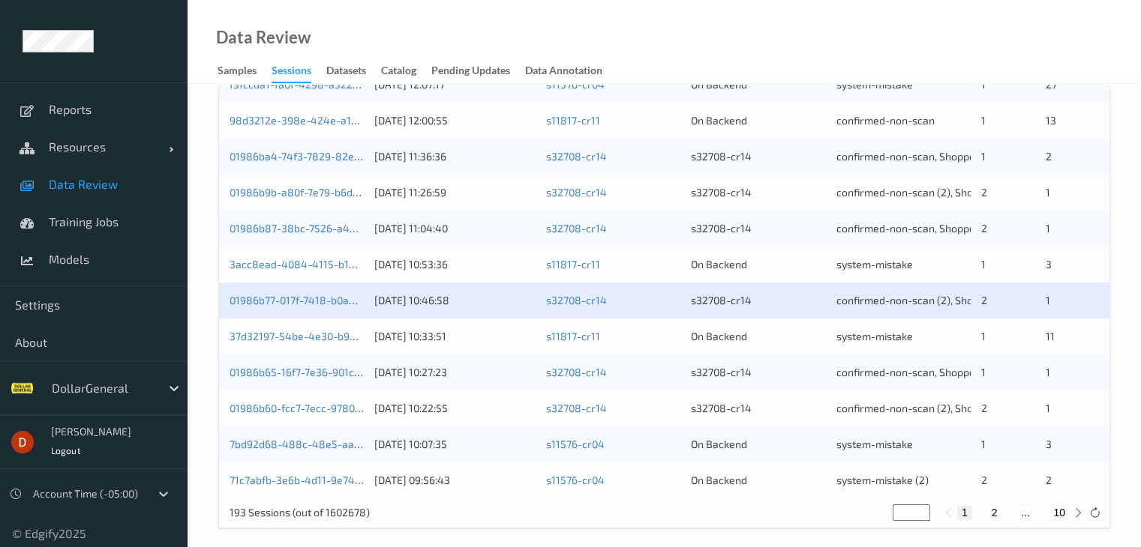
scroll to position [699, 0]
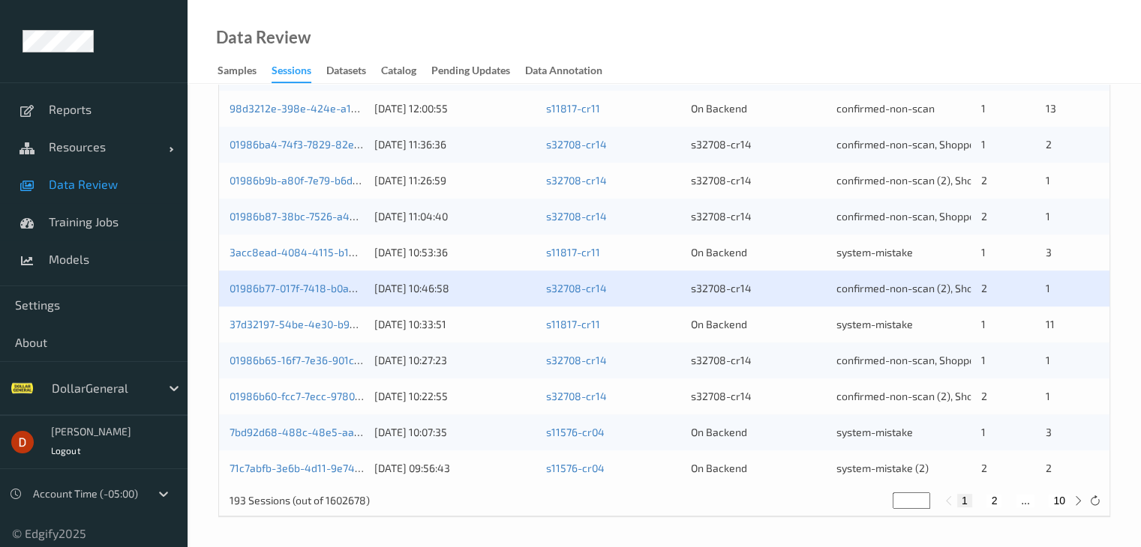
click at [990, 502] on button "2" at bounding box center [993, 500] width 15 height 13
type input "*"
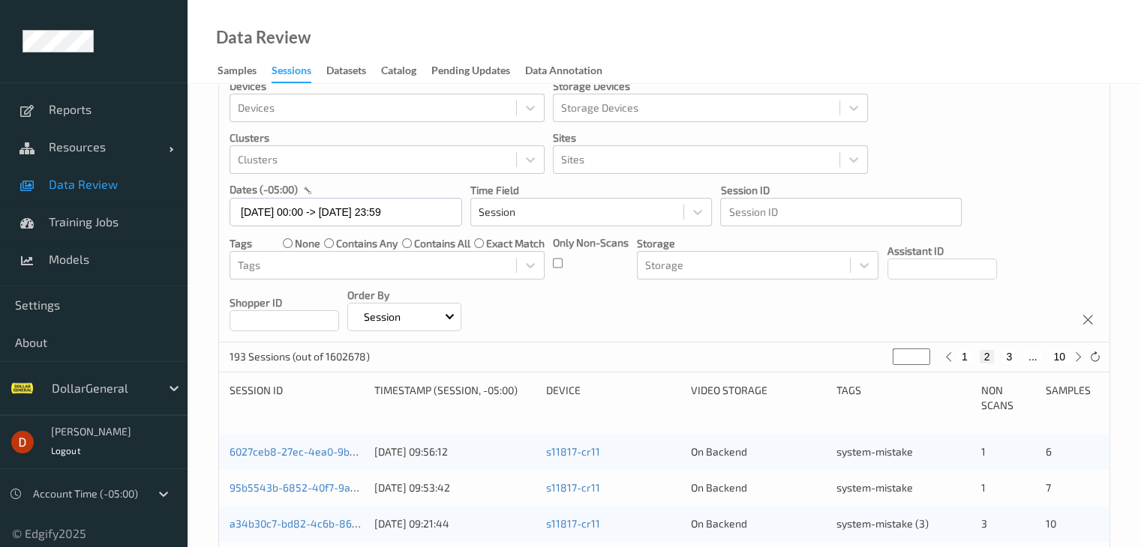
scroll to position [0, 0]
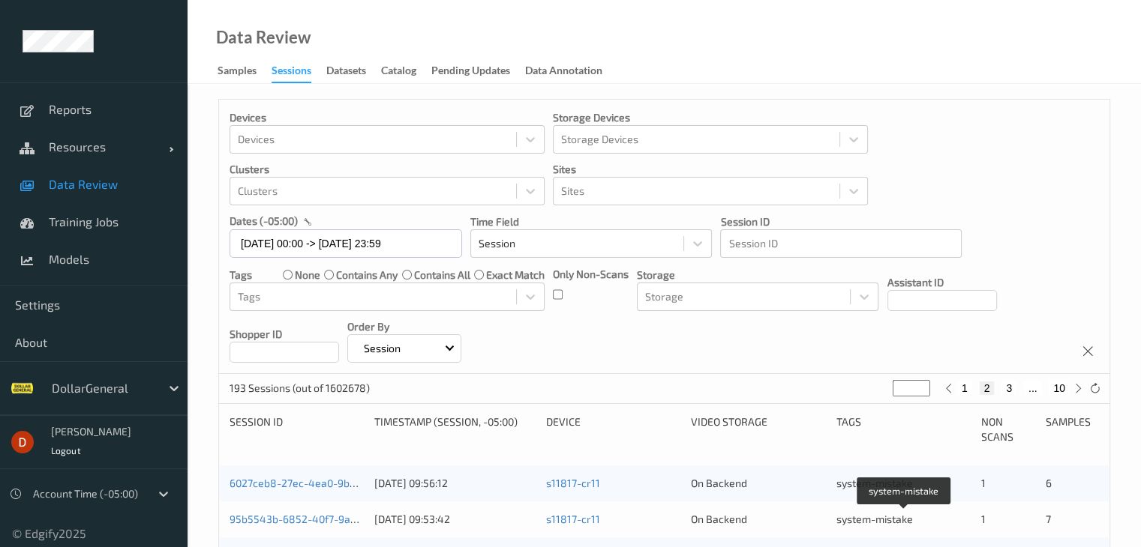
drag, startPoint x: 856, startPoint y: 523, endPoint x: 772, endPoint y: 323, distance: 216.4
click at [772, 323] on div "Devices Devices Storage Devices Storage Devices Clusters Clusters Sites Sites d…" at bounding box center [664, 237] width 890 height 274
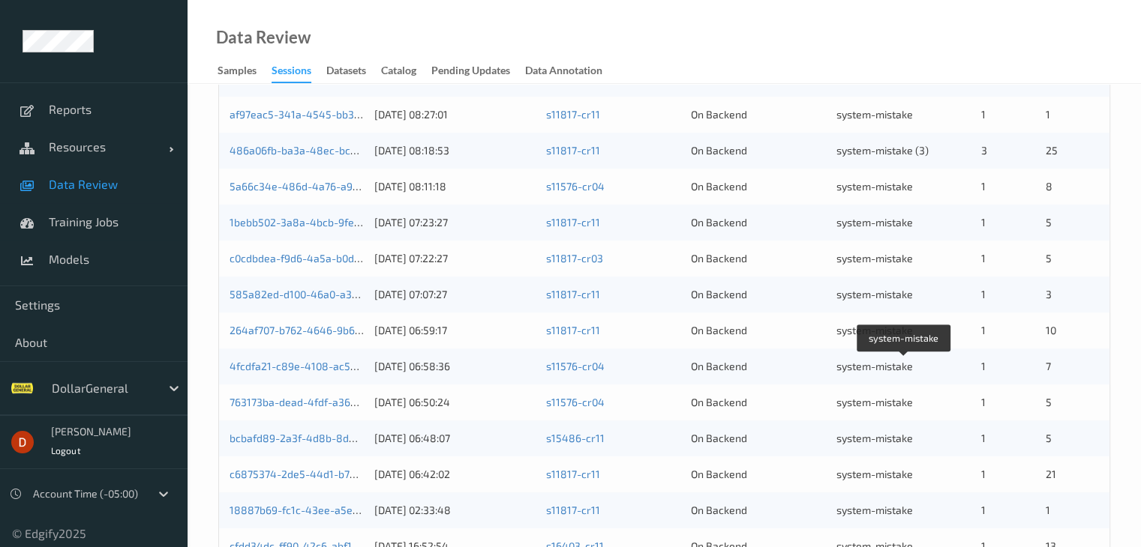
scroll to position [699, 0]
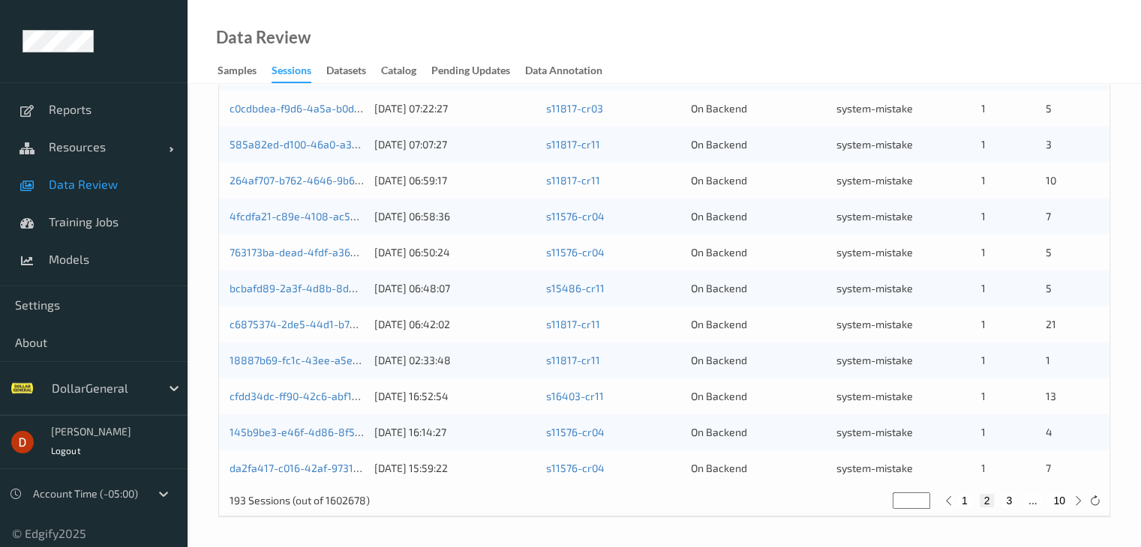
click at [1059, 502] on button "10" at bounding box center [1058, 500] width 21 height 13
type input "**"
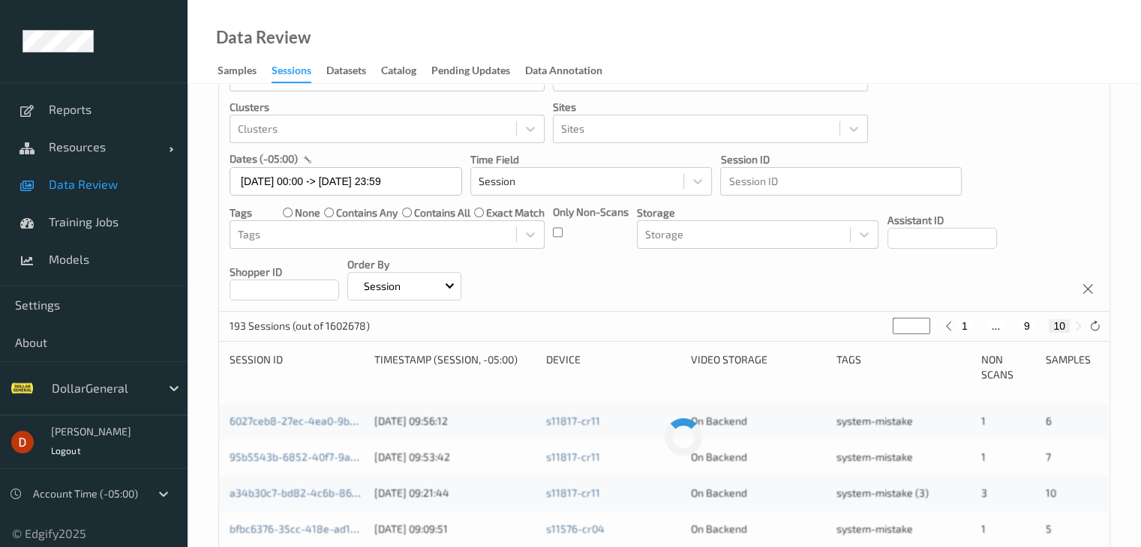
scroll to position [0, 0]
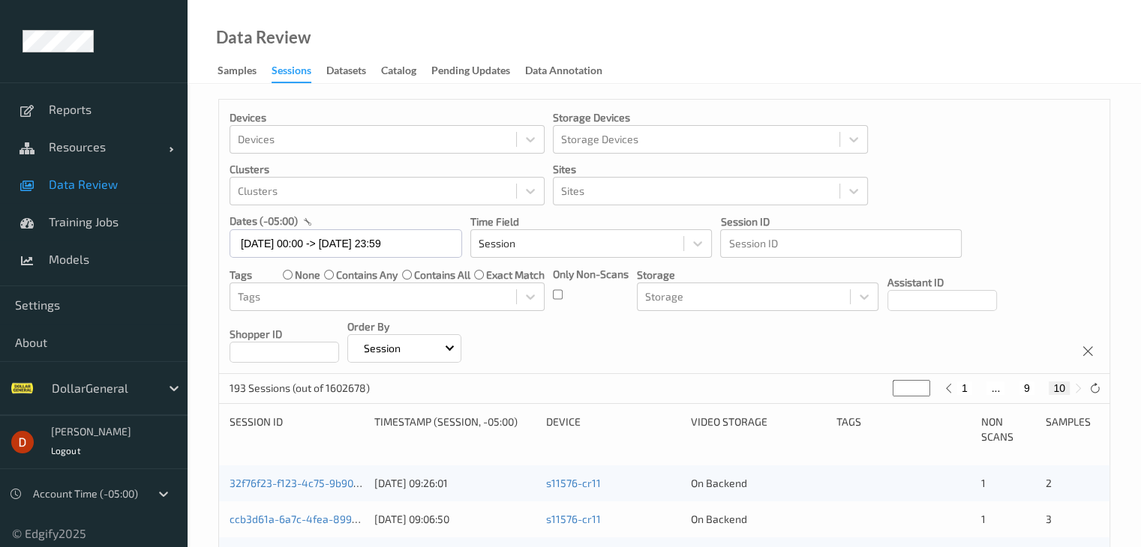
click at [1030, 384] on button "9" at bounding box center [1026, 388] width 15 height 13
type input "*"
click at [1012, 391] on button "8" at bounding box center [1011, 388] width 15 height 13
type input "*"
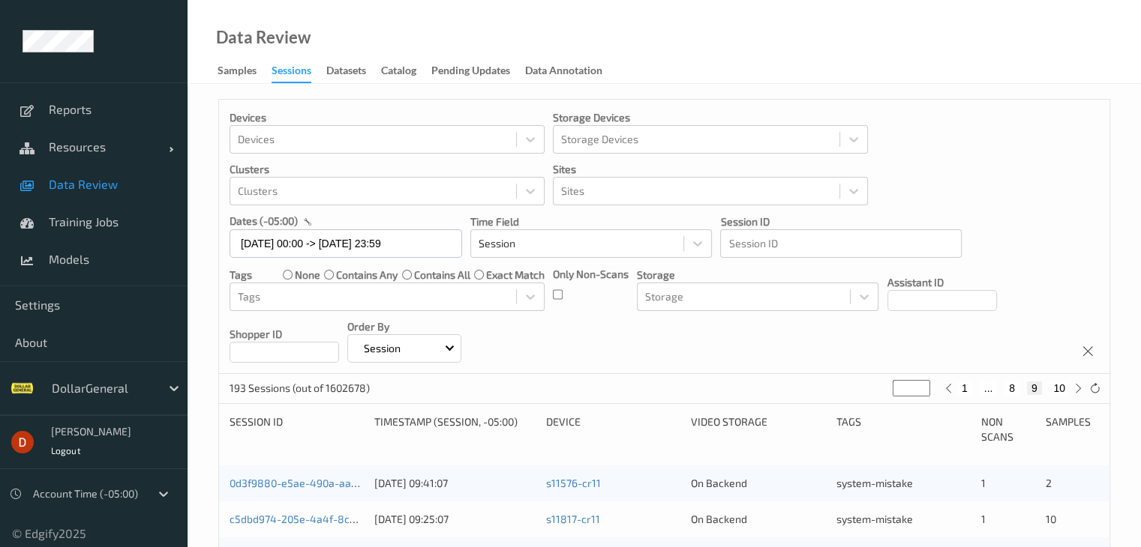
type input "*"
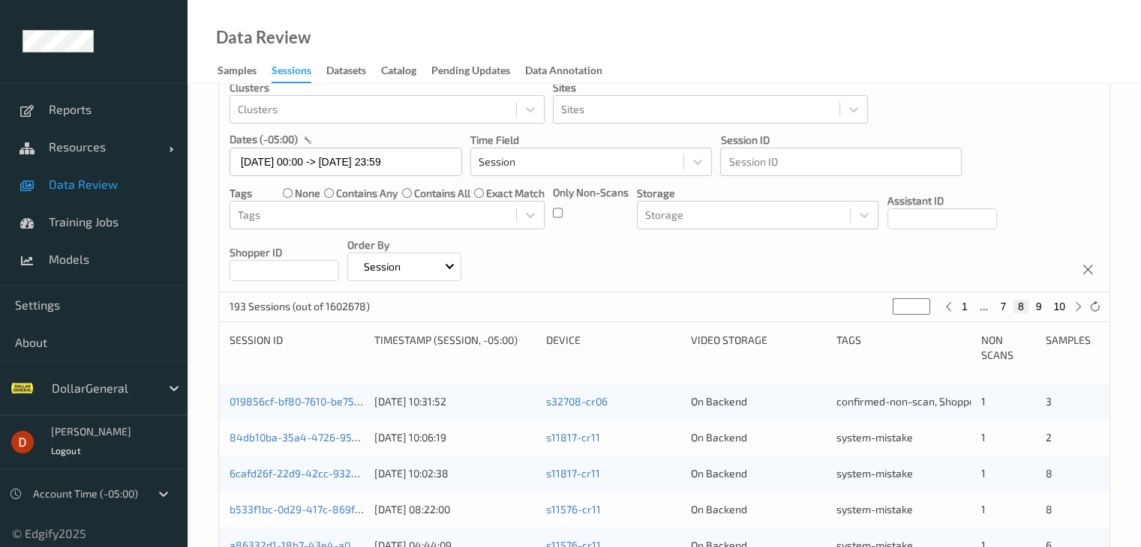
scroll to position [24, 0]
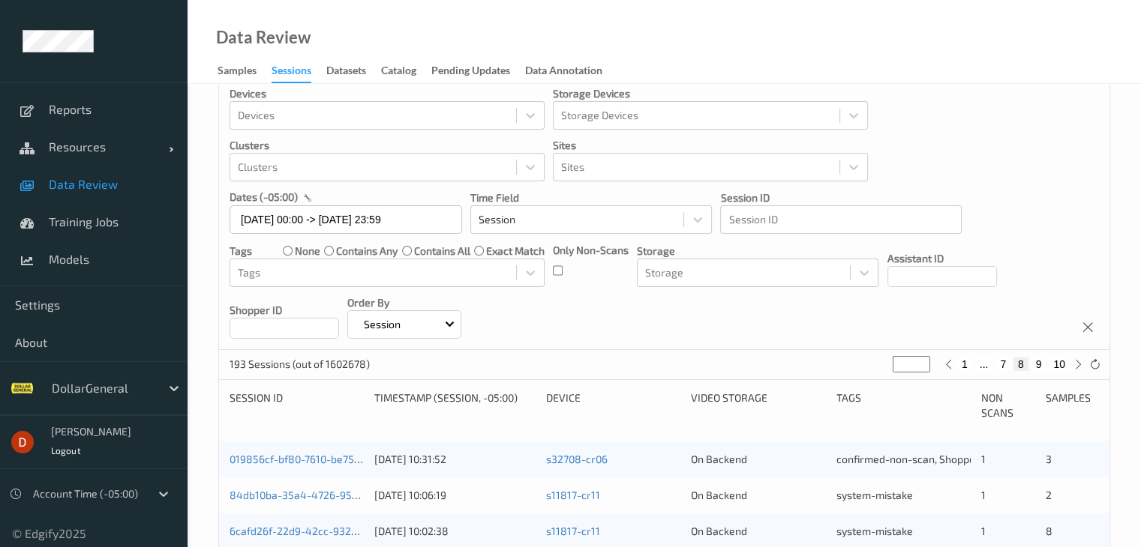
click at [1059, 361] on button "10" at bounding box center [1058, 364] width 21 height 13
type input "**"
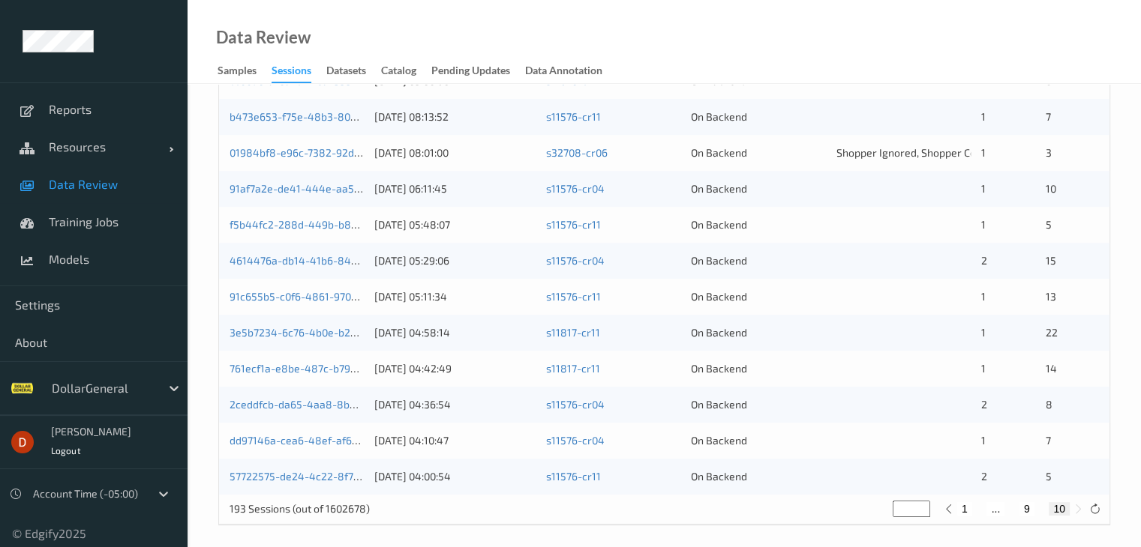
scroll to position [447, 0]
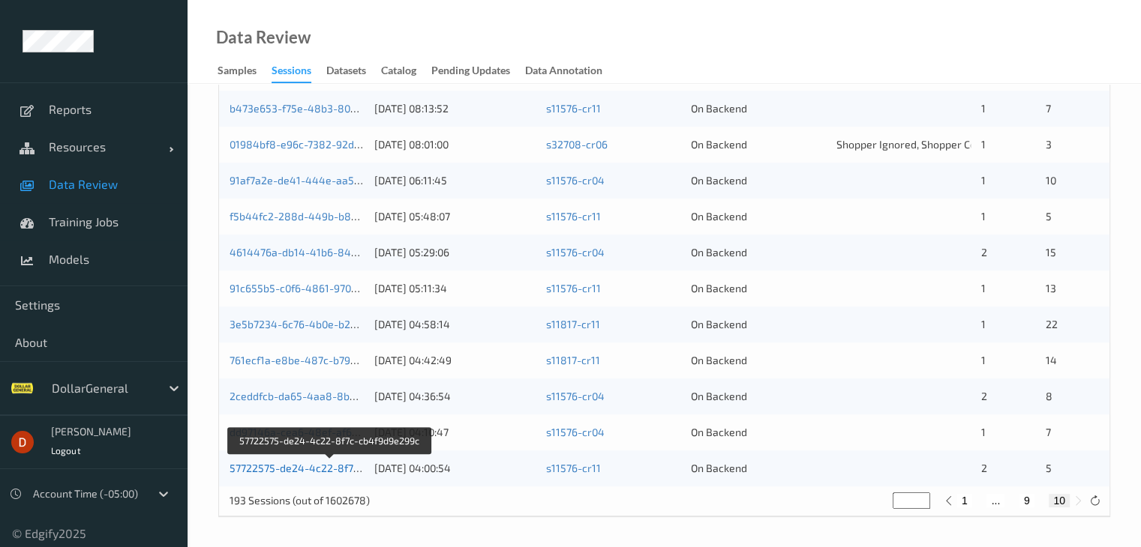
click at [303, 467] on link "57722575-de24-4c22-8f7c-cb4f9d9e299c" at bounding box center [330, 468] width 202 height 13
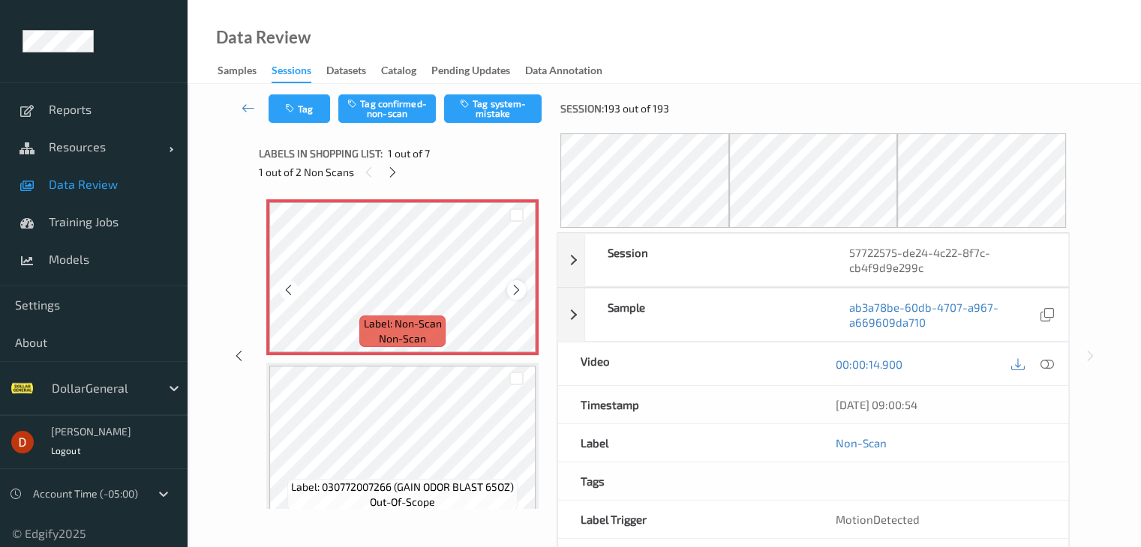
click at [519, 290] on icon at bounding box center [516, 289] width 13 height 13
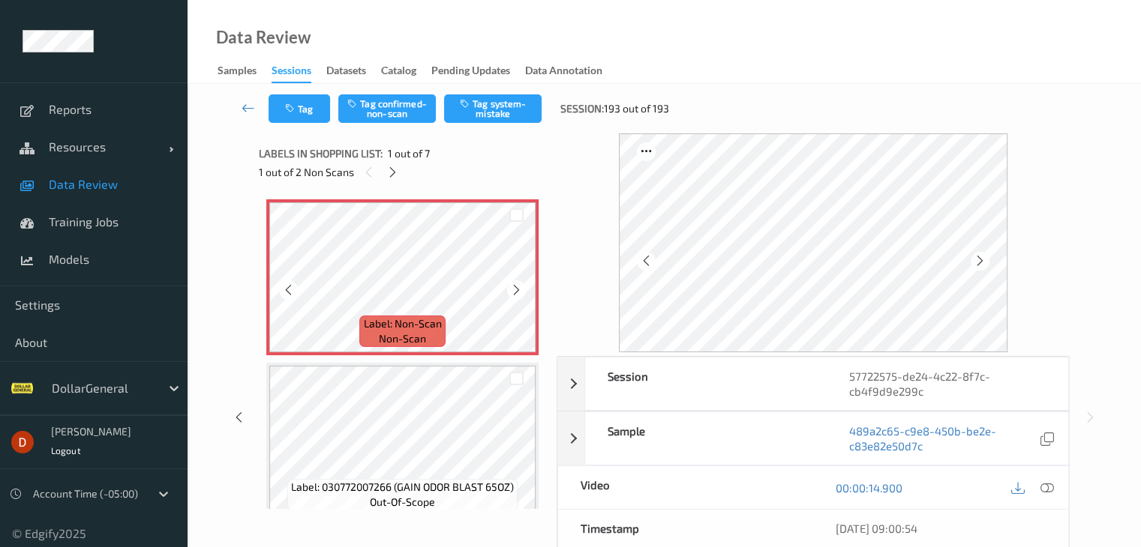
click at [519, 290] on icon at bounding box center [516, 289] width 13 height 13
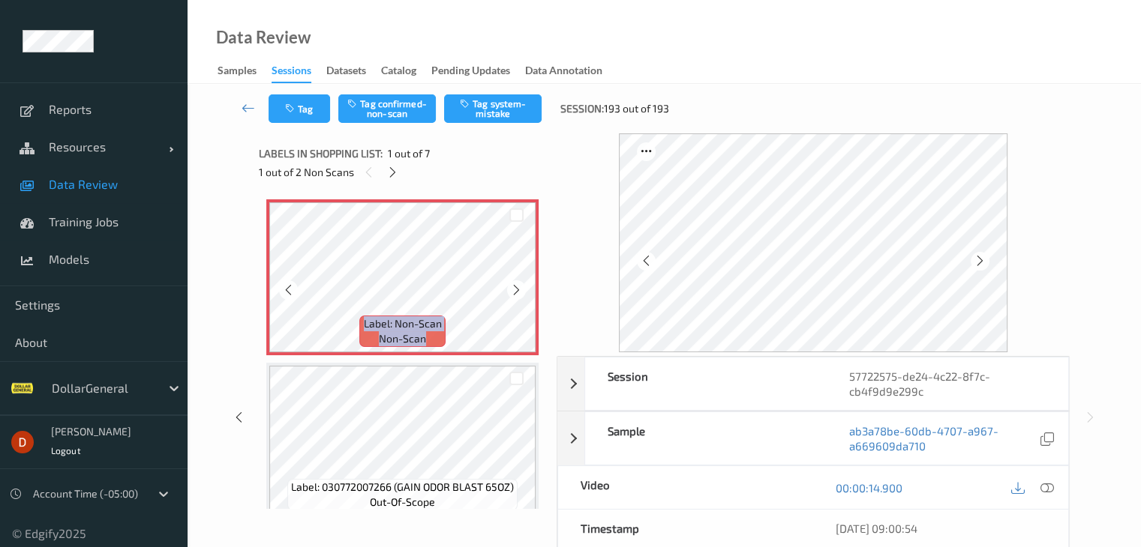
click at [519, 290] on icon at bounding box center [516, 289] width 13 height 13
click at [1045, 486] on icon at bounding box center [1045, 487] width 13 height 13
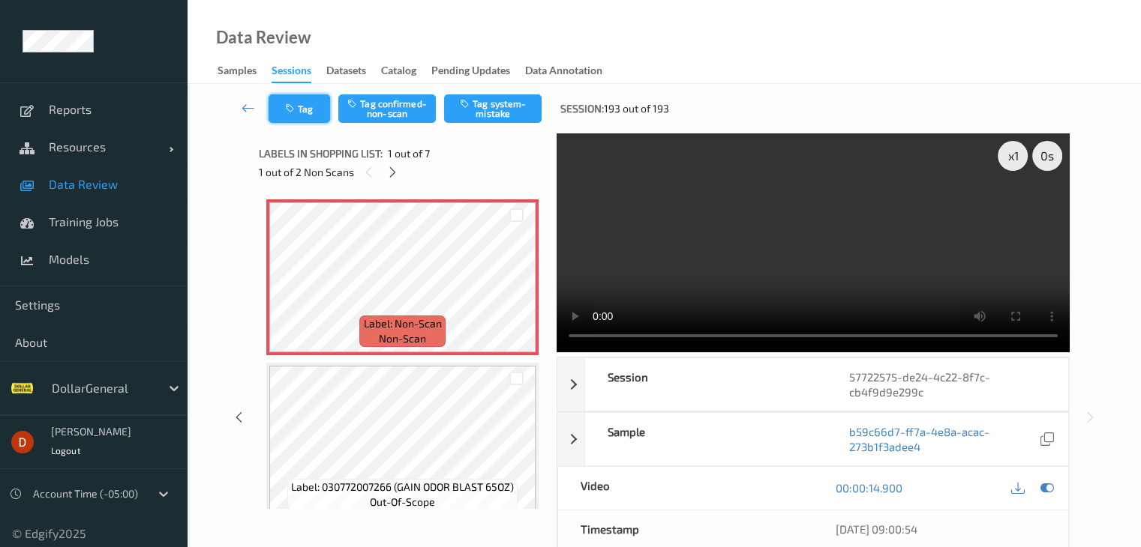
click at [300, 111] on button "Tag" at bounding box center [298, 108] width 61 height 28
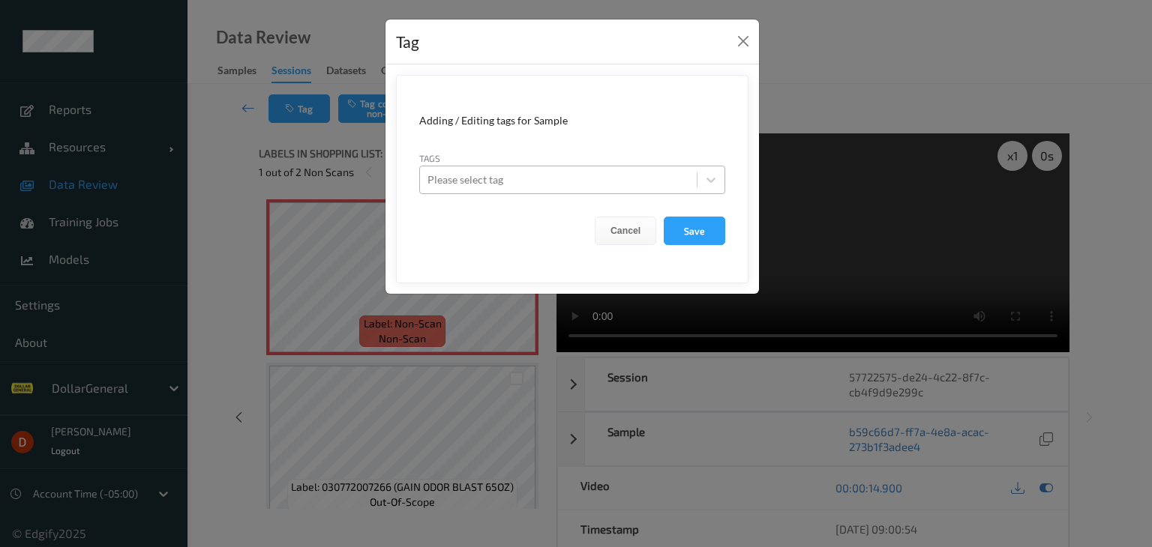
click at [492, 169] on div "Please select tag" at bounding box center [558, 180] width 277 height 24
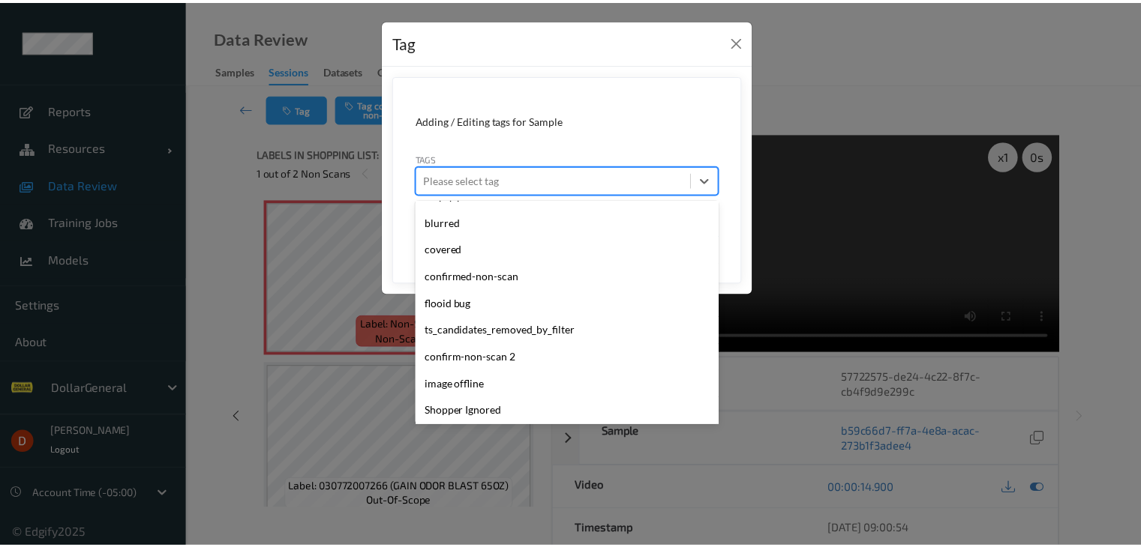
scroll to position [402, 0]
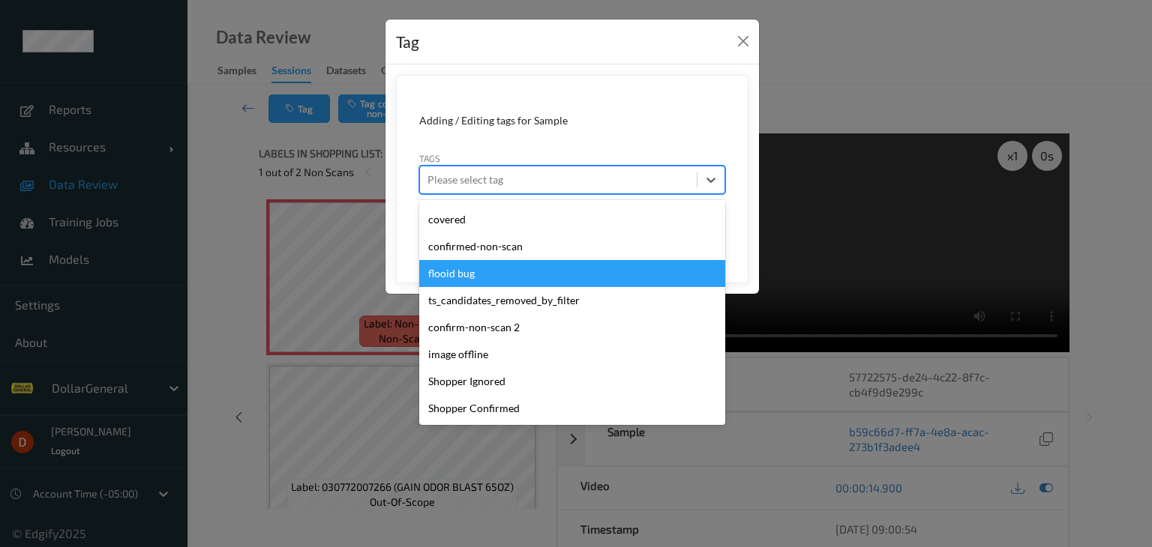
click at [518, 274] on div "flooid bug" at bounding box center [572, 273] width 306 height 27
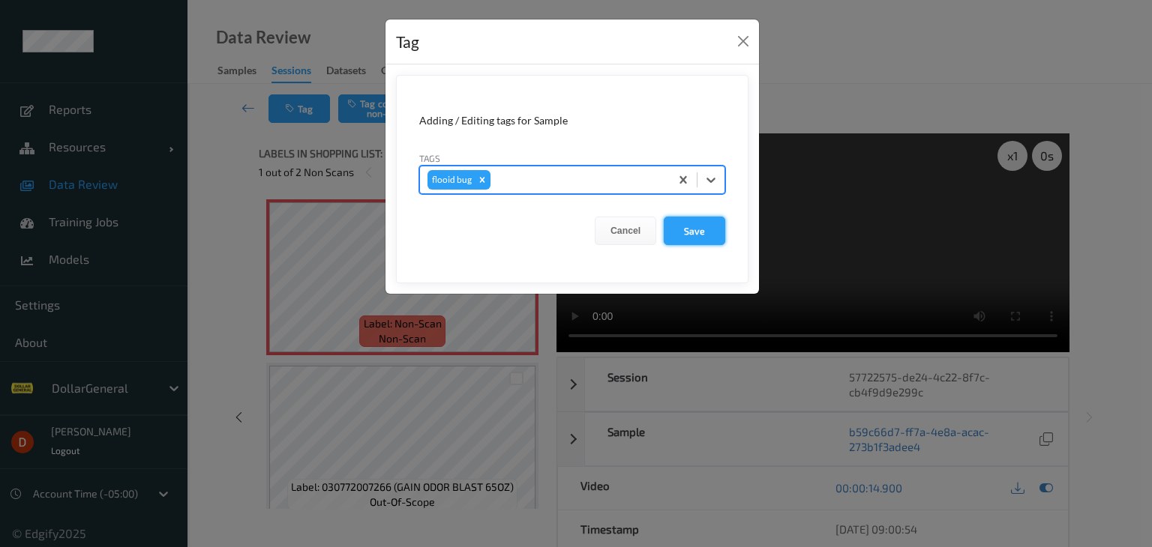
click at [696, 235] on button "Save" at bounding box center [694, 231] width 61 height 28
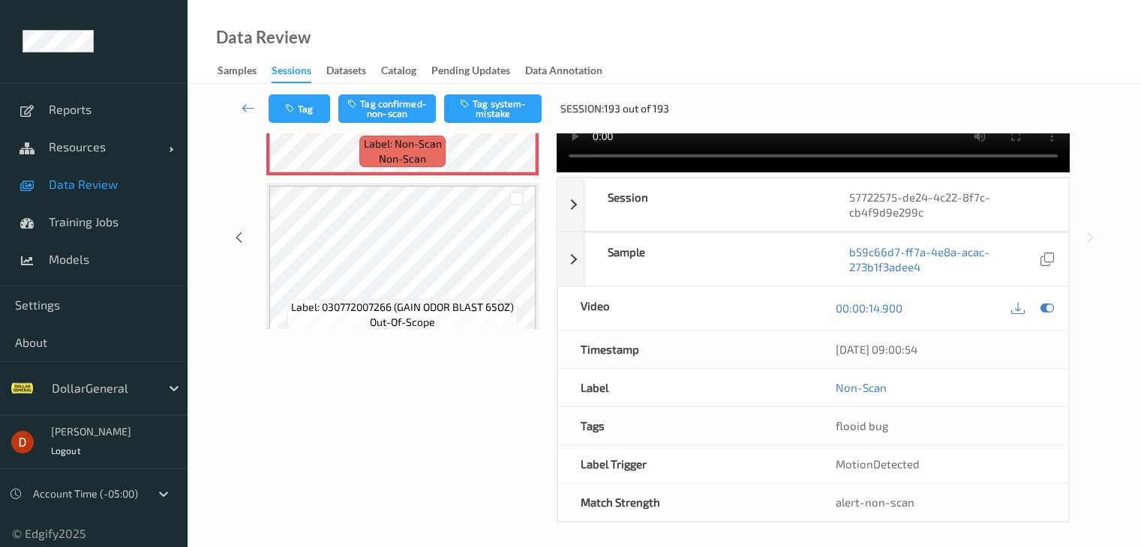
scroll to position [183, 0]
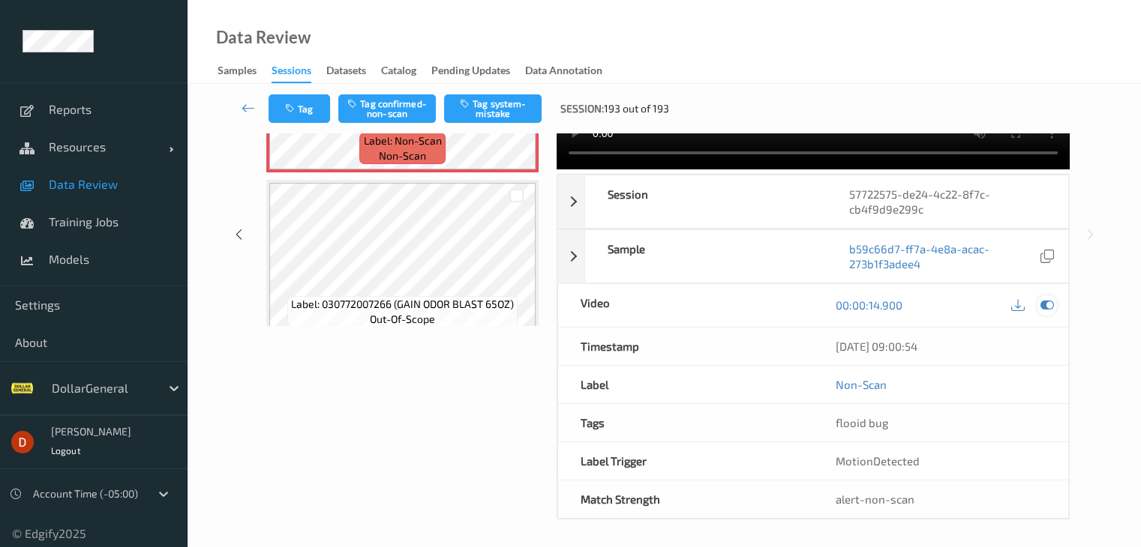
click at [1049, 304] on icon at bounding box center [1045, 304] width 13 height 13
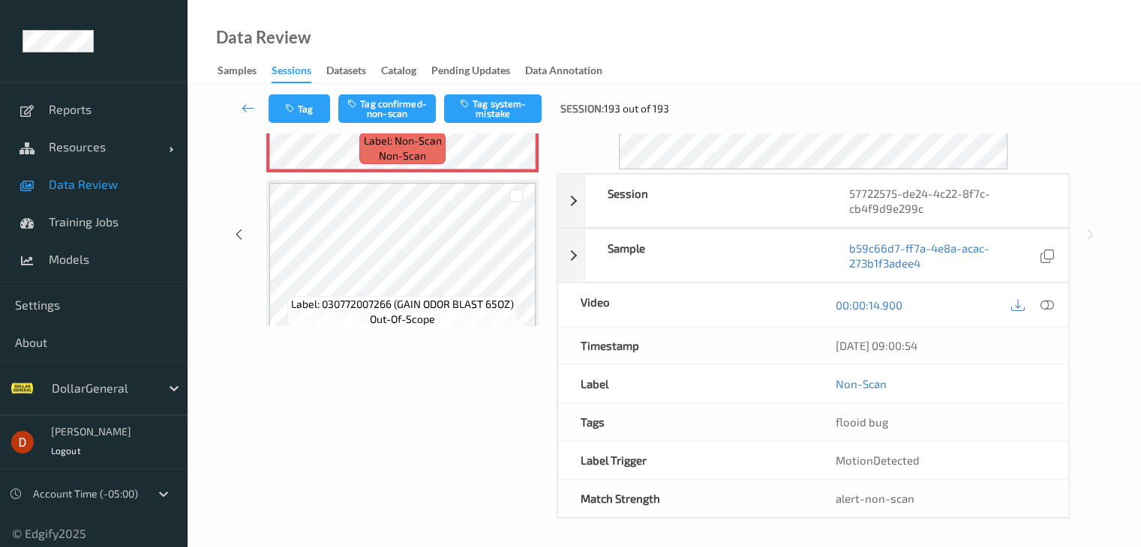
scroll to position [0, 0]
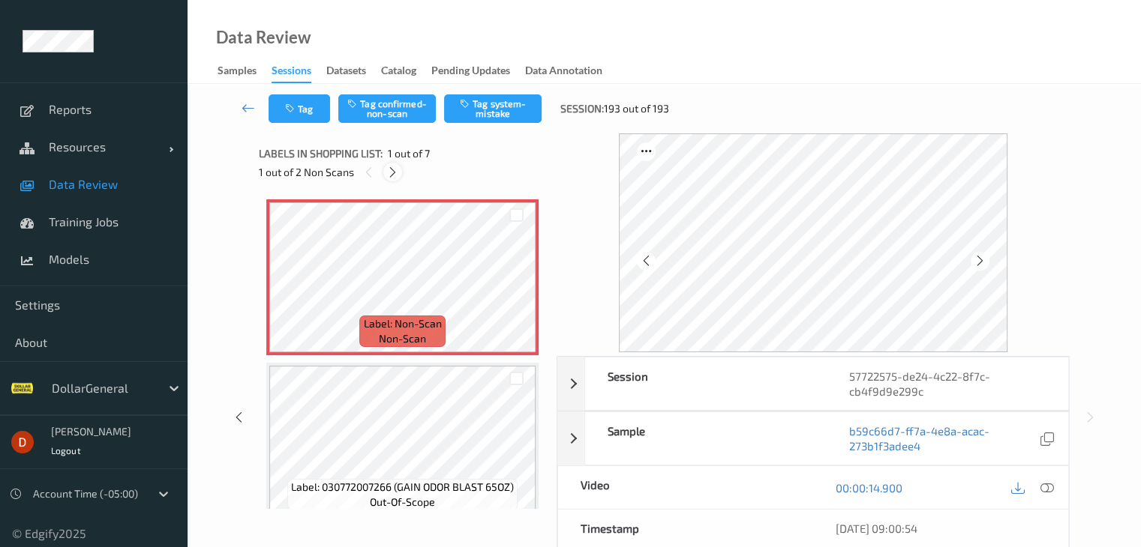
click at [392, 167] on icon at bounding box center [392, 172] width 13 height 13
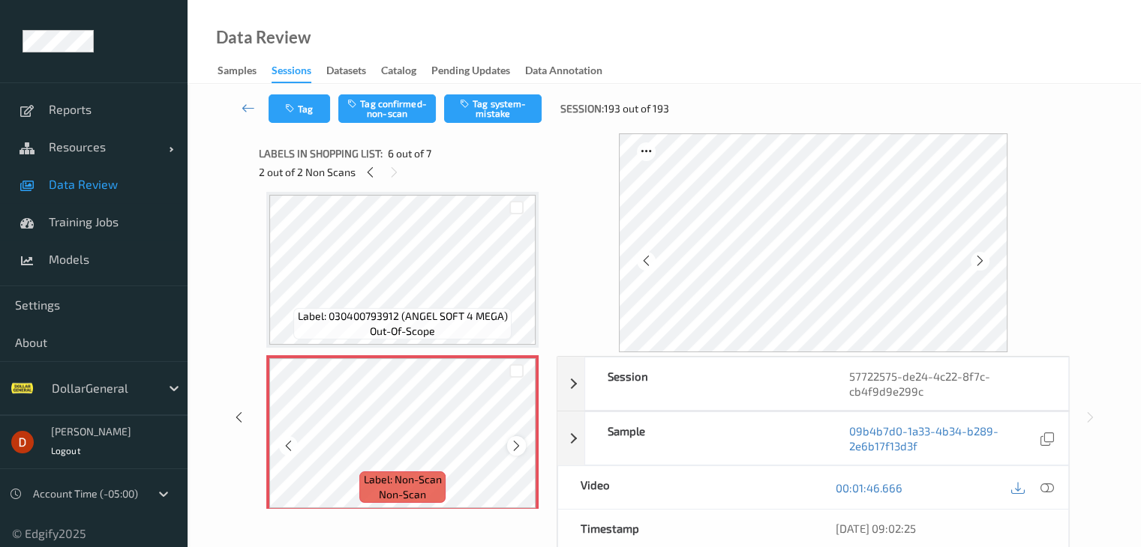
click at [517, 446] on icon at bounding box center [516, 445] width 13 height 13
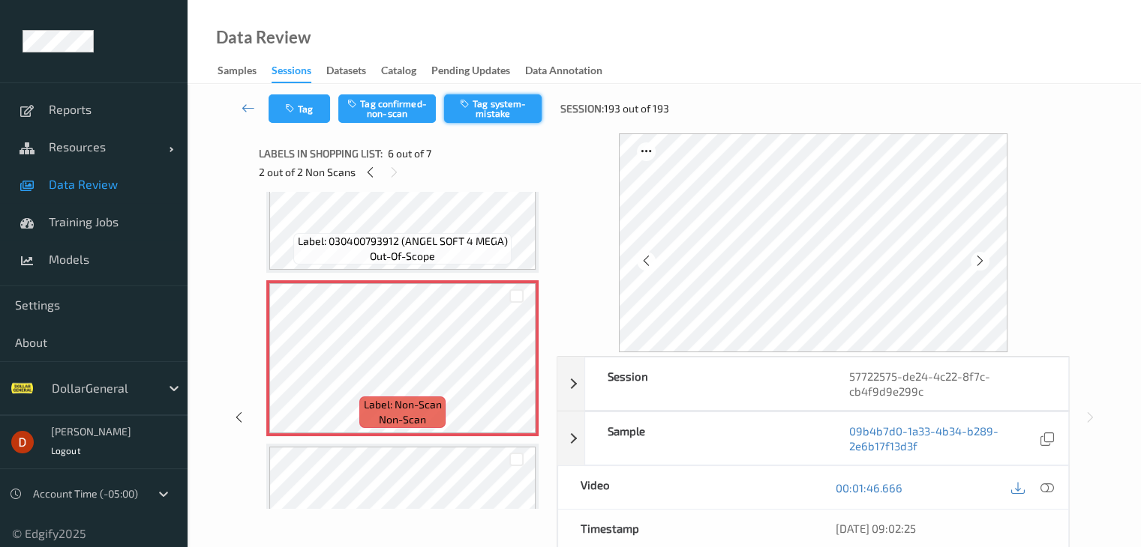
click at [472, 109] on button "Tag system-mistake" at bounding box center [492, 108] width 97 height 28
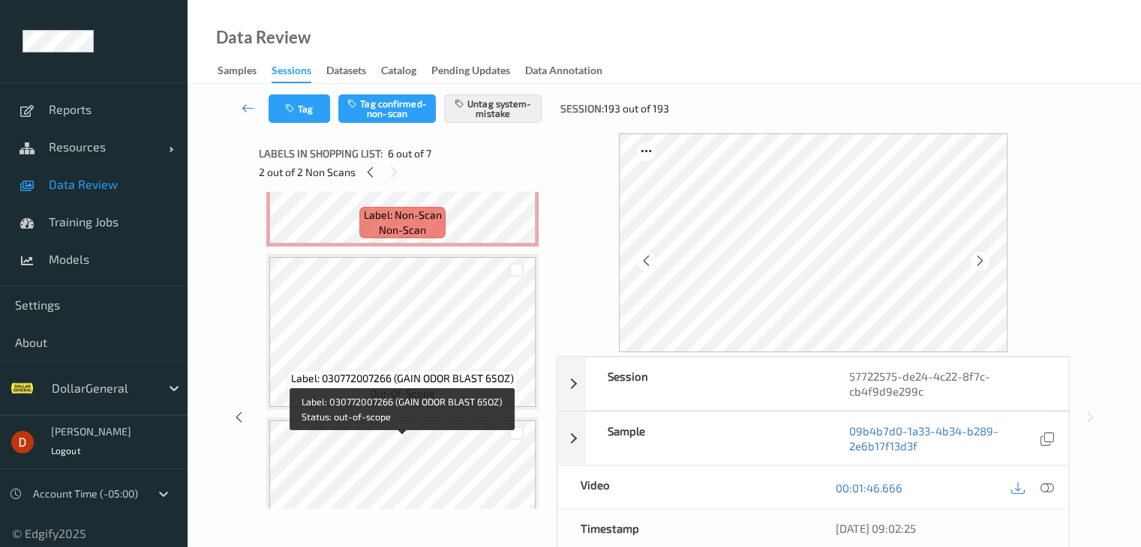
scroll to position [0, 0]
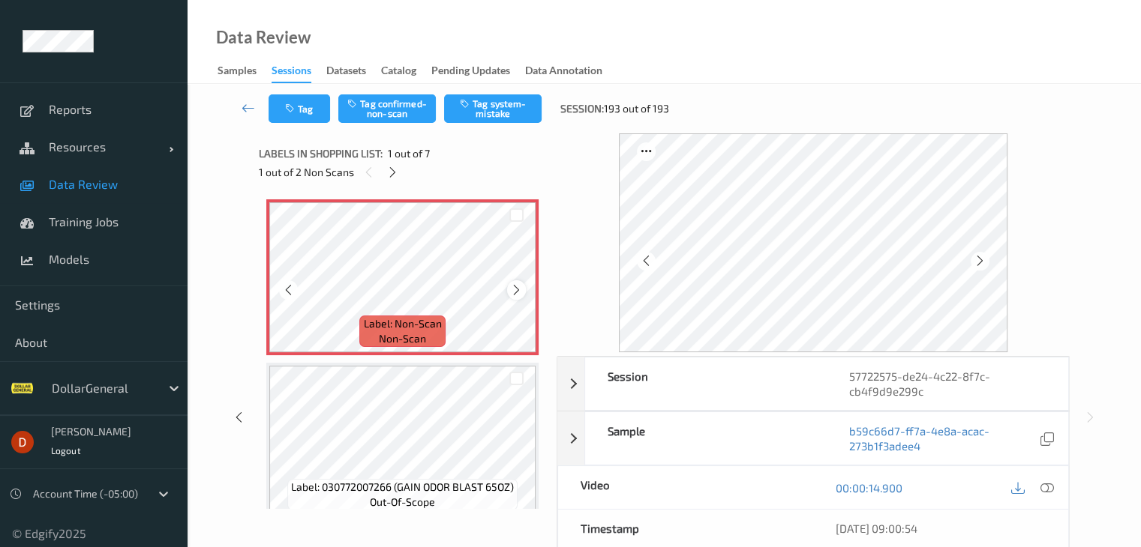
click at [519, 293] on icon at bounding box center [516, 289] width 13 height 13
click at [519, 289] on icon at bounding box center [516, 289] width 13 height 13
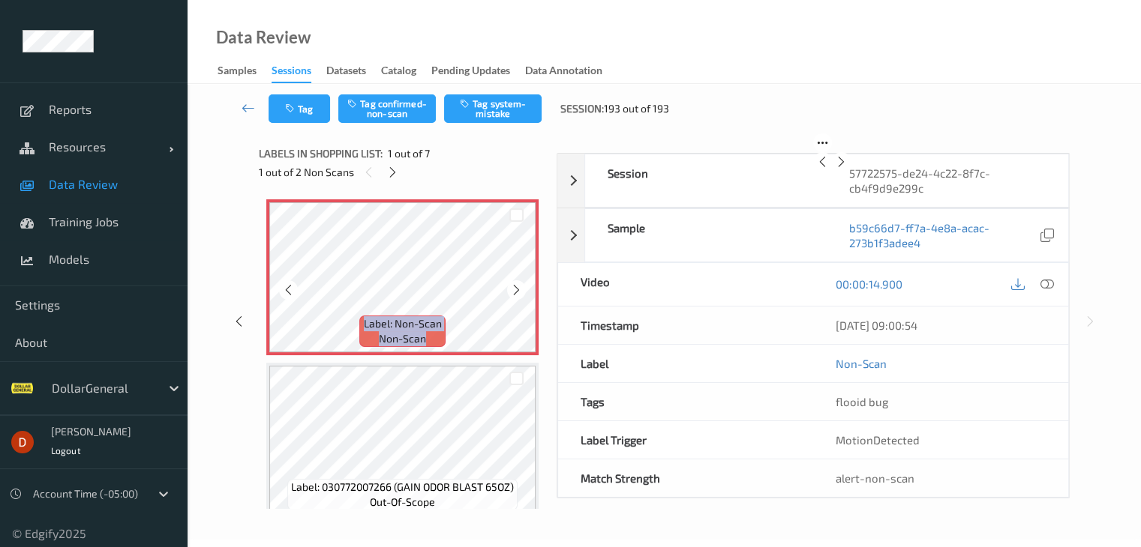
click at [519, 289] on icon at bounding box center [516, 289] width 13 height 13
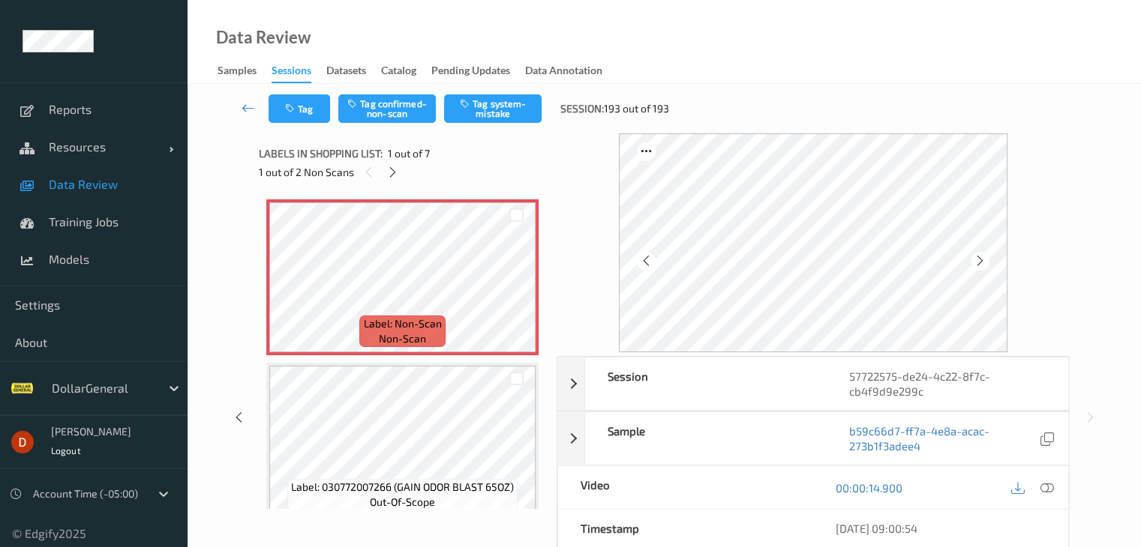
click at [437, 175] on div "1 out of 2 Non Scans" at bounding box center [402, 172] width 287 height 19
click at [312, 106] on button "Tag" at bounding box center [298, 108] width 61 height 28
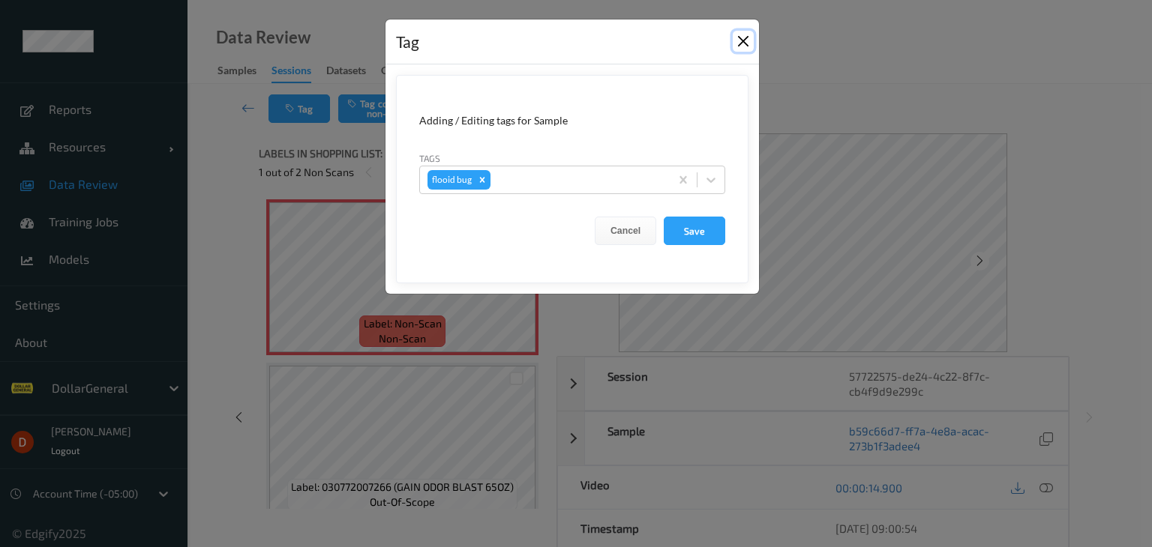
click at [744, 46] on button "Close" at bounding box center [743, 41] width 21 height 21
